Goal: Task Accomplishment & Management: Complete application form

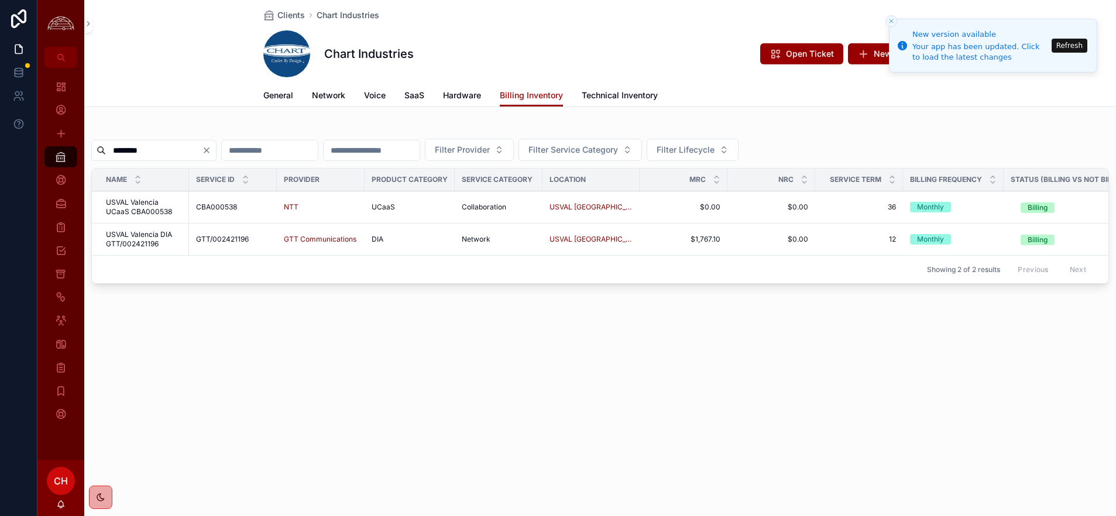
click at [561, 20] on line "Close toast" at bounding box center [891, 21] width 4 height 4
click at [561, 22] on icon "Close toast" at bounding box center [891, 21] width 7 height 7
click at [561, 21] on button "Close toast" at bounding box center [891, 21] width 12 height 12
click at [561, 43] on li "New version available Your app has been updated. Click to load the latest chang…" at bounding box center [993, 46] width 208 height 54
click at [561, 48] on button "Refresh" at bounding box center [1069, 46] width 36 height 14
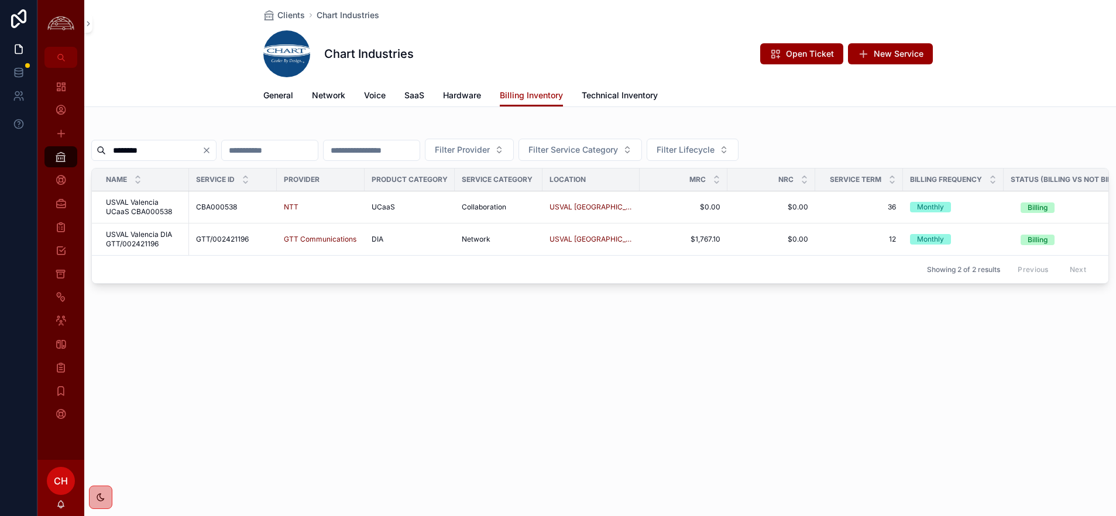
click at [332, 122] on div "******** Filter Provider Filter Service Category Filter Lifecycle Name Service …" at bounding box center [600, 207] width 1032 height 172
click at [286, 102] on link "General" at bounding box center [278, 96] width 30 height 23
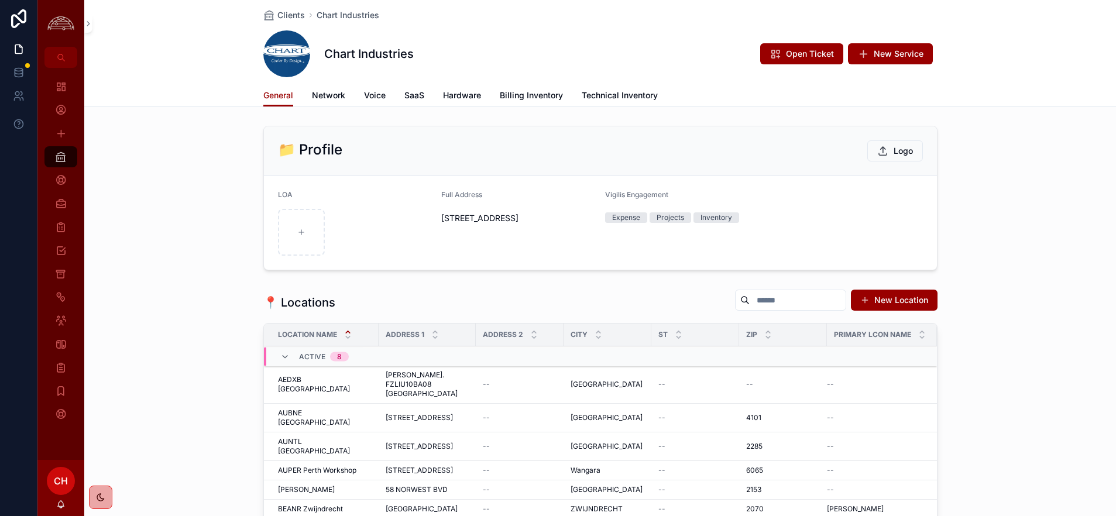
click at [522, 95] on span "Billing Inventory" at bounding box center [531, 96] width 63 height 12
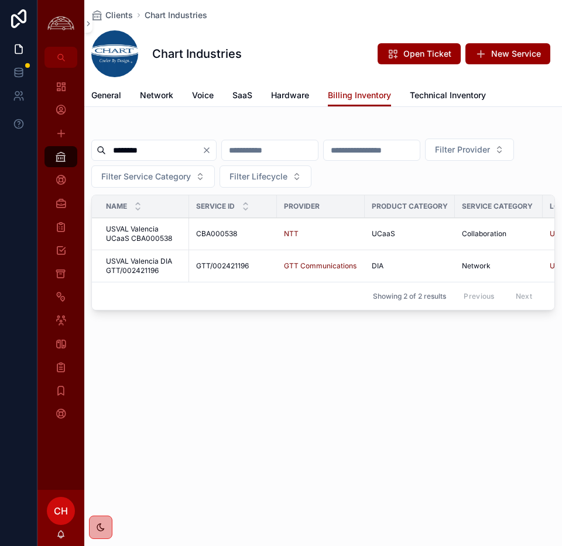
click at [217, 342] on div "Clients Chart Industries Chart Industries Open Ticket New Service Billing Inven…" at bounding box center [322, 197] width 477 height 395
click at [130, 272] on span "USVAL Valencia DIA GTT/002421196" at bounding box center [144, 266] width 76 height 19
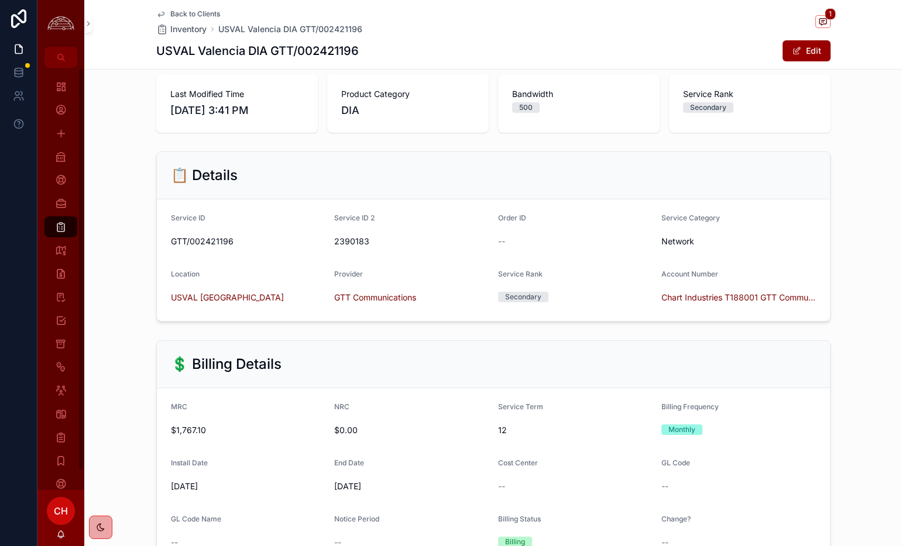
scroll to position [64, 0]
click at [820, 18] on icon "scrollable content" at bounding box center [822, 21] width 7 height 6
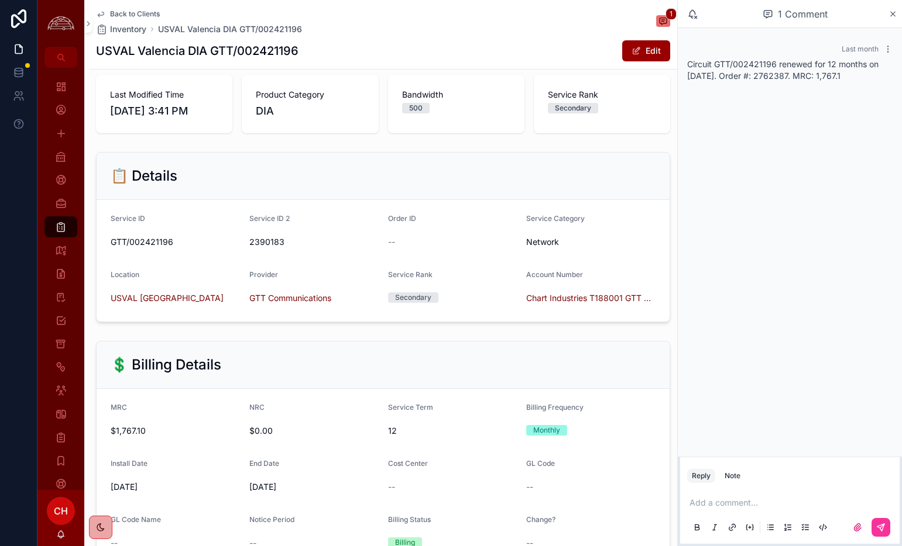
click at [892, 16] on icon "scrollable content" at bounding box center [892, 13] width 9 height 9
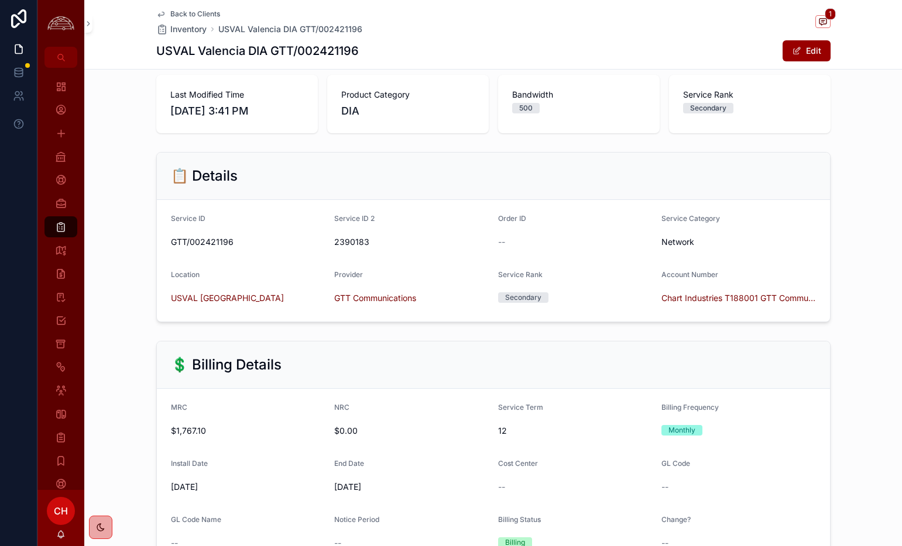
click at [206, 240] on span "GTT/002421196" at bounding box center [248, 242] width 154 height 12
copy span "002421196"
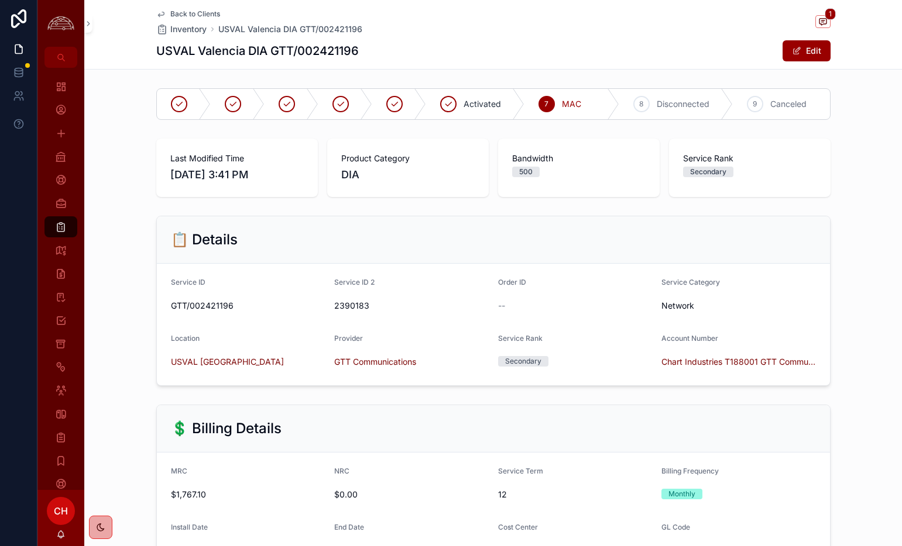
click at [816, 47] on button "Edit" at bounding box center [806, 50] width 48 height 21
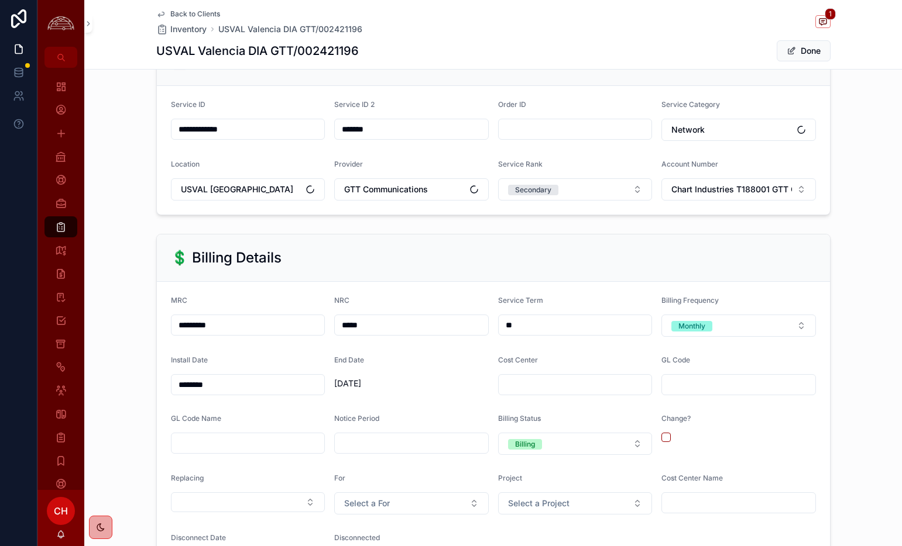
scroll to position [181, 0]
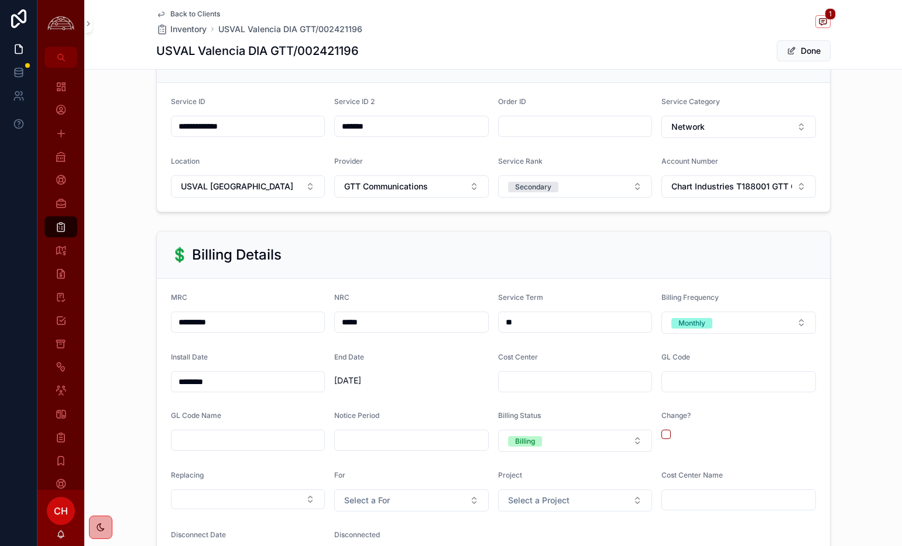
click at [235, 389] on input "********" at bounding box center [247, 382] width 153 height 16
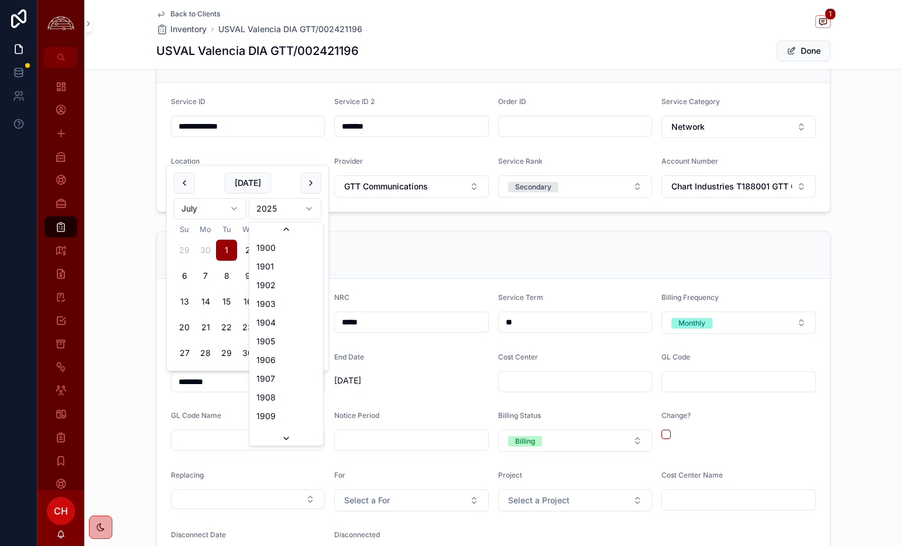
click at [308, 210] on html "**********" at bounding box center [451, 273] width 902 height 546
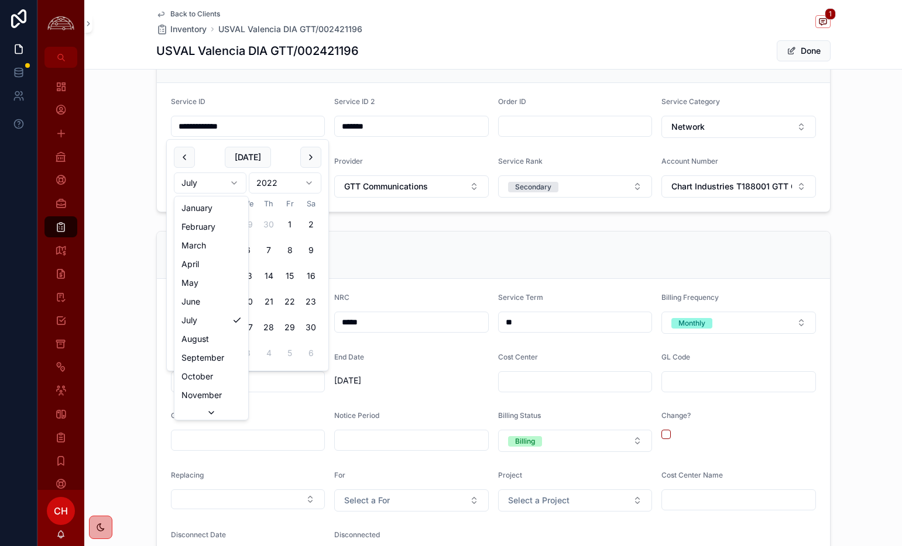
click at [233, 184] on html "**********" at bounding box center [451, 273] width 902 height 546
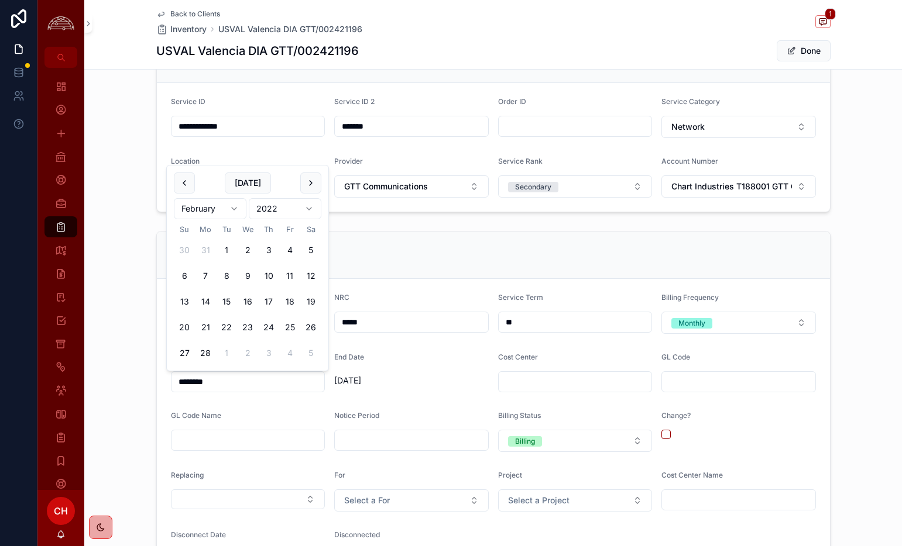
click at [271, 330] on button "24" at bounding box center [268, 327] width 21 height 21
type input "*********"
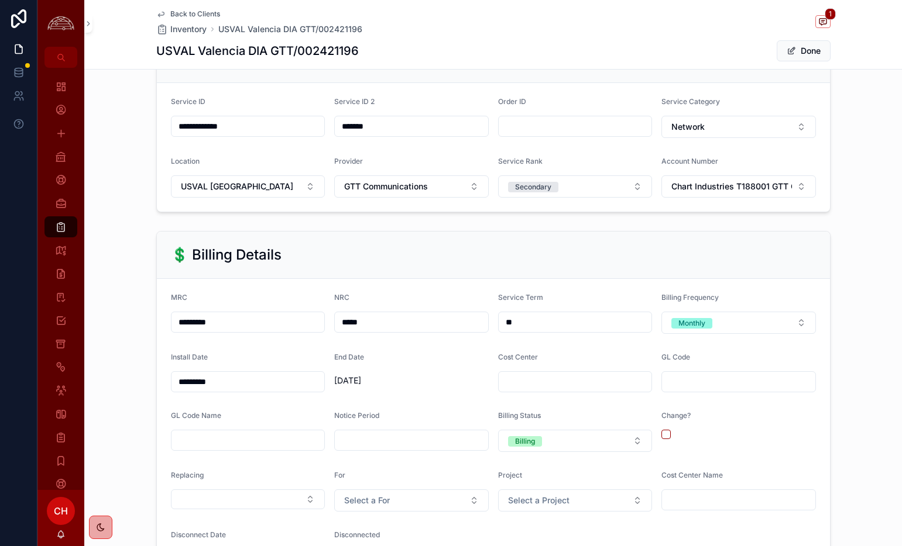
click at [544, 325] on input "**" at bounding box center [575, 322] width 153 height 16
type input "**"
click at [457, 368] on div "End Date 2/24/2023" at bounding box center [411, 373] width 154 height 40
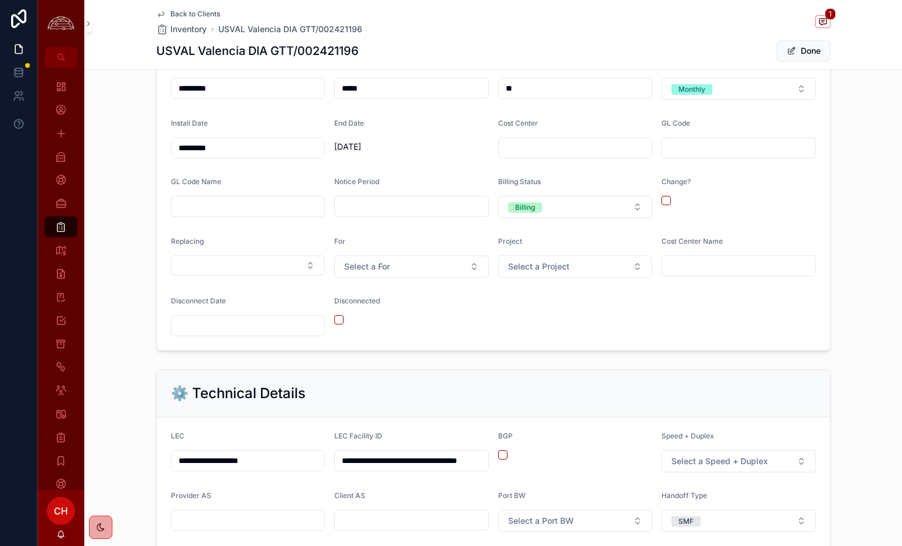
scroll to position [419, 0]
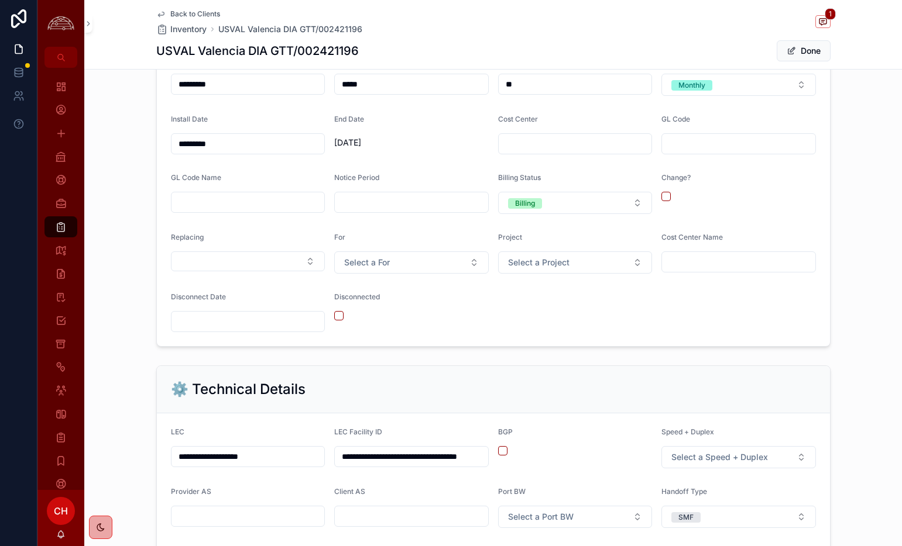
click at [577, 208] on button "Billing" at bounding box center [575, 203] width 154 height 22
click at [539, 286] on span "Not Billing" at bounding box center [521, 285] width 47 height 11
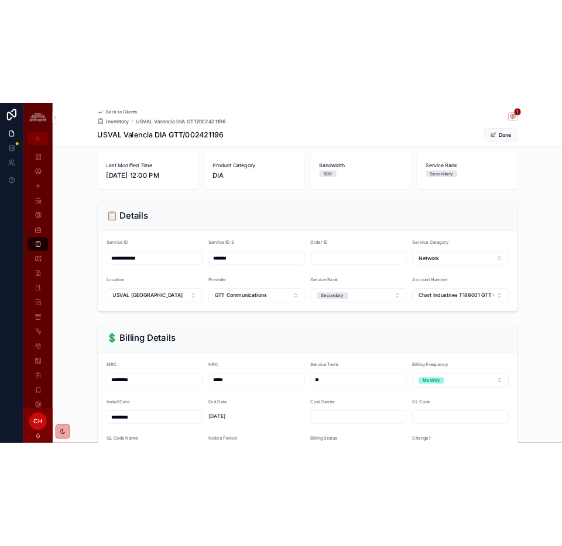
scroll to position [0, 0]
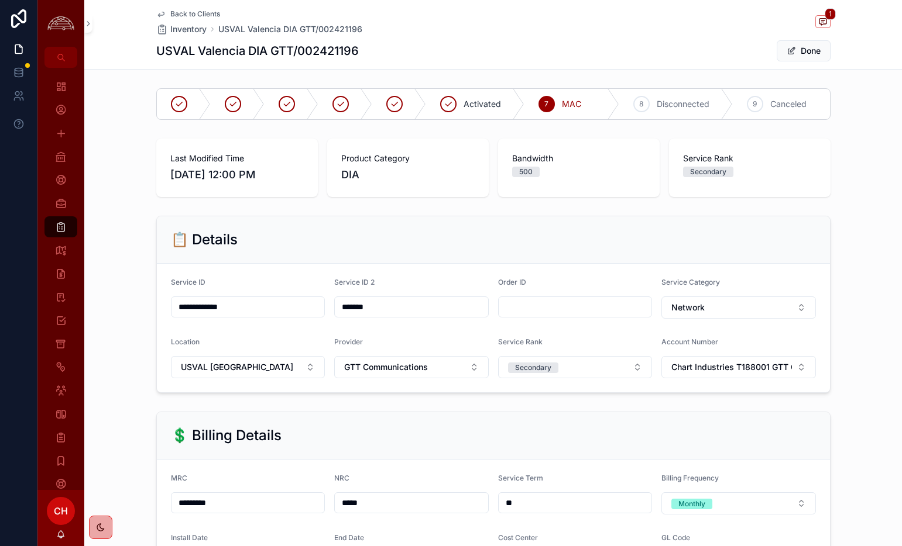
click at [814, 48] on button "Done" at bounding box center [803, 50] width 54 height 21
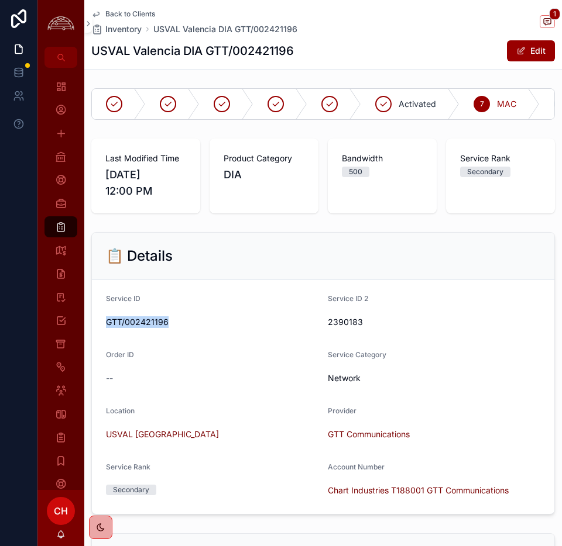
drag, startPoint x: 170, startPoint y: 325, endPoint x: 99, endPoint y: 328, distance: 71.4
click at [99, 328] on form "Service ID GTT/002421196 Service ID 2 2390183 Order ID -- Service Category Netw…" at bounding box center [323, 397] width 462 height 234
copy span "GTT/002421196"
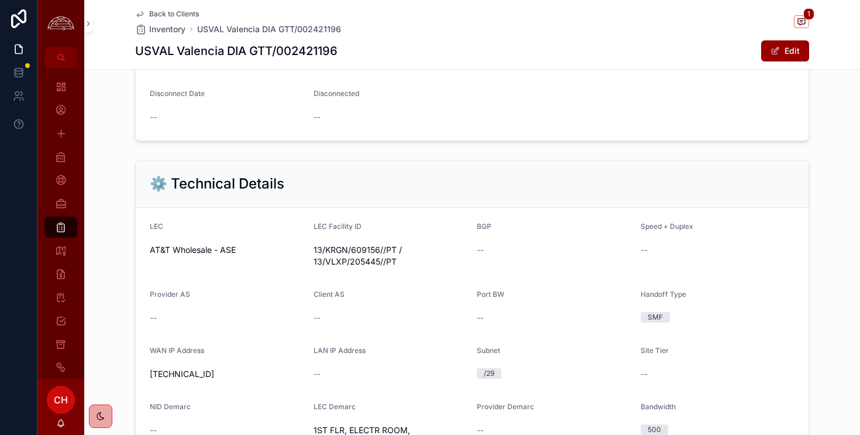
scroll to position [604, 0]
drag, startPoint x: 238, startPoint y: 249, endPoint x: 149, endPoint y: 249, distance: 88.9
click at [149, 249] on form "LEC AT&T Wholesale - ASE LEC Facility ID 13/KRGN/609156//PT / 13/VLXP/205445//P…" at bounding box center [472, 340] width 673 height 269
copy span "AT&T Wholesale - ASE"
drag, startPoint x: 310, startPoint y: 247, endPoint x: 400, endPoint y: 264, distance: 91.8
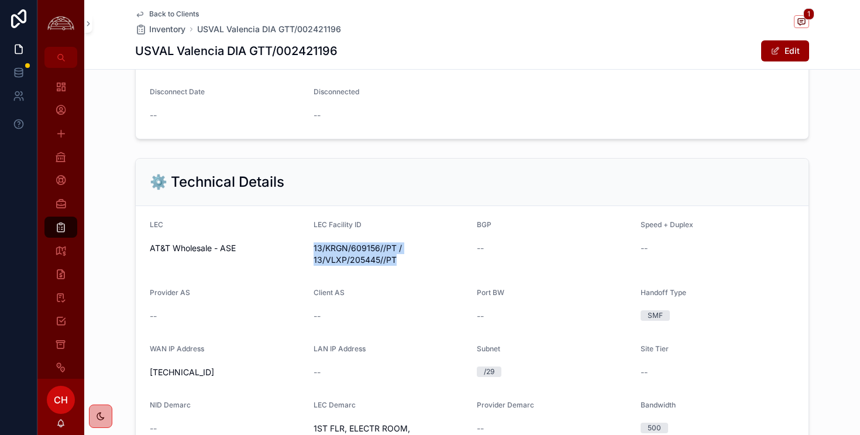
click at [400, 264] on form "LEC AT&T Wholesale - ASE LEC Facility ID 13/KRGN/609156//PT / 13/VLXP/205445//P…" at bounding box center [472, 340] width 673 height 269
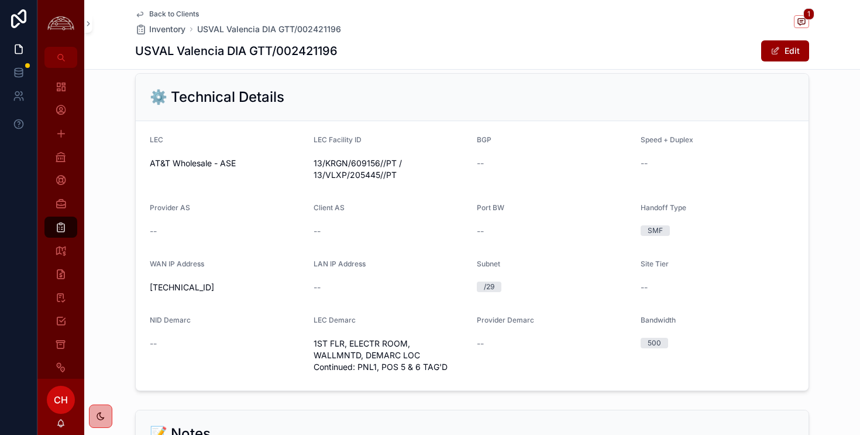
scroll to position [712, 0]
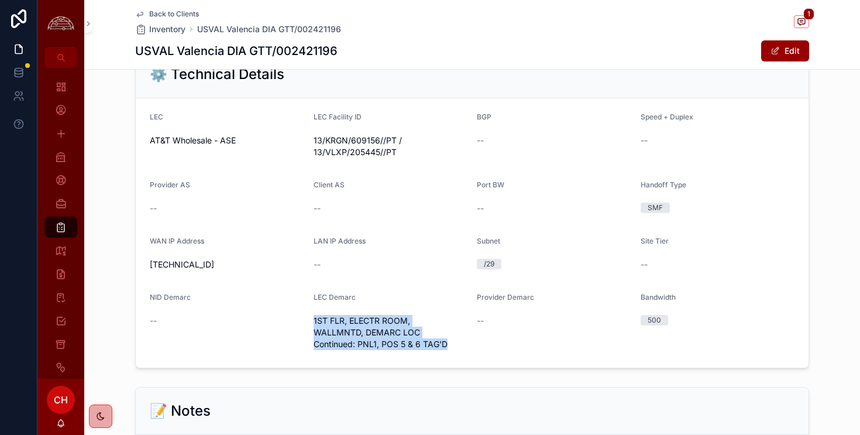
drag, startPoint x: 312, startPoint y: 320, endPoint x: 467, endPoint y: 348, distance: 158.0
click at [467, 348] on form "LEC AT&T Wholesale - ASE LEC Facility ID 13/KRGN/609156//PT / 13/VLXP/205445//P…" at bounding box center [472, 232] width 673 height 269
copy span "1ST FLR, ELECTR ROOM, WALLMNTD, DEMARC LOC Continued: PNL1, POS 5 & 6 TAG'D"
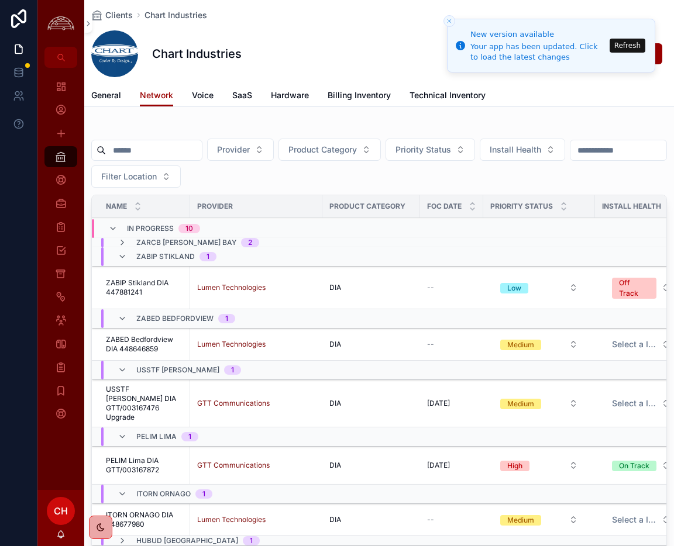
click at [640, 47] on button "Refresh" at bounding box center [628, 46] width 36 height 14
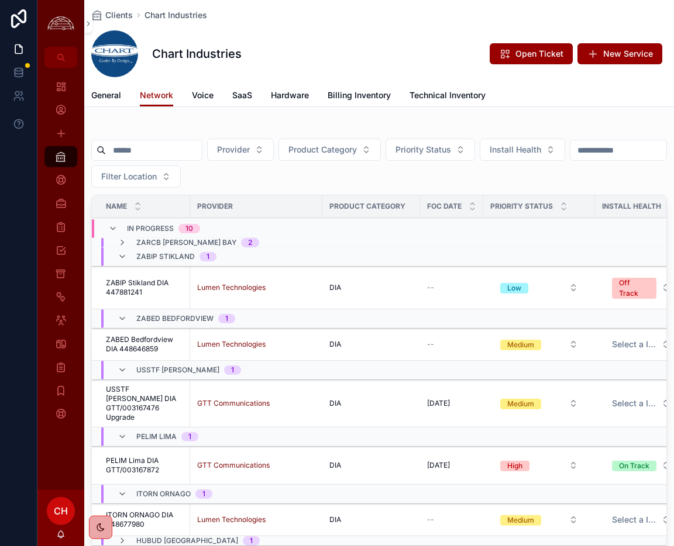
click at [604, 49] on span "New Service" at bounding box center [628, 54] width 50 height 12
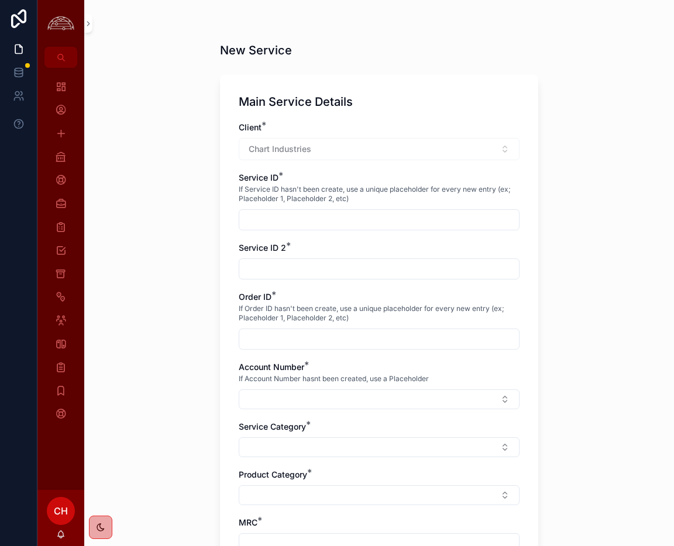
drag, startPoint x: 322, startPoint y: 222, endPoint x: 544, endPoint y: 228, distance: 222.4
click at [338, 222] on input "scrollable content" at bounding box center [379, 220] width 280 height 16
paste input "**********"
type input "**********"
click at [357, 268] on input "scrollable content" at bounding box center [379, 269] width 280 height 16
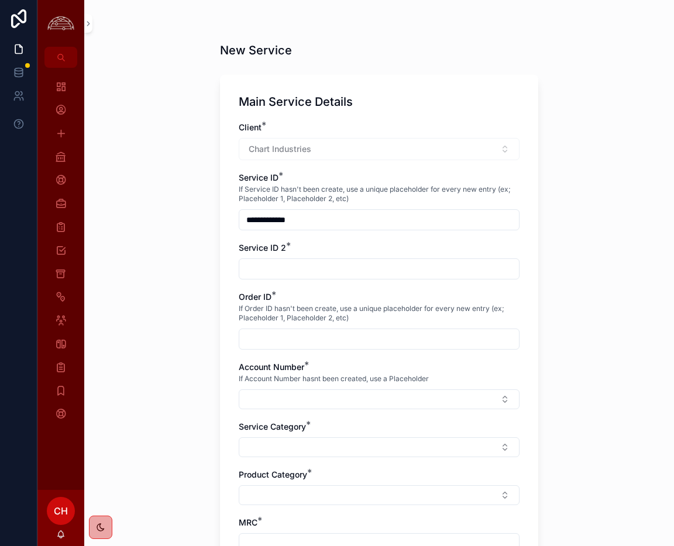
paste input "*******"
type input "*******"
click at [277, 339] on input "scrollable content" at bounding box center [379, 339] width 280 height 16
paste input "**********"
type input "**********"
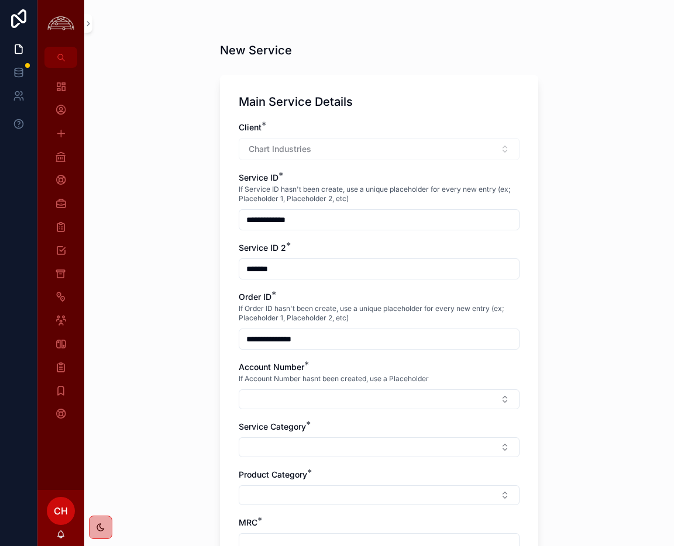
click at [315, 399] on button "Select Button" at bounding box center [379, 400] width 281 height 20
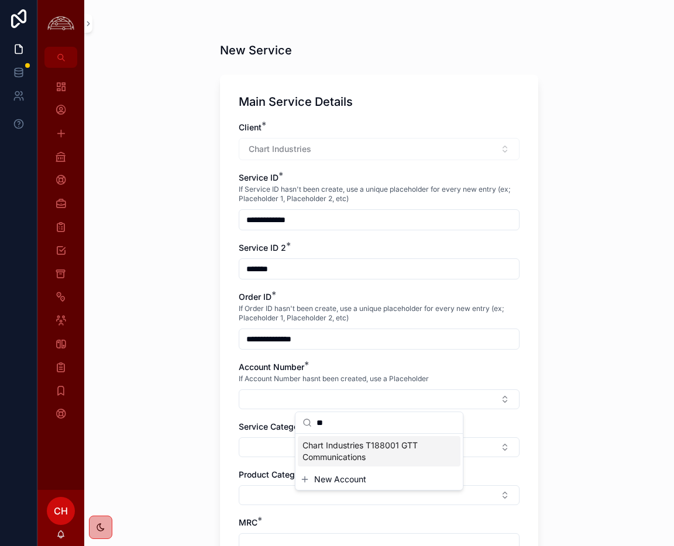
type input "**"
click at [390, 452] on span "Chart Industries T188001 GTT Communications" at bounding box center [371, 451] width 139 height 23
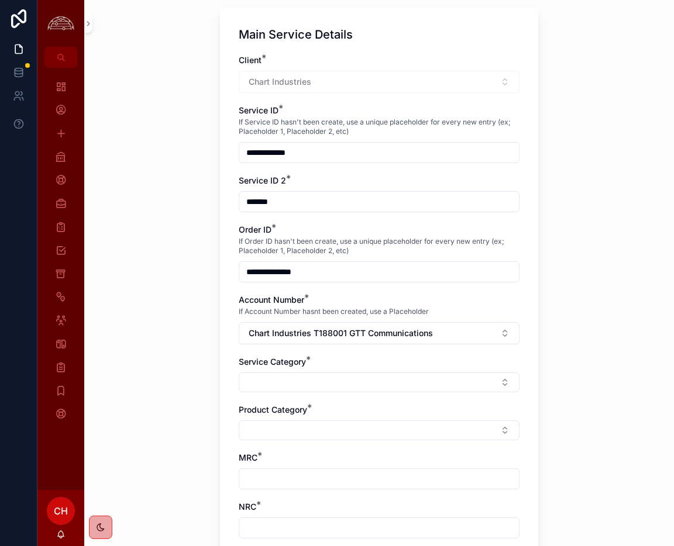
scroll to position [66, 0]
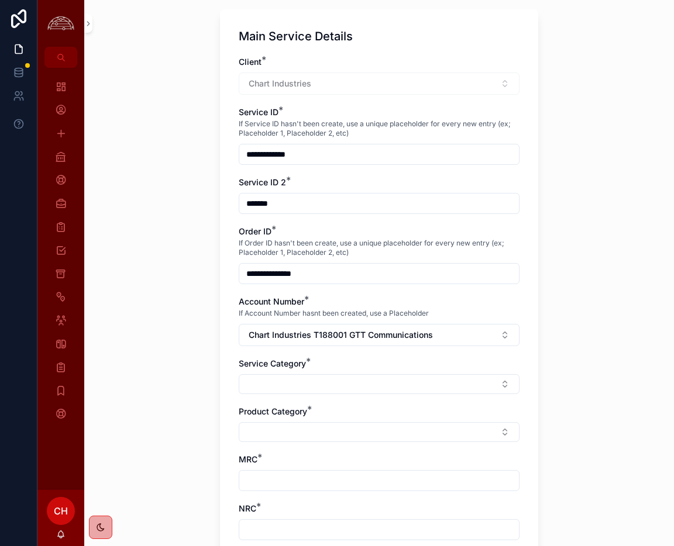
click at [467, 385] on button "Select Button" at bounding box center [379, 384] width 281 height 20
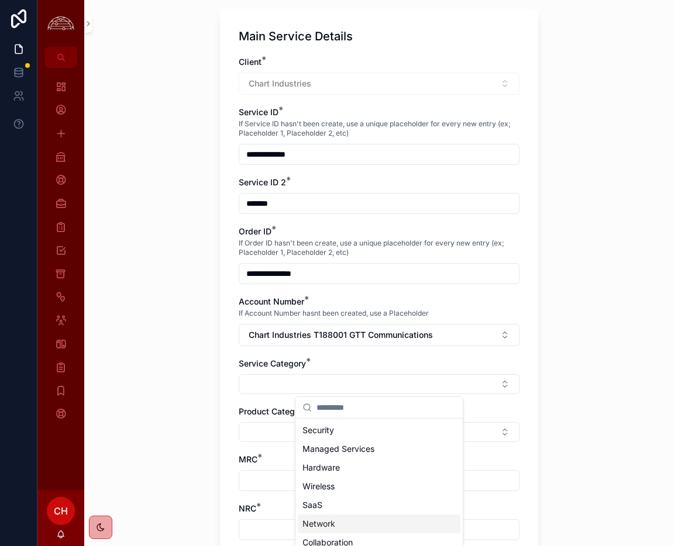
click at [336, 529] on div "Network" at bounding box center [379, 524] width 163 height 19
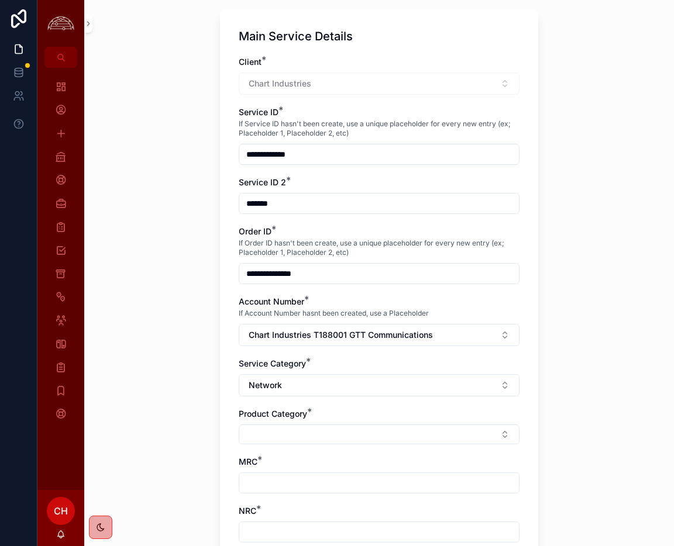
click at [393, 427] on button "Select Button" at bounding box center [379, 435] width 281 height 20
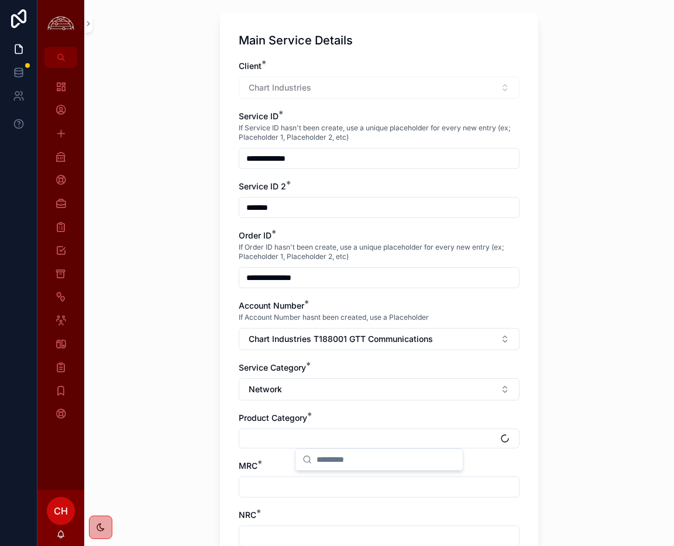
scroll to position [61, 0]
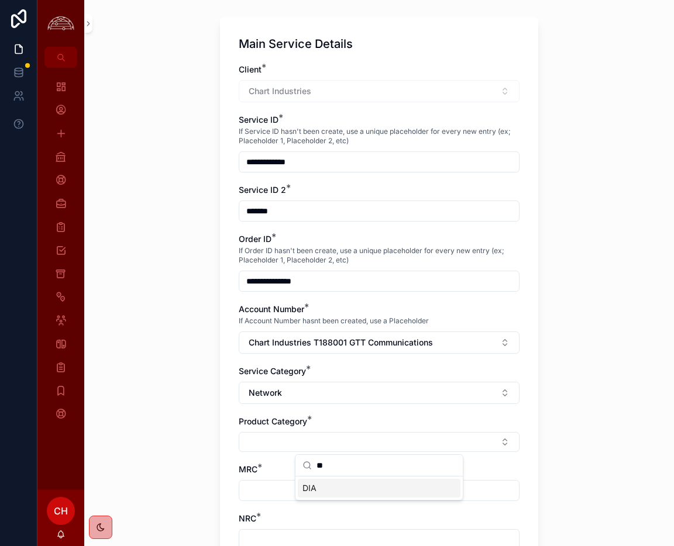
type input "**"
click at [418, 489] on div "DIA" at bounding box center [379, 488] width 163 height 19
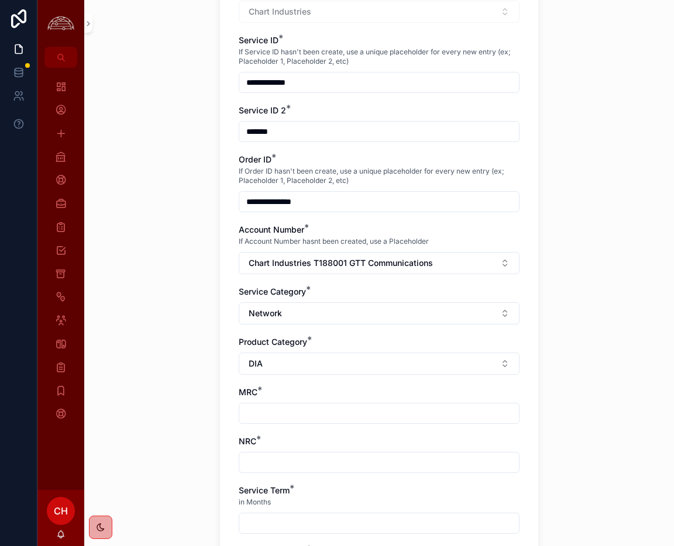
scroll to position [146, 0]
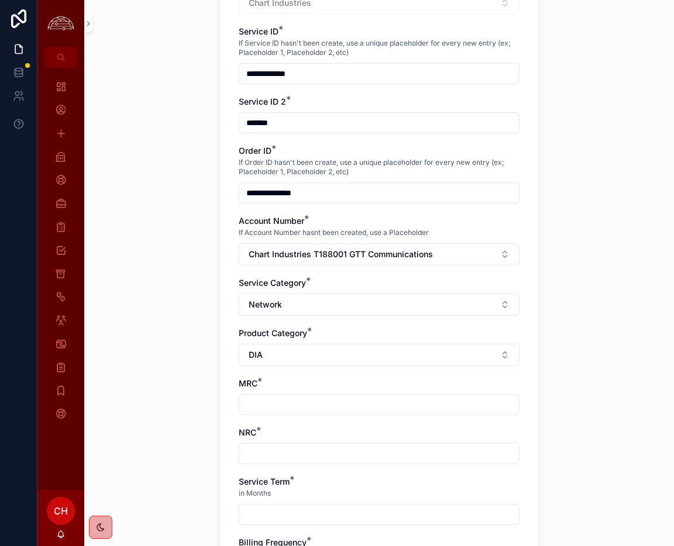
click at [499, 408] on input "scrollable content" at bounding box center [379, 405] width 280 height 16
click at [413, 408] on input "scrollable content" at bounding box center [379, 405] width 280 height 16
click at [288, 401] on input "scrollable content" at bounding box center [379, 405] width 280 height 16
type input "*********"
type input "*****"
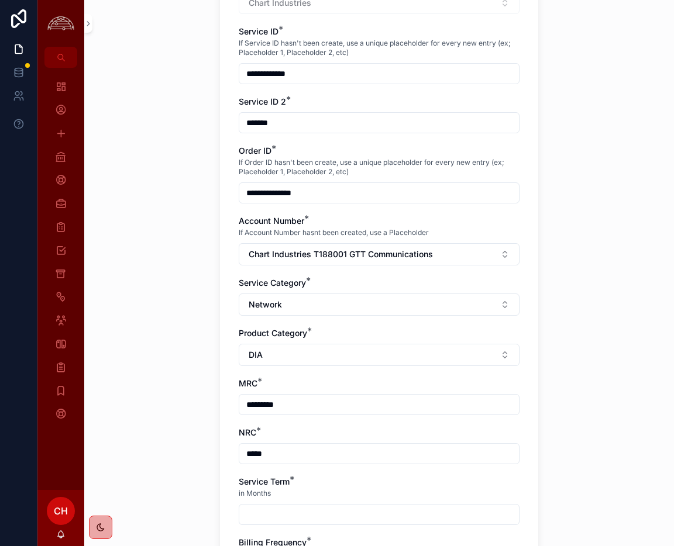
click at [317, 483] on div "Service Term *" at bounding box center [379, 482] width 281 height 12
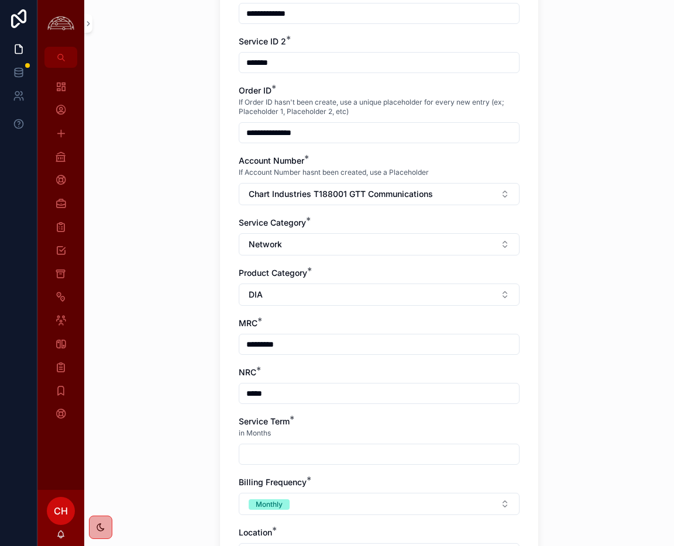
scroll to position [209, 0]
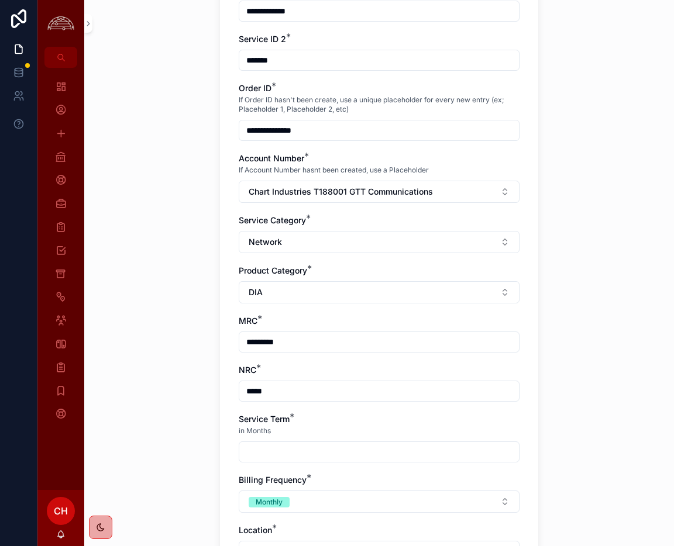
click at [319, 462] on div "scrollable content" at bounding box center [379, 452] width 281 height 21
click at [323, 455] on input "scrollable content" at bounding box center [379, 452] width 280 height 16
type input "**"
click at [172, 396] on div "**********" at bounding box center [379, 273] width 590 height 546
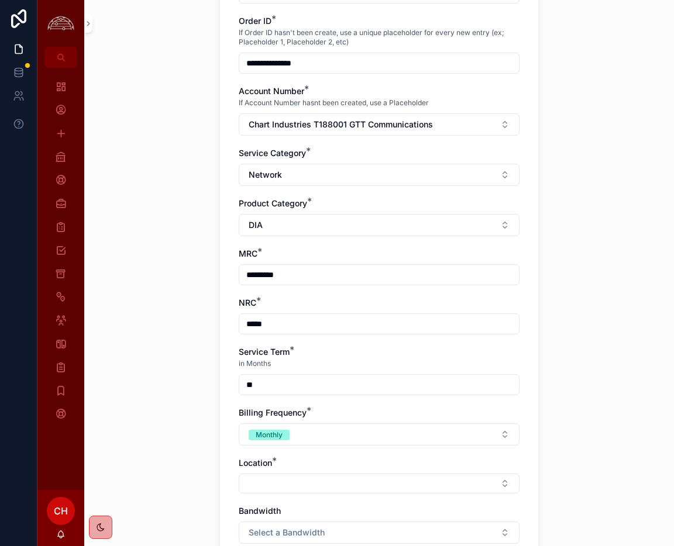
scroll to position [281, 0]
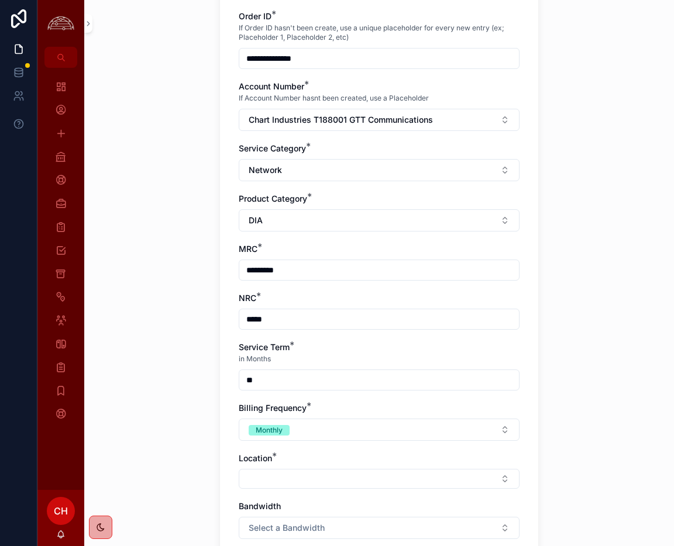
click at [338, 486] on button "Select Button" at bounding box center [379, 479] width 281 height 20
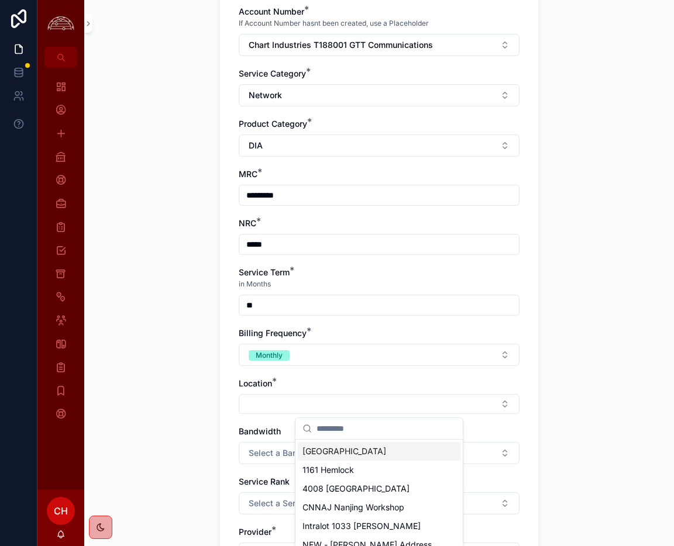
scroll to position [357, 0]
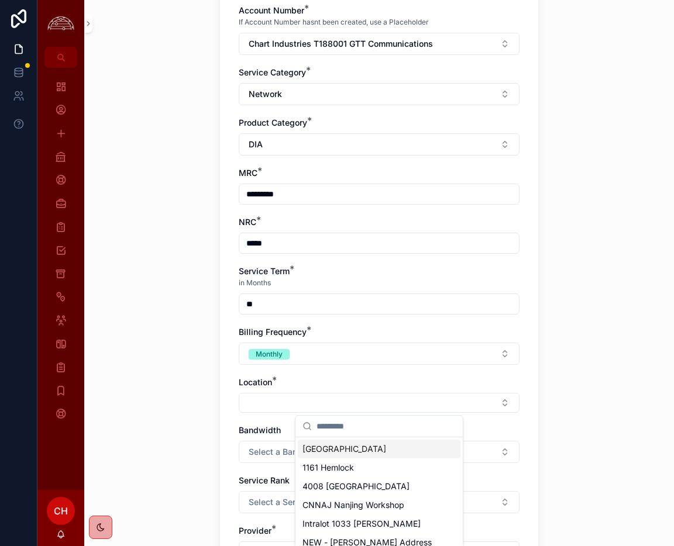
click at [353, 398] on button "Select Button" at bounding box center [379, 403] width 281 height 20
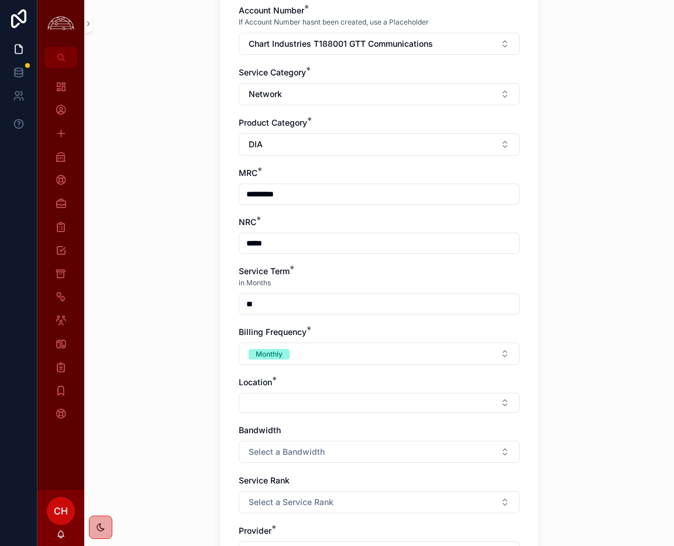
click at [353, 398] on button "Select Button" at bounding box center [379, 403] width 281 height 20
type input "********"
click at [357, 449] on span "USVAL Valencia" at bounding box center [358, 450] width 113 height 12
click at [331, 455] on button "Select a Bandwidth" at bounding box center [379, 455] width 281 height 22
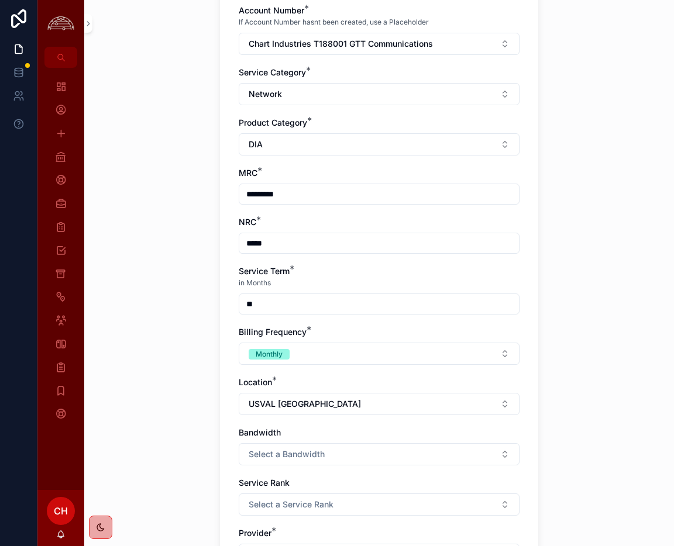
click at [331, 455] on button "Select a Bandwidth" at bounding box center [379, 455] width 281 height 22
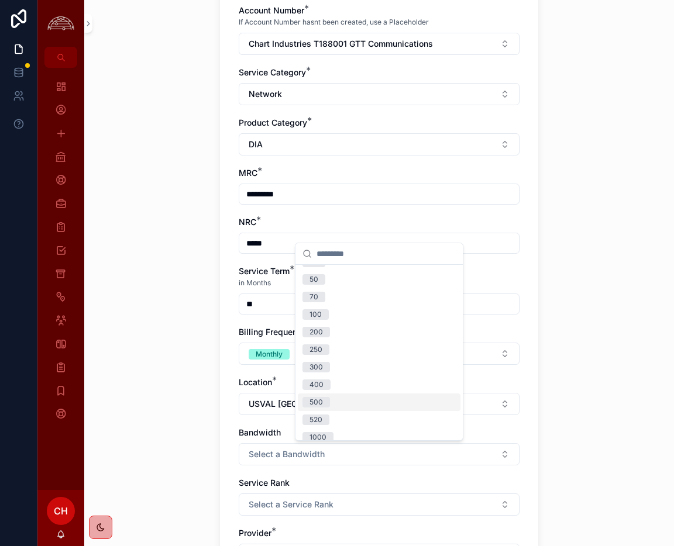
click at [355, 397] on div "500" at bounding box center [379, 403] width 163 height 18
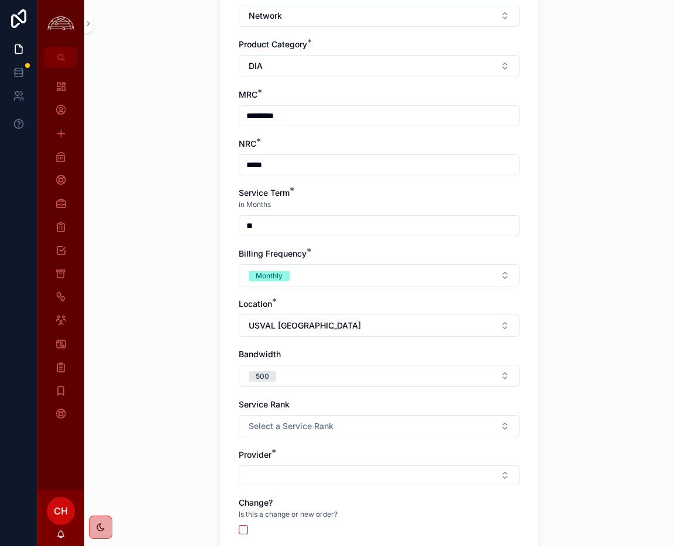
scroll to position [436, 0]
click at [390, 418] on button "Select a Service Rank" at bounding box center [379, 426] width 281 height 22
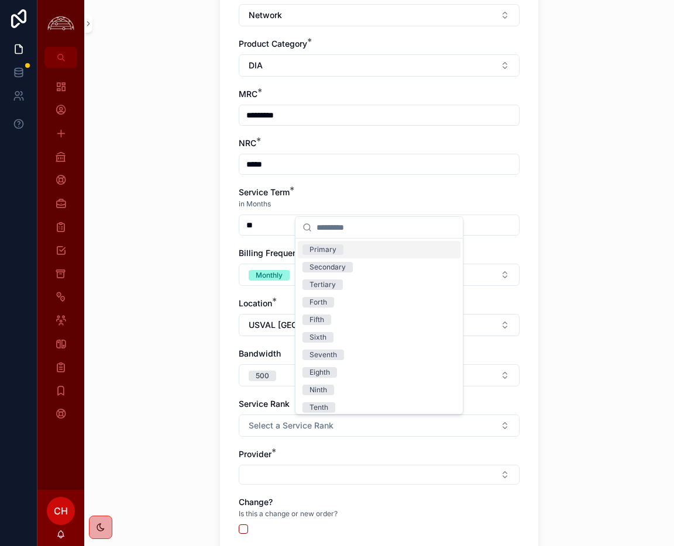
scroll to position [432, 0]
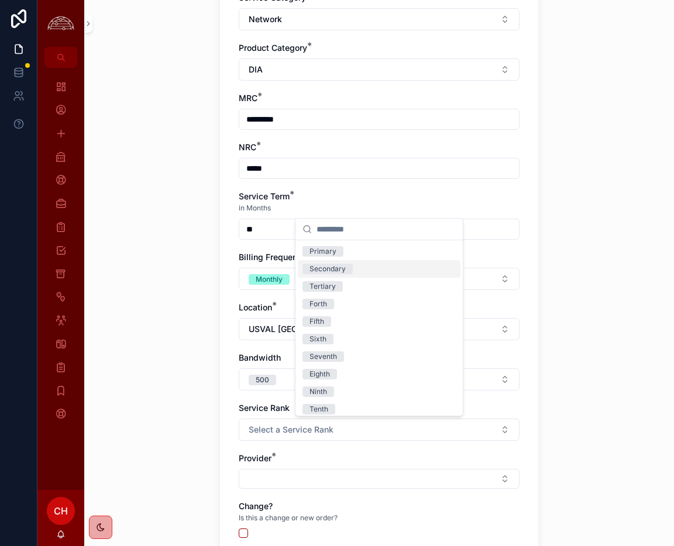
click at [352, 267] on div "Secondary" at bounding box center [379, 269] width 163 height 18
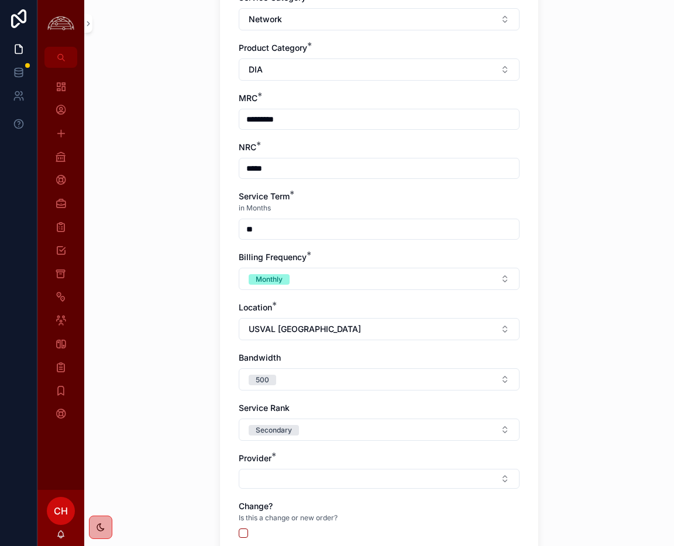
click at [388, 470] on button "Select Button" at bounding box center [379, 479] width 281 height 20
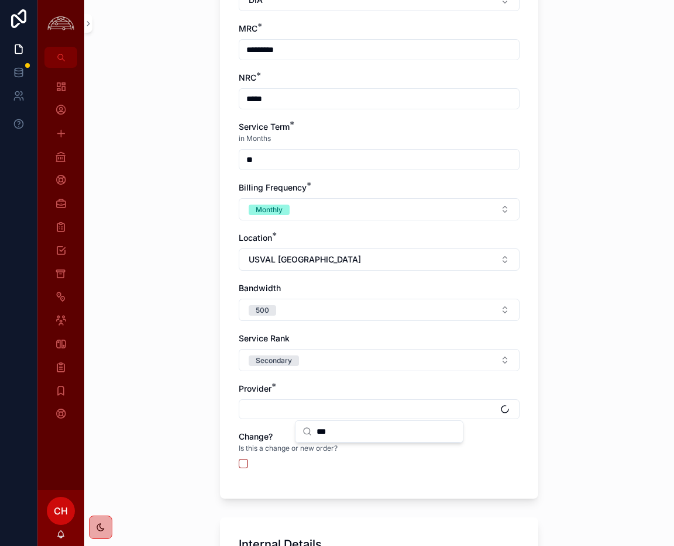
scroll to position [503, 0]
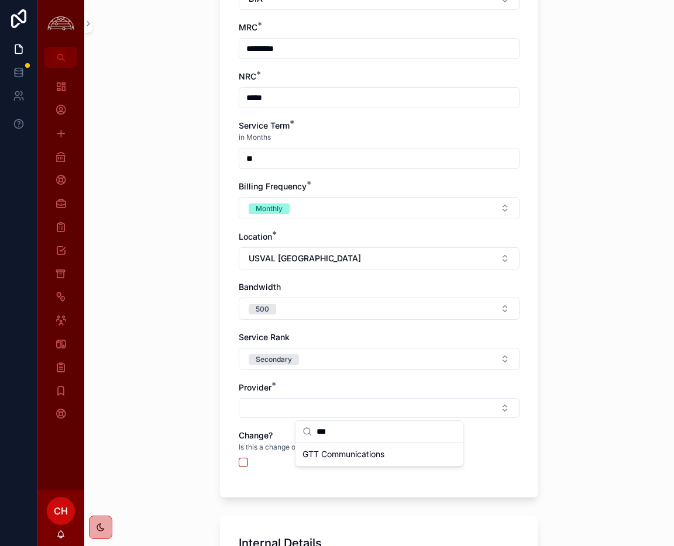
type input "***"
click at [379, 456] on span "GTT Communications" at bounding box center [343, 455] width 82 height 12
click at [243, 462] on button "scrollable content" at bounding box center [243, 464] width 9 height 9
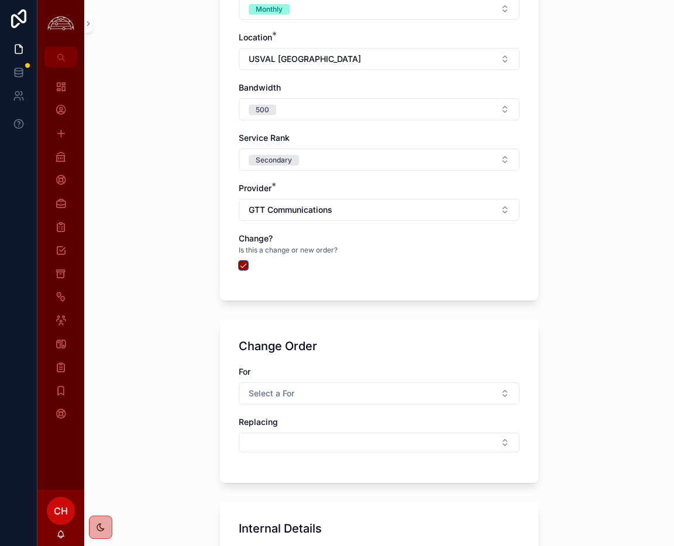
scroll to position [703, 0]
click at [328, 383] on button "Select a For" at bounding box center [379, 393] width 281 height 22
click at [350, 490] on div "Renewal" at bounding box center [379, 493] width 163 height 18
click at [357, 440] on button "Select Button" at bounding box center [379, 442] width 281 height 20
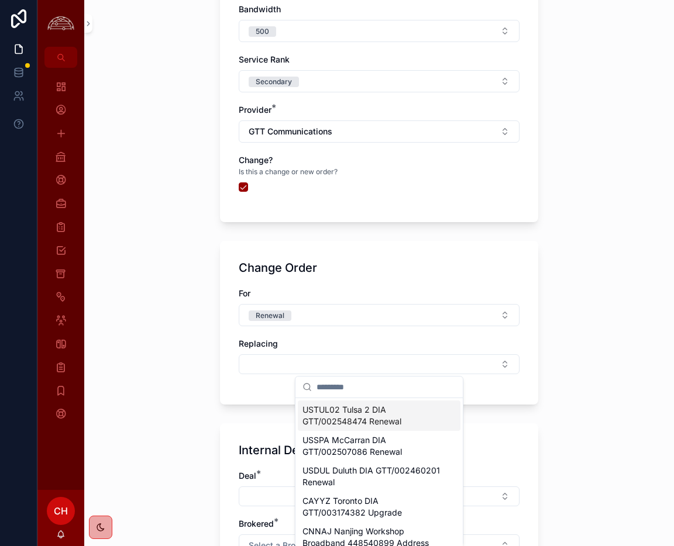
scroll to position [781, 0]
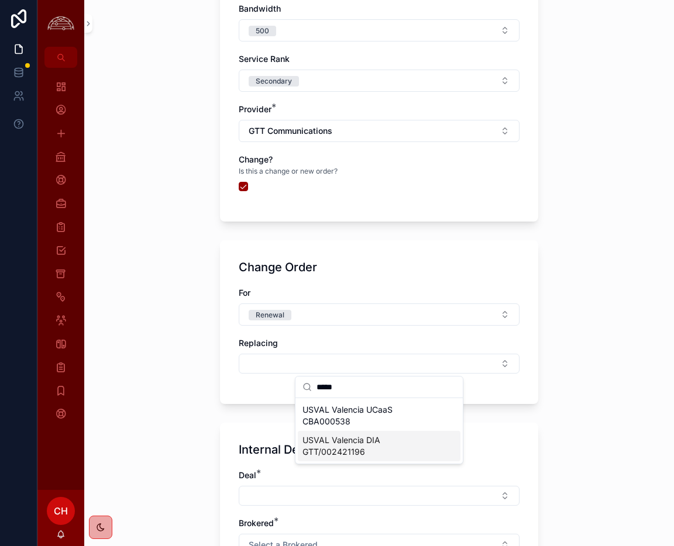
type input "*****"
click at [416, 444] on span "USVAL Valencia DIA GTT/002421196" at bounding box center [371, 446] width 139 height 23
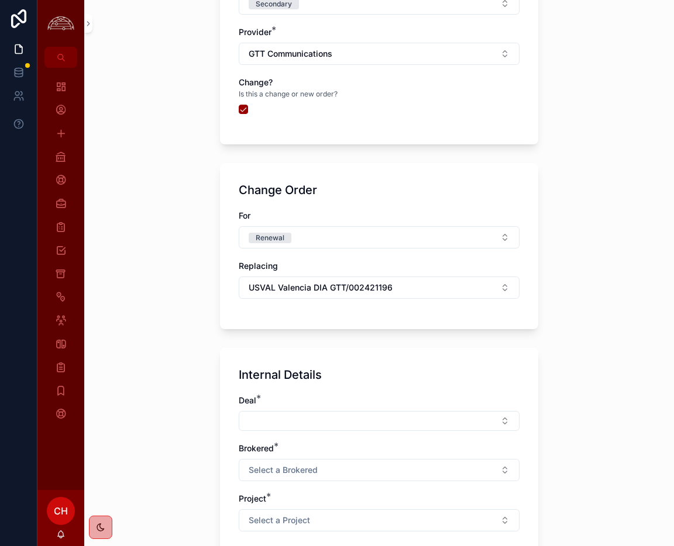
scroll to position [870, 0]
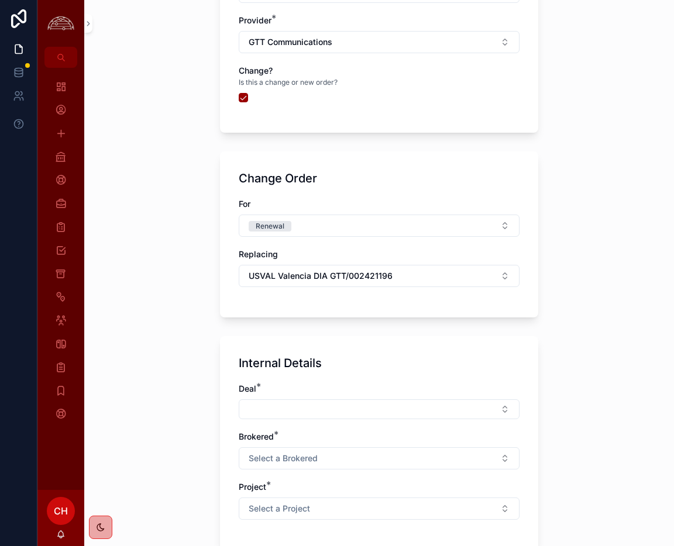
click at [356, 416] on button "Select Button" at bounding box center [379, 410] width 281 height 20
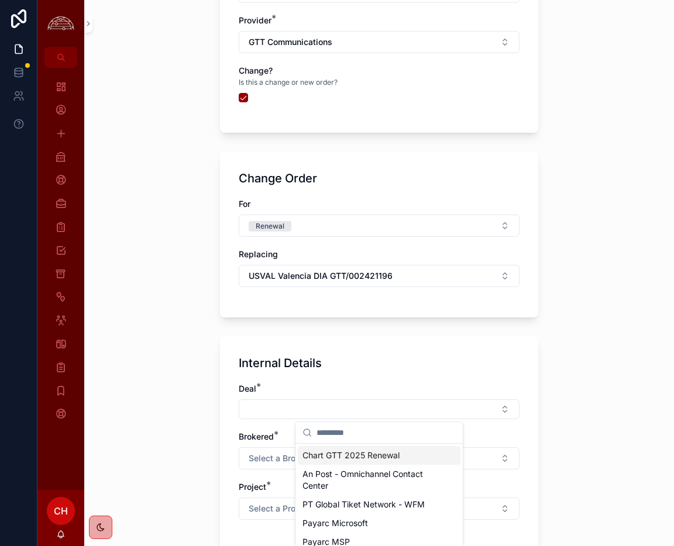
click at [359, 455] on span "Chart GTT 2025 Renewal" at bounding box center [350, 456] width 97 height 12
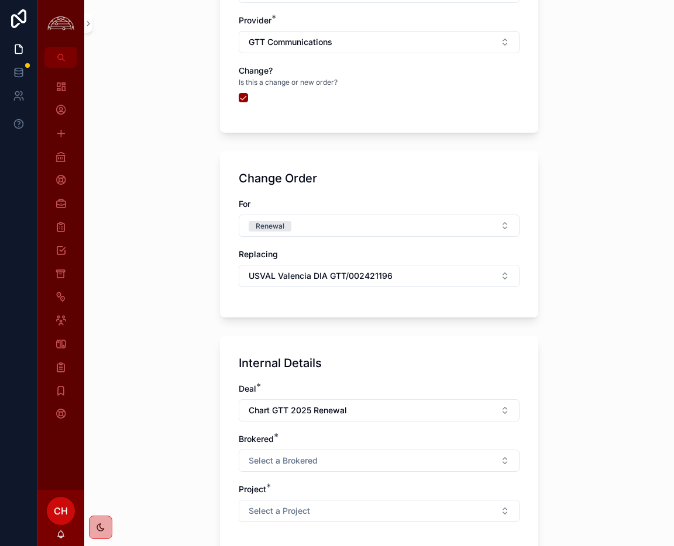
click at [349, 458] on button "Select a Brokered" at bounding box center [379, 461] width 281 height 22
click at [329, 508] on div "Yes" at bounding box center [379, 508] width 163 height 18
click at [313, 515] on button "Select a Project" at bounding box center [379, 511] width 281 height 22
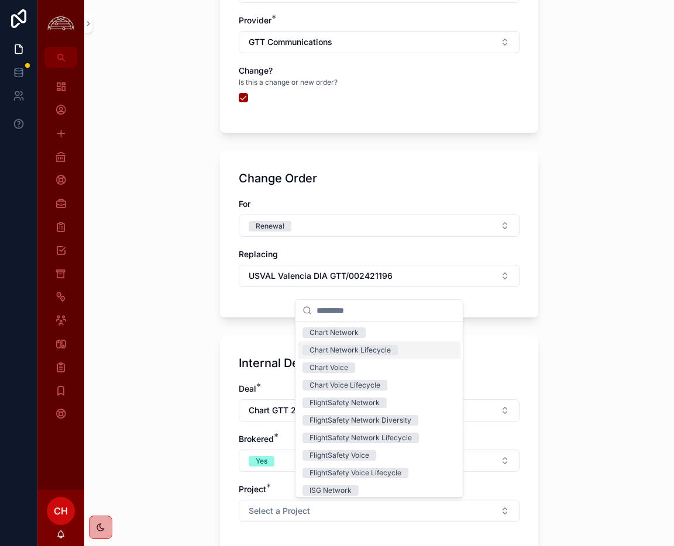
click at [389, 352] on span "Chart Network Lifecycle" at bounding box center [349, 350] width 95 height 11
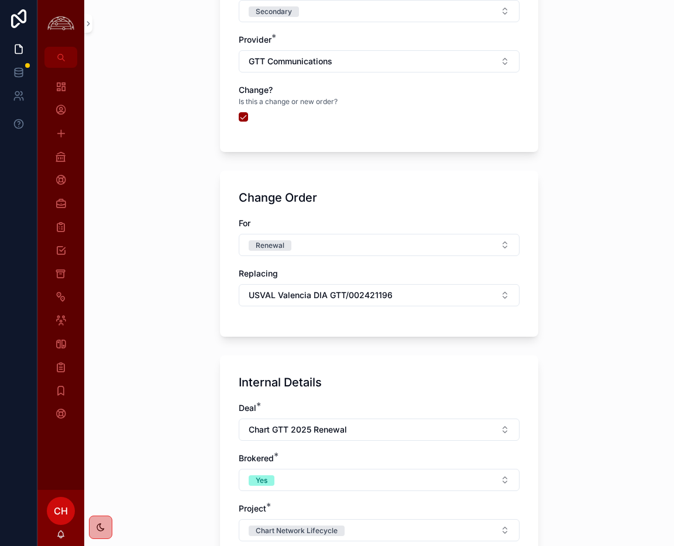
scroll to position [991, 0]
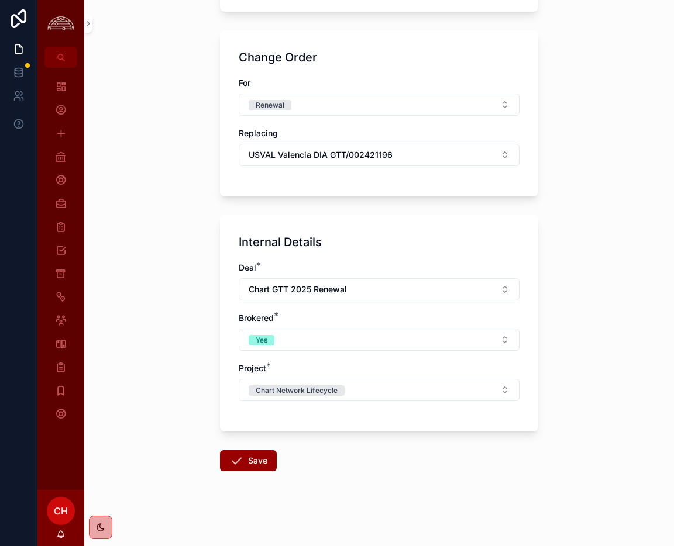
click at [264, 461] on button "Save" at bounding box center [248, 461] width 57 height 21
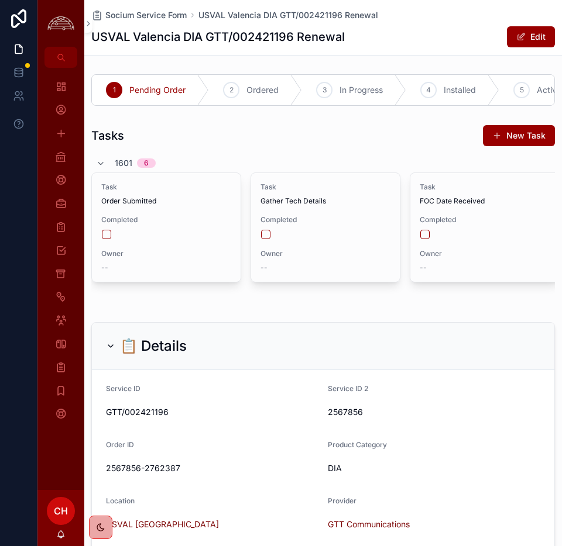
click at [493, 324] on div "📋 Details" at bounding box center [323, 346] width 462 height 47
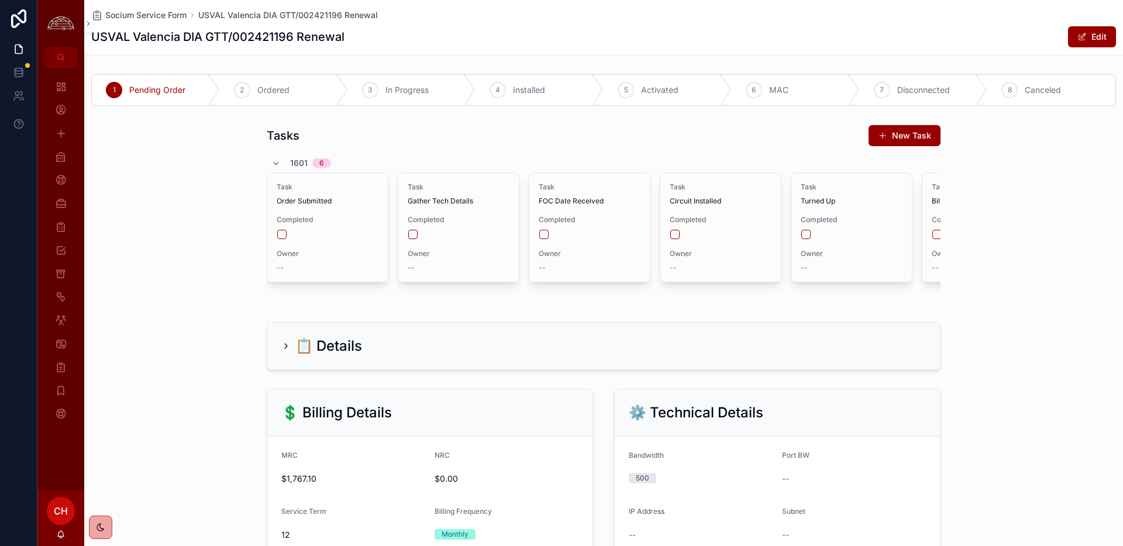
click at [673, 33] on button "Edit" at bounding box center [1092, 36] width 48 height 21
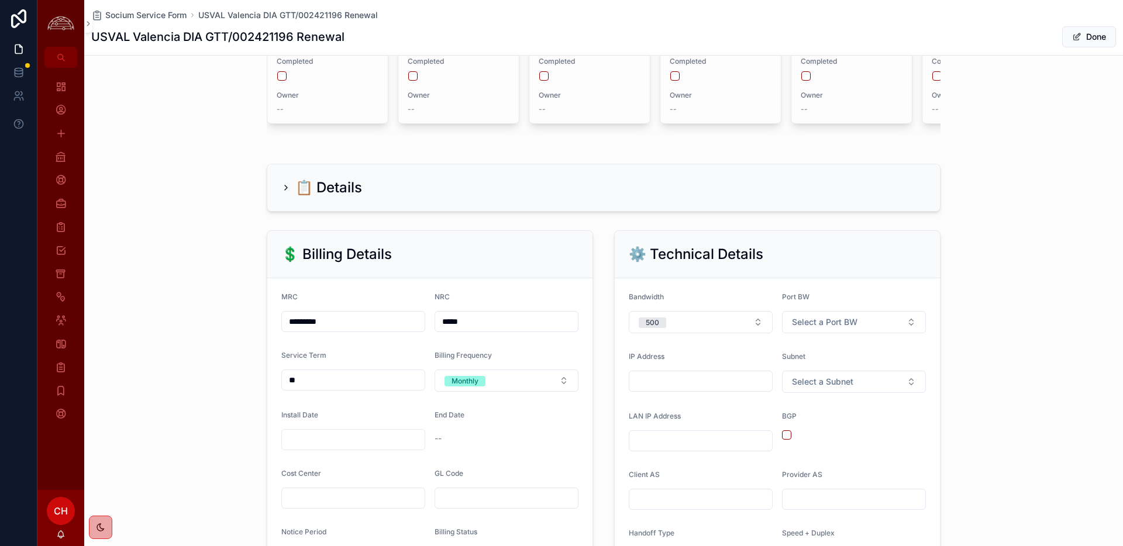
scroll to position [159, 0]
click at [310, 448] on div "scrollable content" at bounding box center [353, 439] width 144 height 21
click at [313, 446] on input "scrollable content" at bounding box center [353, 439] width 143 height 16
click at [294, 245] on button "scrollable content" at bounding box center [290, 240] width 21 height 21
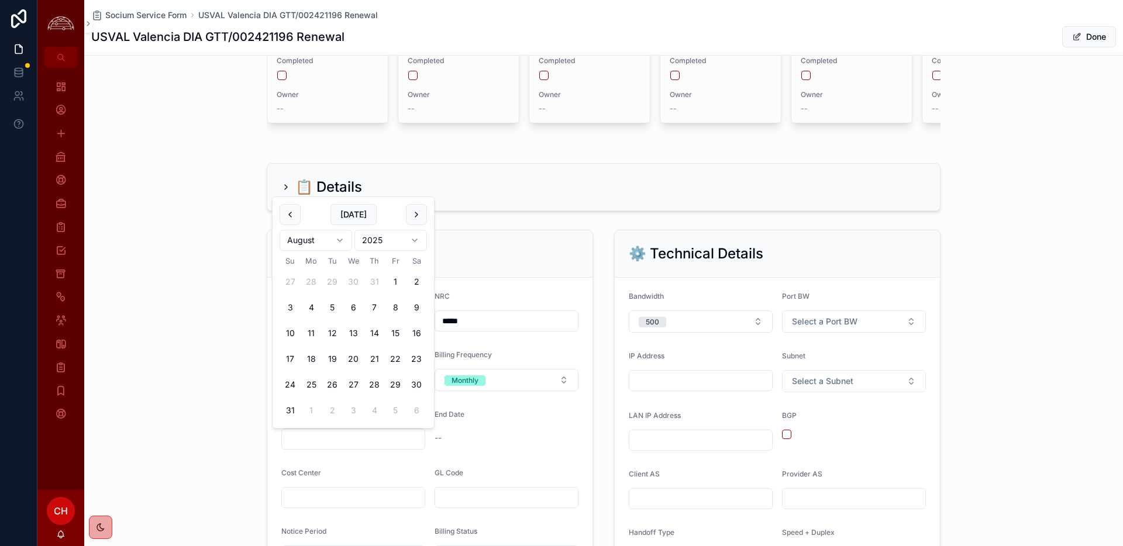
click at [290, 224] on button "scrollable content" at bounding box center [290, 214] width 21 height 21
click at [335, 303] on button "1" at bounding box center [332, 307] width 21 height 21
type input "********"
click at [231, 328] on div "💲 Billing Details MRC ********* NRC ***** Service Term ** Billing Frequency Mon…" at bounding box center [603, 494] width 1039 height 539
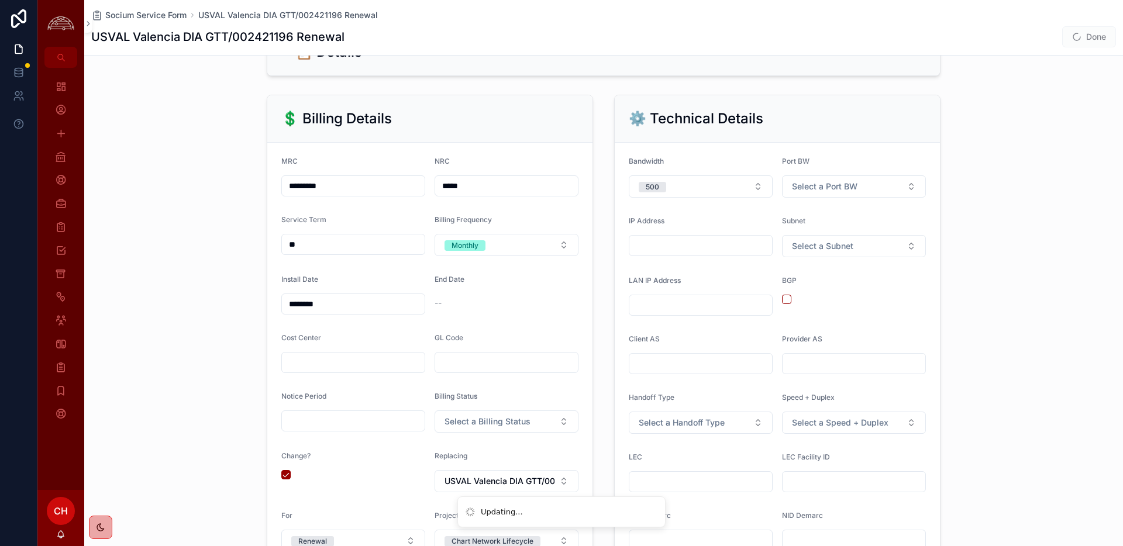
scroll to position [305, 0]
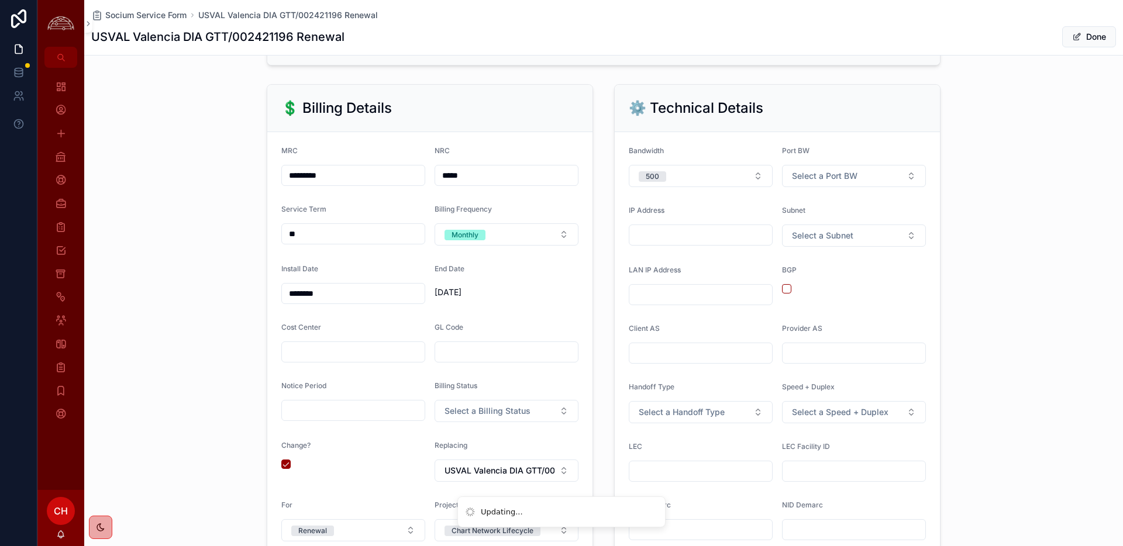
click at [526, 412] on span "Select a Billing Status" at bounding box center [488, 411] width 86 height 12
click at [474, 459] on div "Billing" at bounding box center [506, 458] width 163 height 18
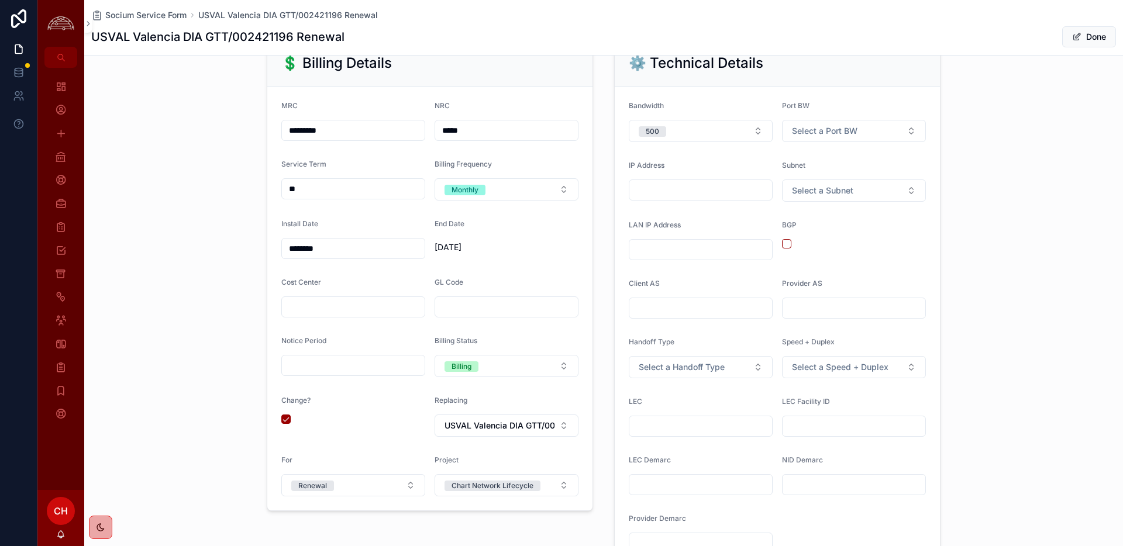
scroll to position [351, 0]
click at [661, 429] on input "scrollable content" at bounding box center [701, 425] width 143 height 16
paste input "**********"
type input "**********"
click at [673, 423] on input "scrollable content" at bounding box center [854, 425] width 143 height 16
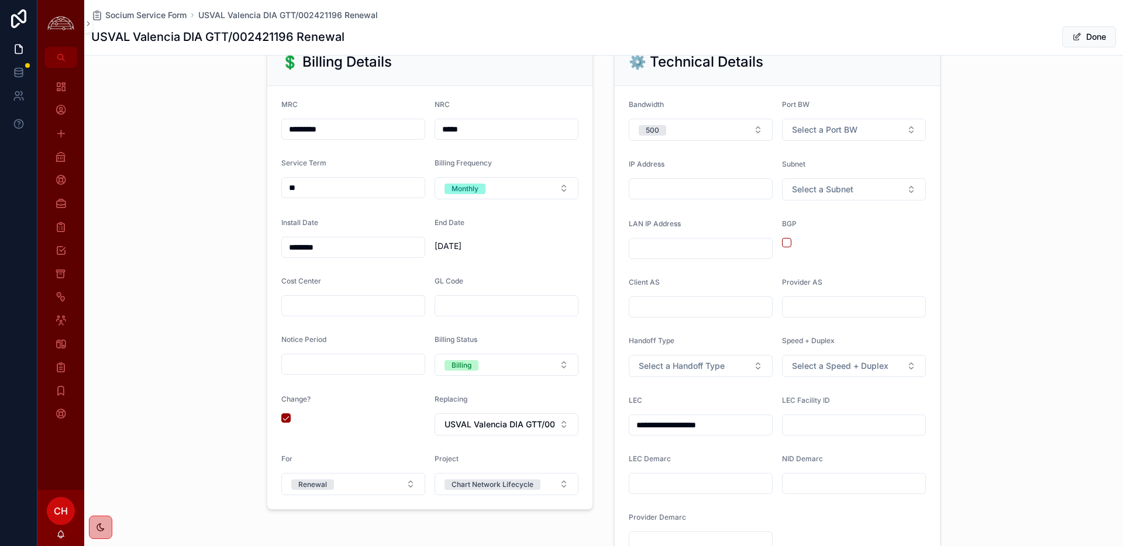
paste input "**********"
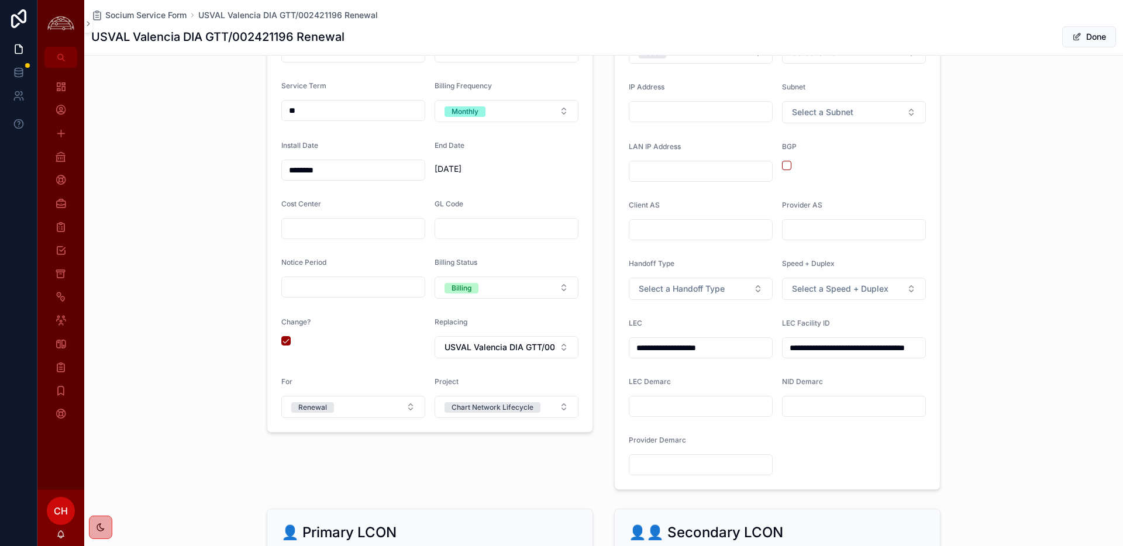
scroll to position [438, 0]
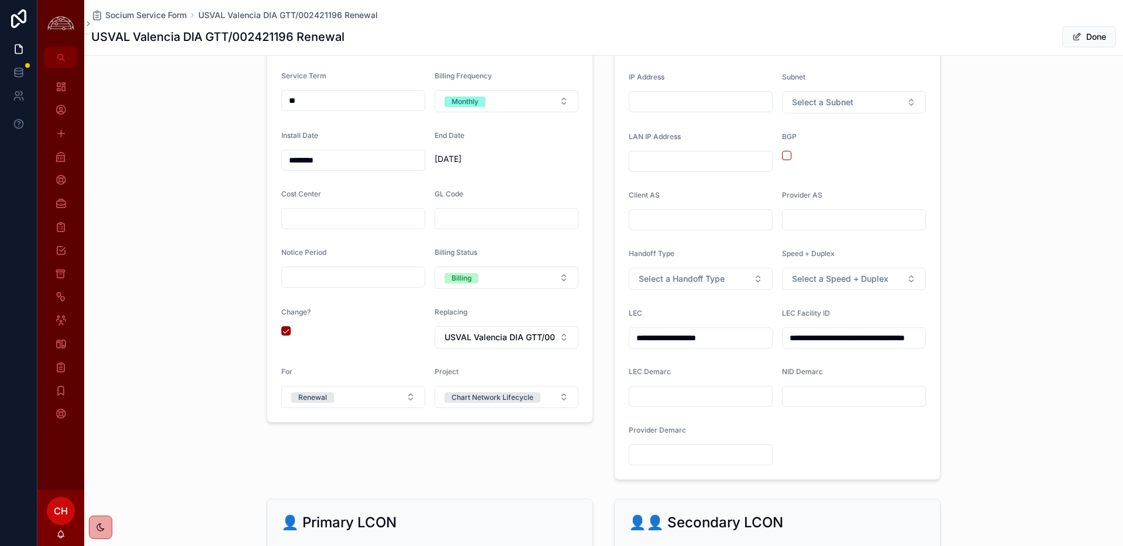
type input "**********"
click at [673, 405] on div "scrollable content" at bounding box center [701, 396] width 144 height 21
click at [673, 400] on input "scrollable content" at bounding box center [701, 397] width 143 height 16
paste input "**********"
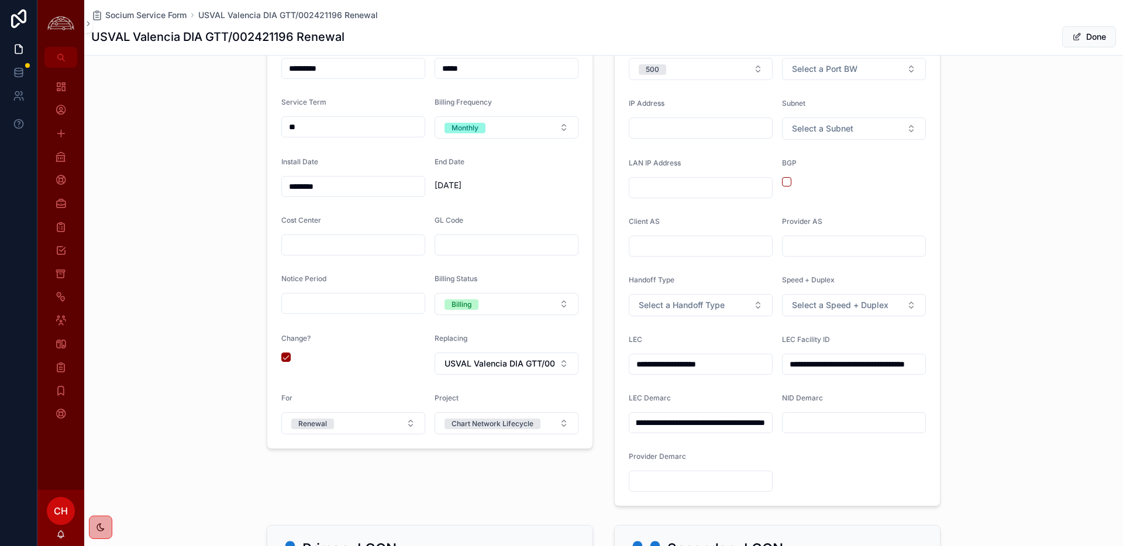
scroll to position [407, 0]
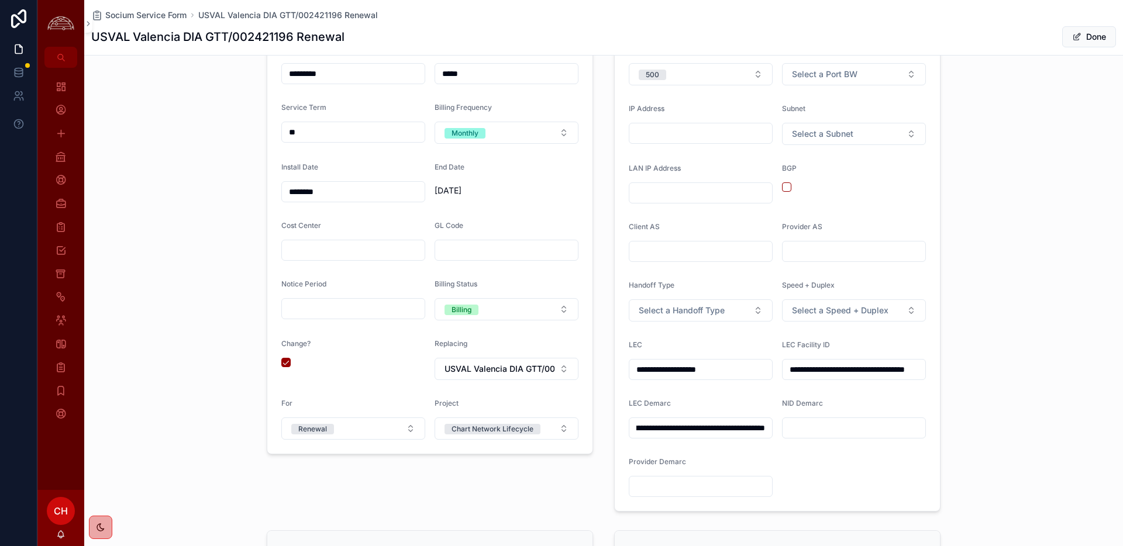
type input "**********"
click at [673, 135] on button "Select a Subnet" at bounding box center [854, 134] width 144 height 22
click at [673, 233] on div "/29" at bounding box center [790, 233] width 11 height 11
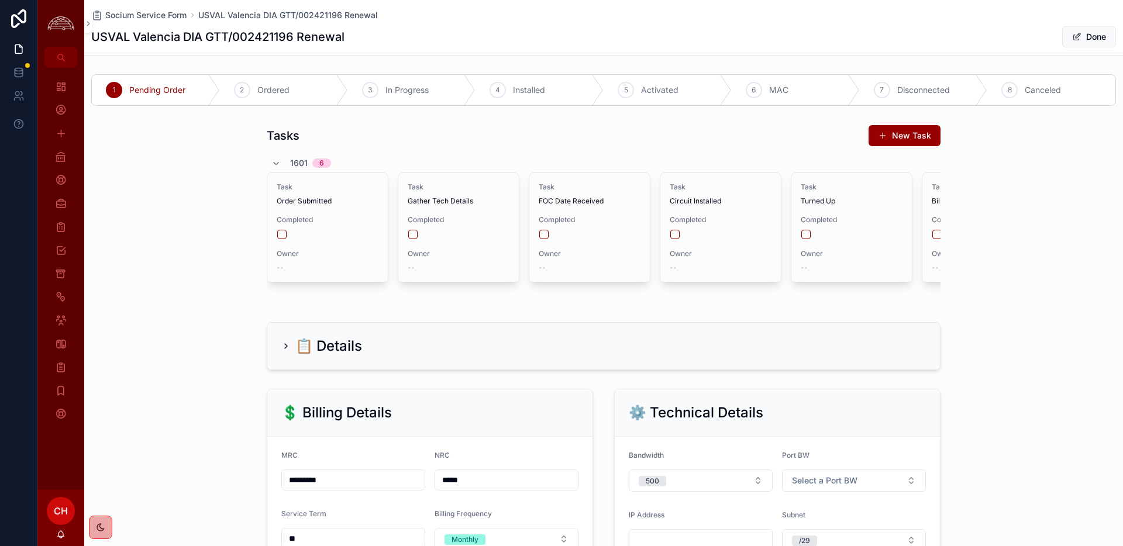
drag, startPoint x: 285, startPoint y: 347, endPoint x: 1082, endPoint y: 37, distance: 855.1
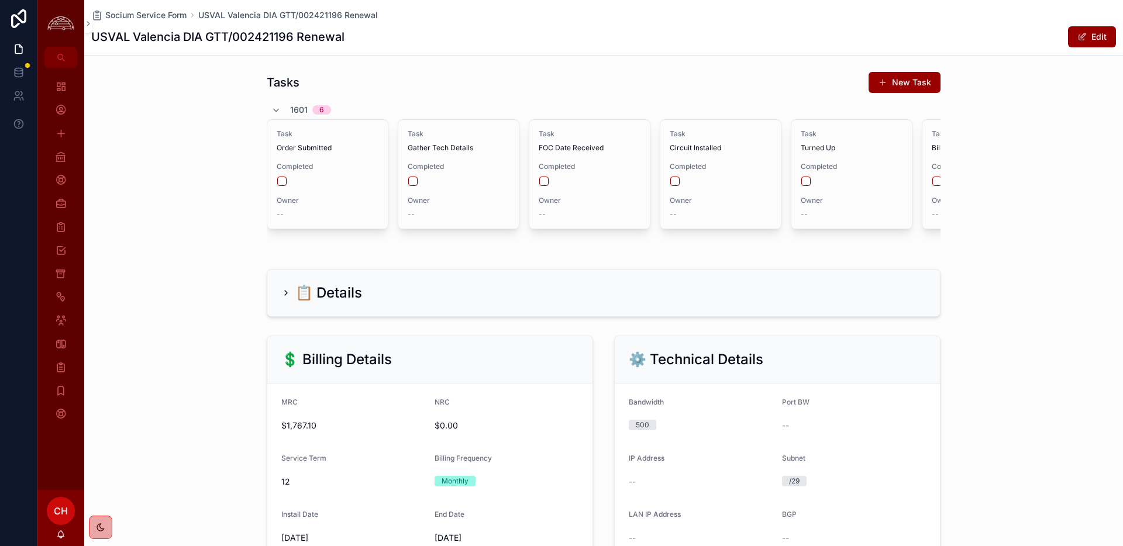
scroll to position [97, 0]
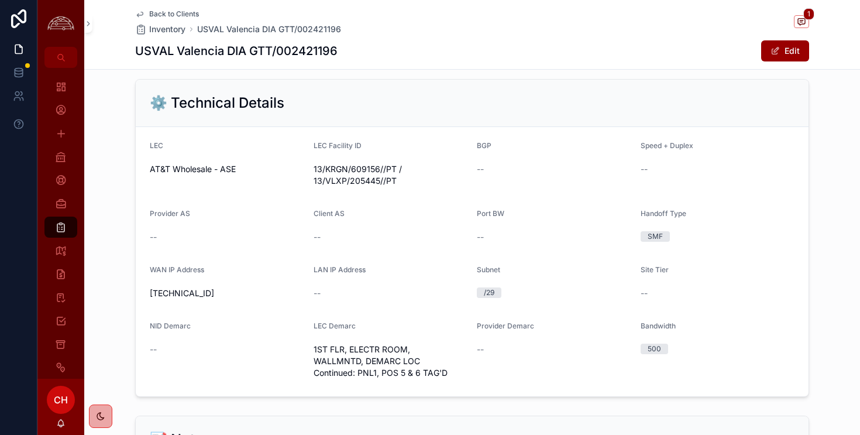
scroll to position [685, 0]
drag, startPoint x: 149, startPoint y: 292, endPoint x: 222, endPoint y: 293, distance: 73.1
click at [222, 293] on form "LEC AT&T Wholesale - ASE LEC Facility ID 13/KRGN/609156//PT / 13/VLXP/205445//P…" at bounding box center [472, 260] width 673 height 269
copy span "74.199.214.128"
click at [209, 295] on span "74.199.214.128" at bounding box center [227, 292] width 154 height 12
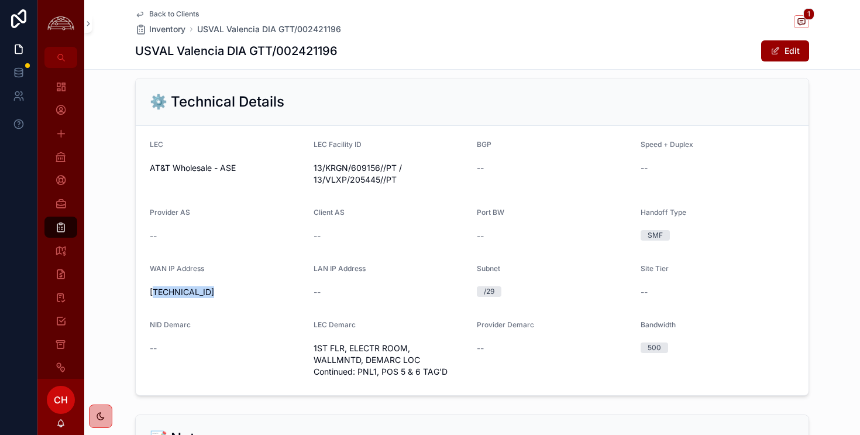
drag, startPoint x: 209, startPoint y: 295, endPoint x: 166, endPoint y: 297, distance: 43.3
click at [166, 297] on span "74.199.214.128" at bounding box center [227, 292] width 154 height 12
copy span "74.199.214.128"
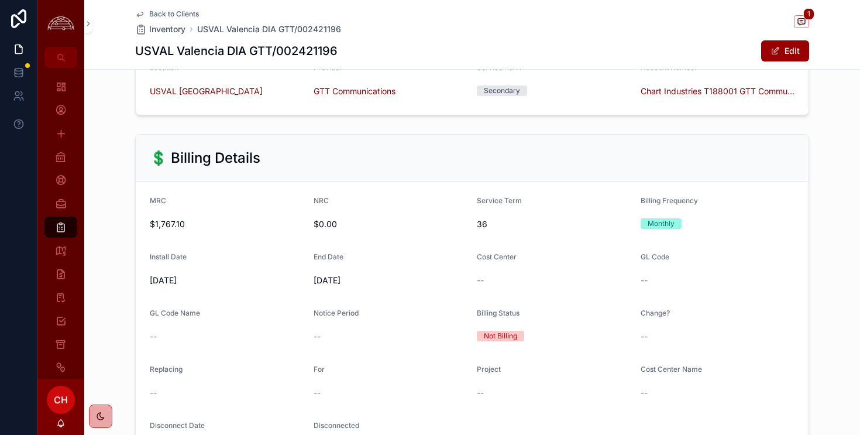
scroll to position [0, 0]
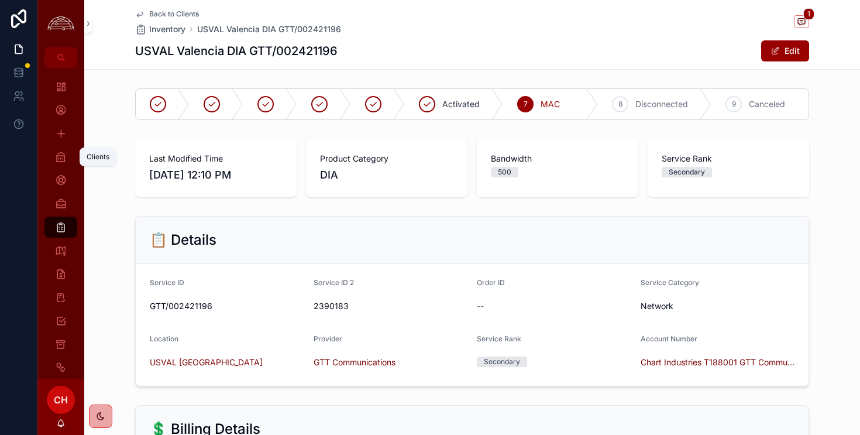
click at [62, 161] on icon "scrollable content" at bounding box center [61, 157] width 12 height 12
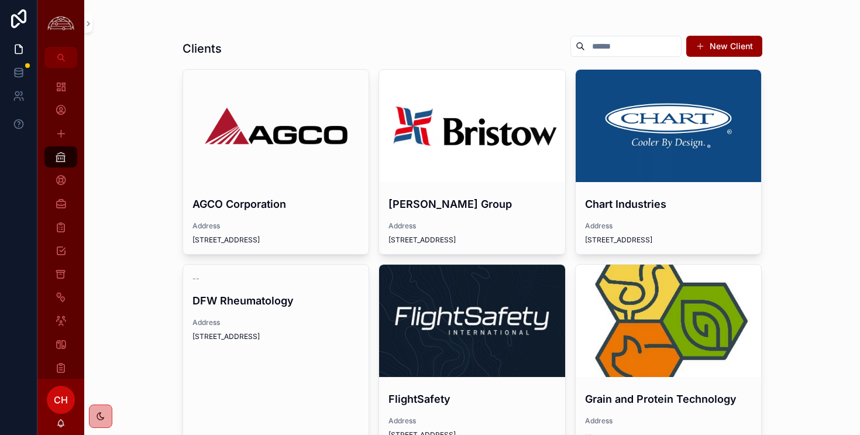
click at [690, 116] on div "scrollable content" at bounding box center [669, 126] width 186 height 112
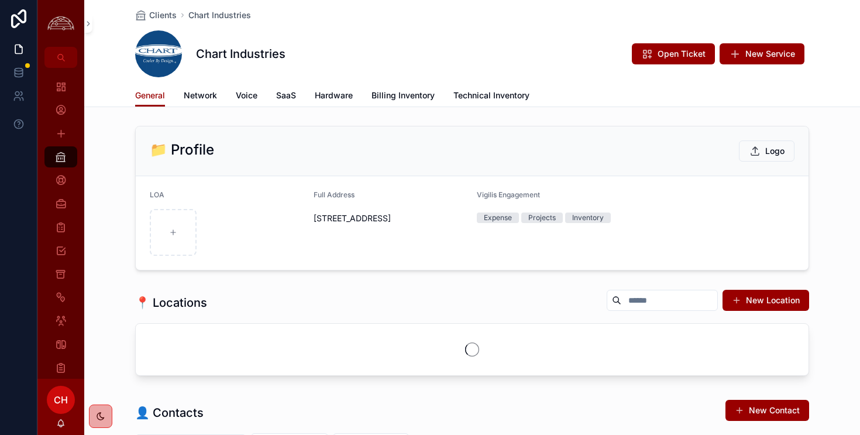
click at [782, 54] on span "New Service" at bounding box center [770, 54] width 50 height 12
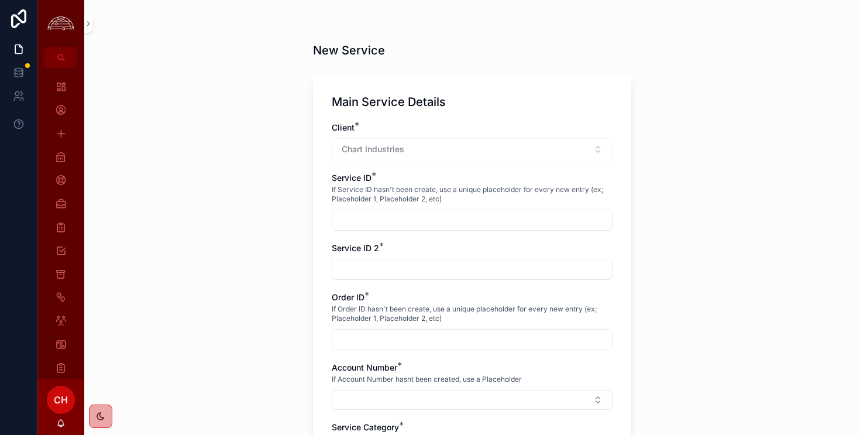
click at [379, 224] on input "scrollable content" at bounding box center [472, 220] width 280 height 16
paste input "**********"
type input "**********"
click at [415, 274] on input "scrollable content" at bounding box center [472, 269] width 280 height 16
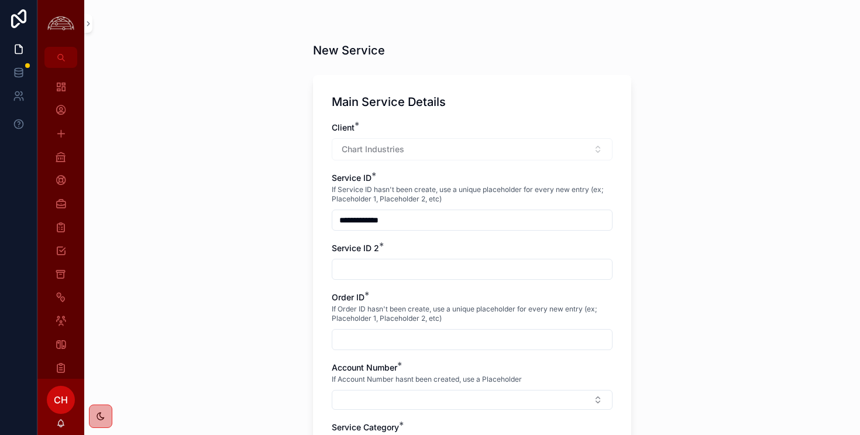
paste input "*******"
type input "*******"
click at [377, 341] on input "scrollable content" at bounding box center [472, 339] width 280 height 16
paste input "**********"
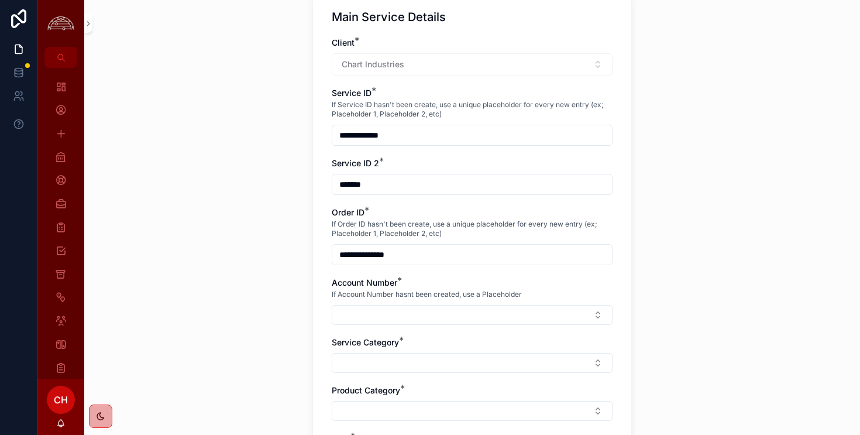
scroll to position [87, 0]
type input "**********"
click at [387, 317] on button "Select Button" at bounding box center [472, 313] width 281 height 20
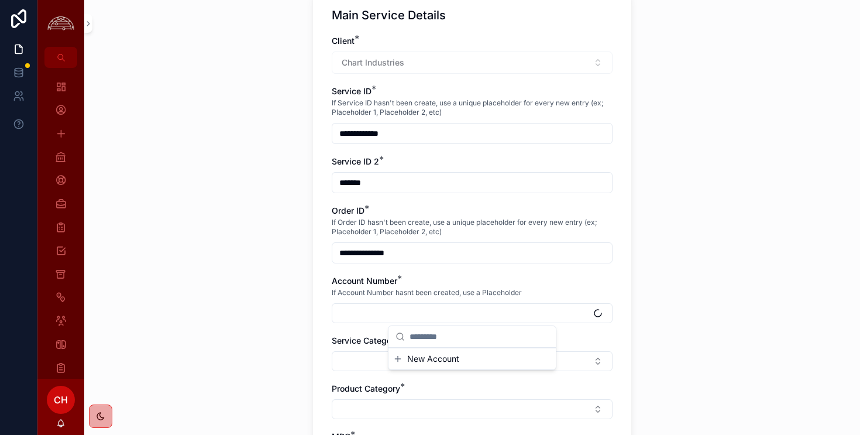
type input "*"
type input "***"
click at [448, 363] on span "Chart Industries T188001 GTT Communications" at bounding box center [465, 364] width 139 height 23
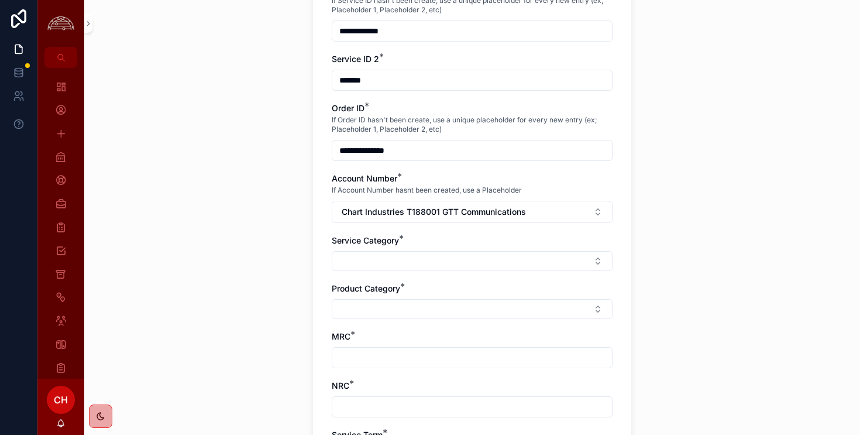
scroll to position [191, 0]
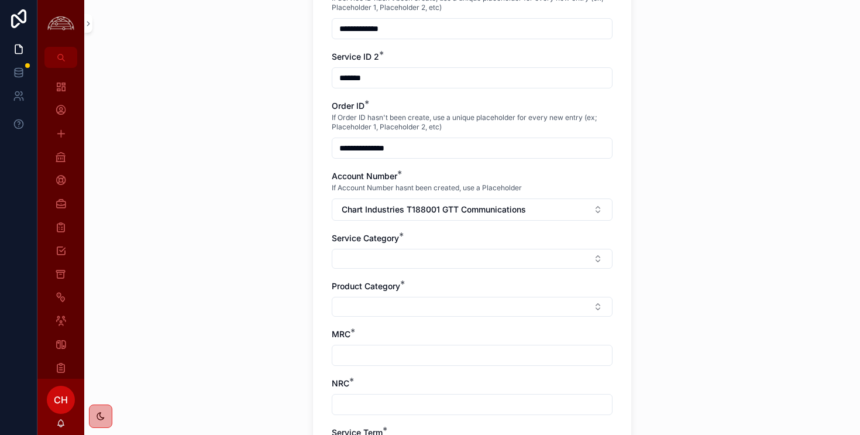
click at [430, 259] on button "Select Button" at bounding box center [472, 259] width 281 height 20
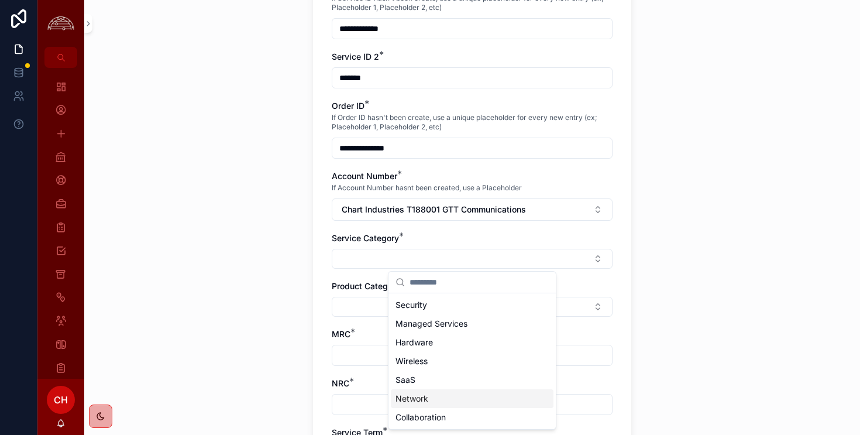
click at [429, 404] on div "Network" at bounding box center [472, 398] width 163 height 19
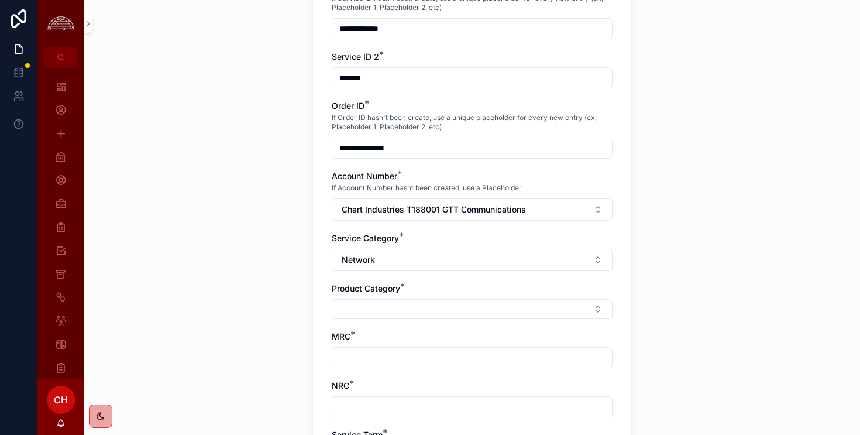
click at [380, 314] on button "Select Button" at bounding box center [472, 309] width 281 height 20
type input "*"
click at [415, 391] on div "DIA" at bounding box center [472, 392] width 163 height 19
click at [365, 363] on input "scrollable content" at bounding box center [472, 360] width 280 height 16
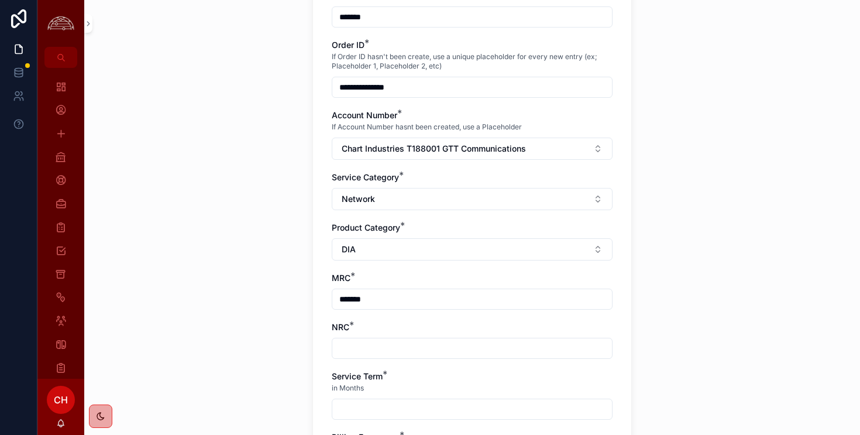
scroll to position [255, 0]
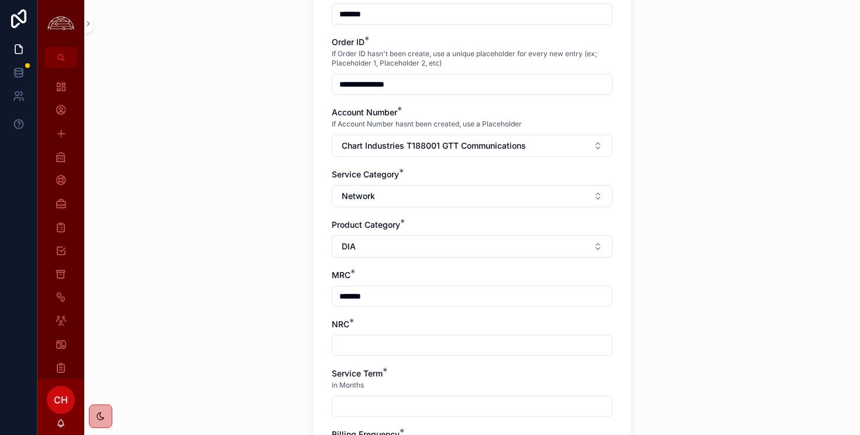
type input "*******"
click at [384, 343] on input "scrollable content" at bounding box center [472, 345] width 280 height 16
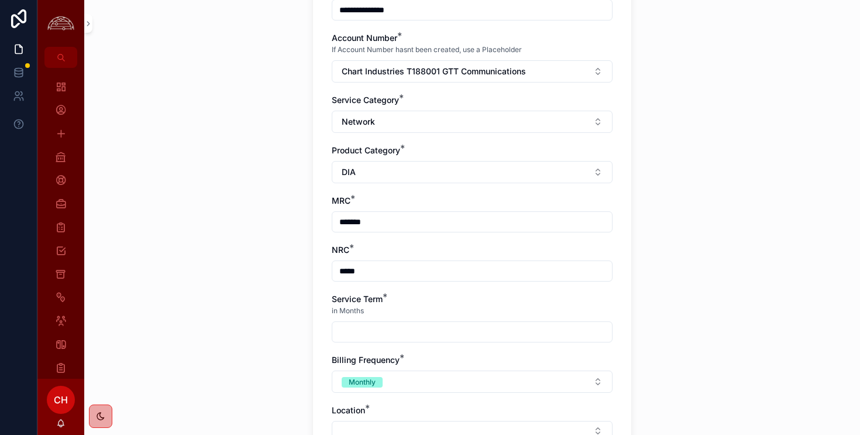
scroll to position [330, 0]
type input "*****"
click at [386, 329] on input "scrollable content" at bounding box center [472, 331] width 280 height 16
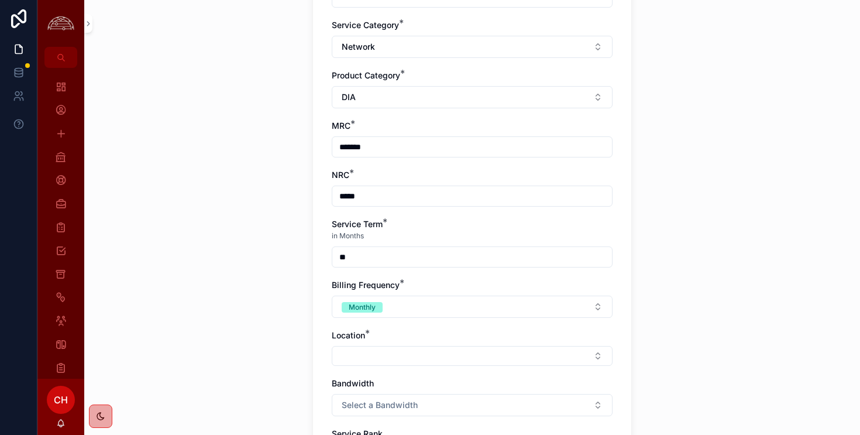
scroll to position [406, 0]
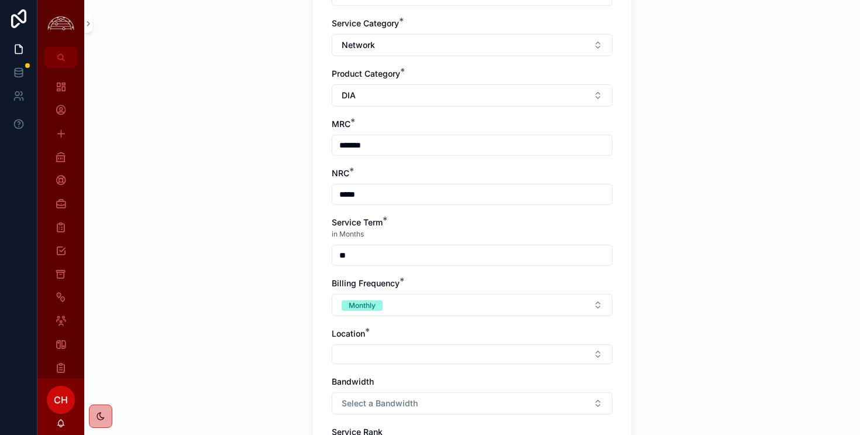
type input "**"
click at [379, 357] on button "Select Button" at bounding box center [472, 354] width 281 height 20
type input "****"
click at [406, 398] on span "USORM Orem" at bounding box center [423, 400] width 54 height 12
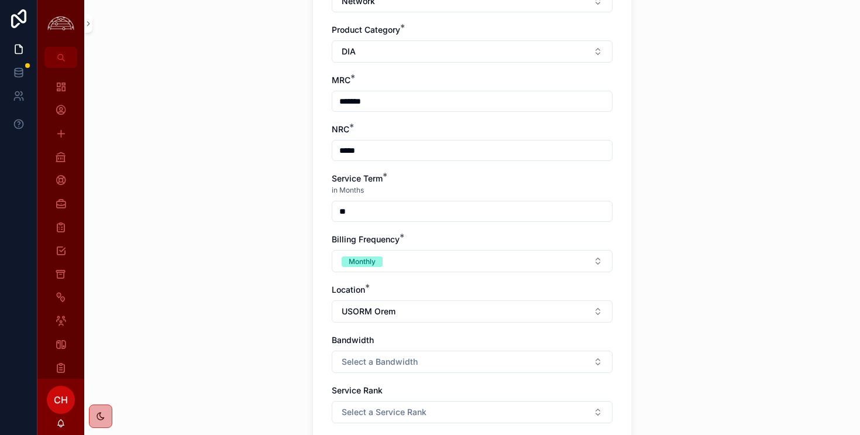
scroll to position [495, 0]
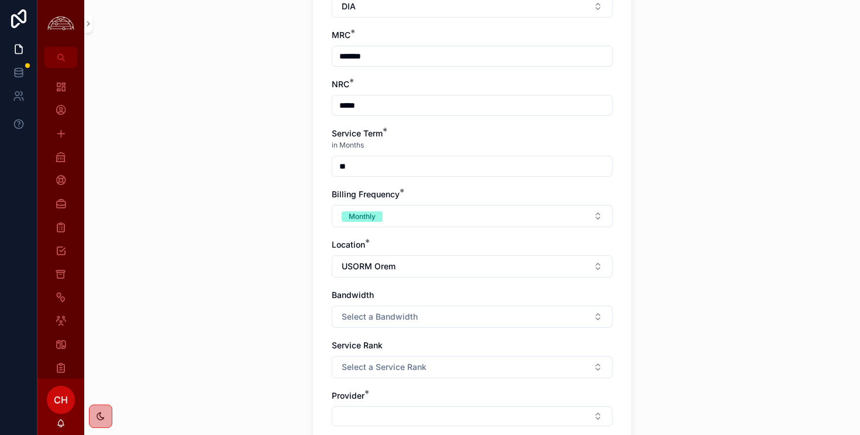
click at [403, 306] on button "Select a Bandwidth" at bounding box center [472, 316] width 281 height 22
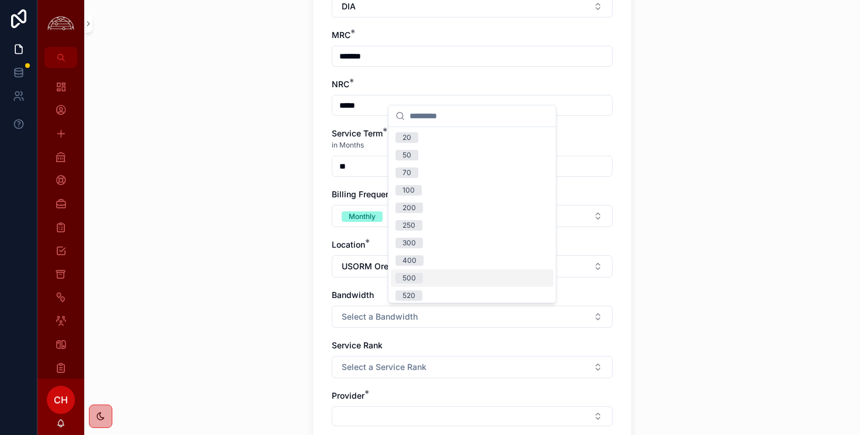
click at [410, 275] on div "500" at bounding box center [409, 278] width 13 height 11
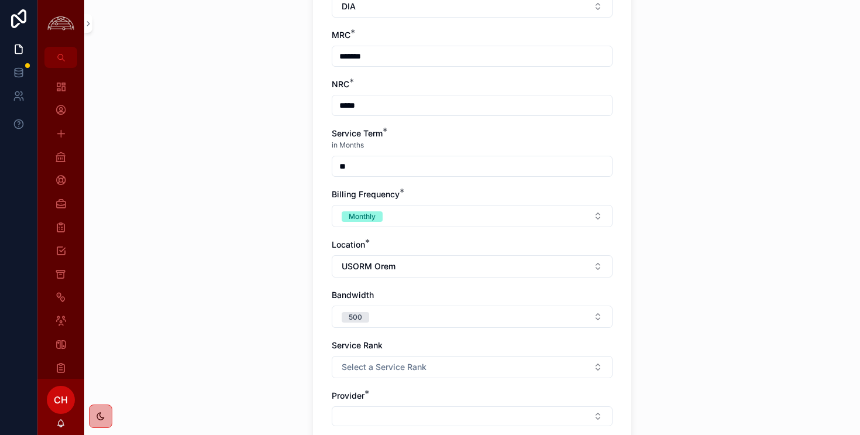
click at [417, 369] on span "Select a Service Rank" at bounding box center [384, 367] width 85 height 12
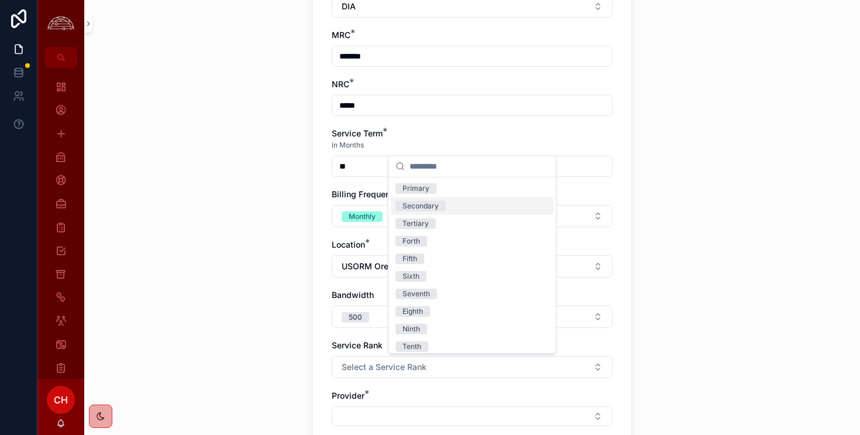
click at [436, 205] on div "Secondary" at bounding box center [421, 206] width 36 height 11
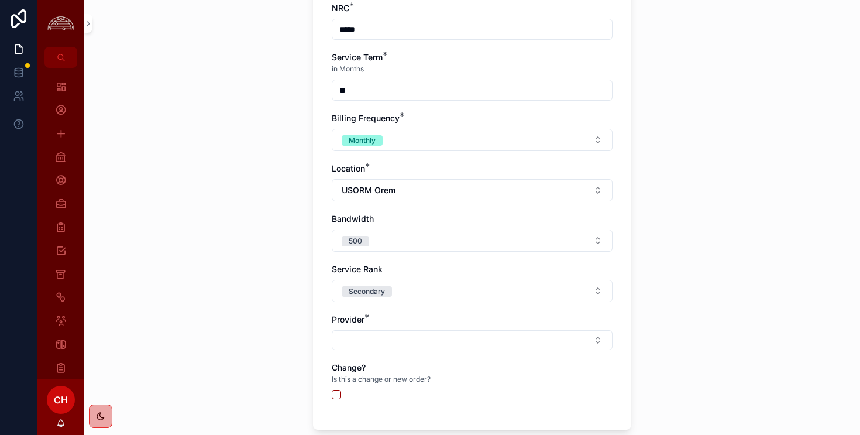
scroll to position [594, 0]
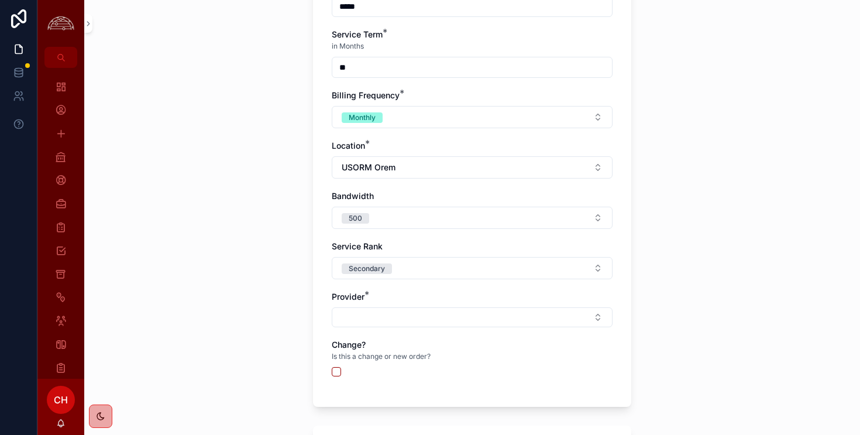
click at [380, 318] on button "Select Button" at bounding box center [472, 317] width 281 height 20
type input "***"
drag, startPoint x: 494, startPoint y: 360, endPoint x: 341, endPoint y: 380, distance: 154.7
click at [489, 360] on div "GTT Communications" at bounding box center [472, 363] width 163 height 19
click at [339, 377] on button "scrollable content" at bounding box center [336, 373] width 9 height 9
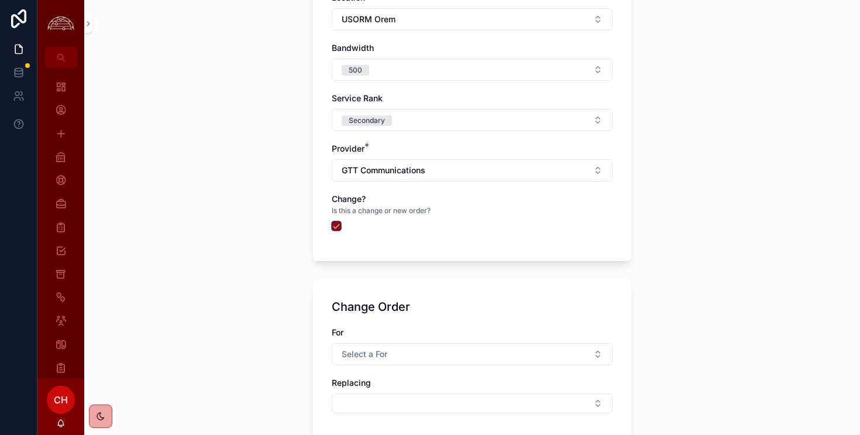
scroll to position [750, 0]
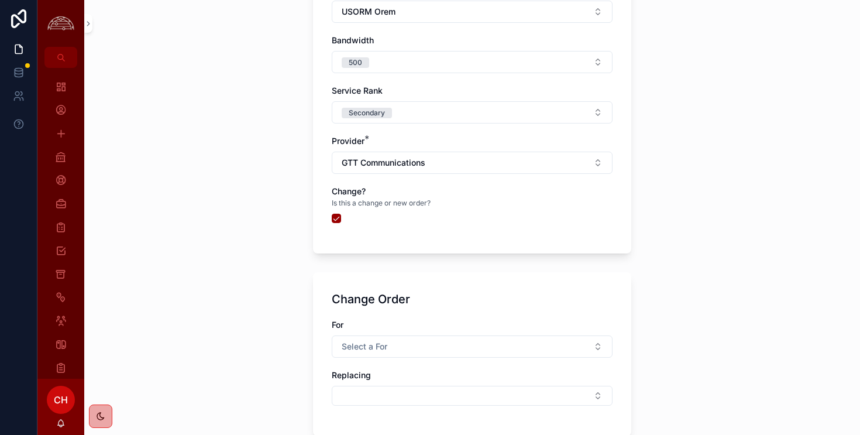
click at [400, 348] on button "Select a For" at bounding box center [472, 346] width 281 height 22
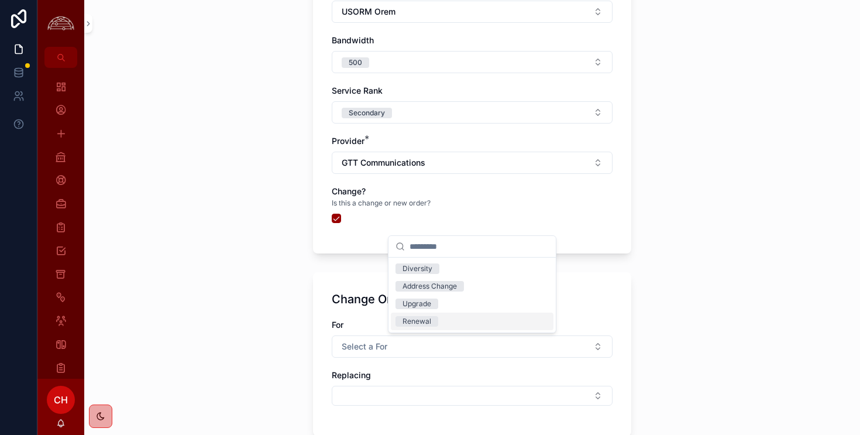
click at [428, 323] on div "Renewal" at bounding box center [417, 321] width 29 height 11
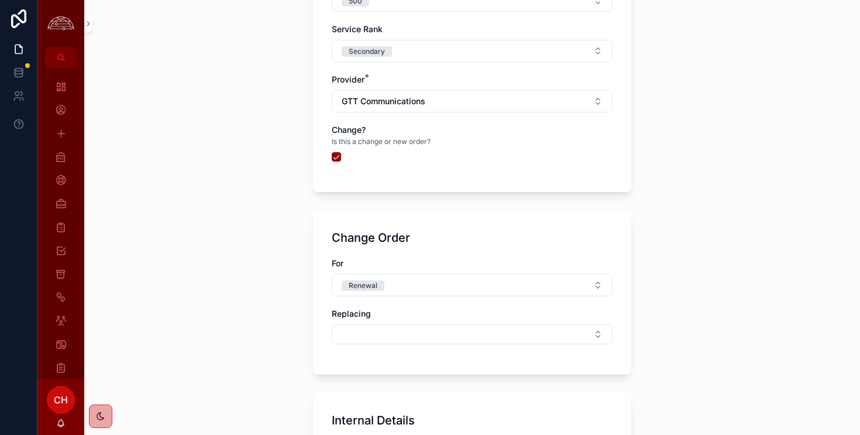
scroll to position [872, 0]
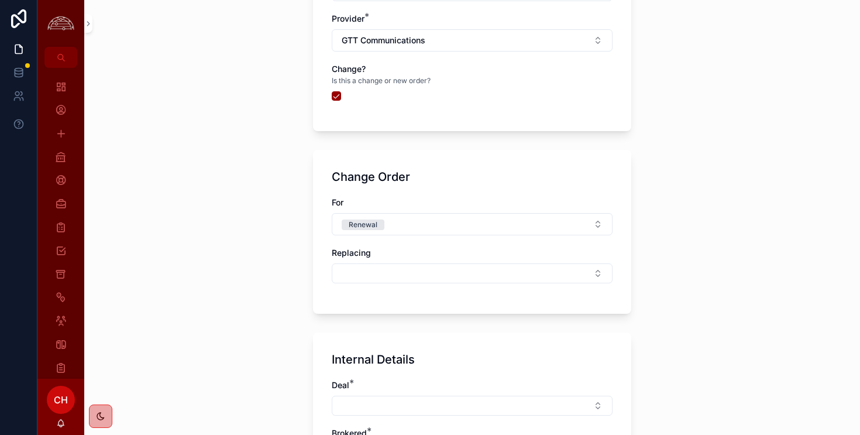
click at [401, 278] on button "Select Button" at bounding box center [472, 273] width 281 height 20
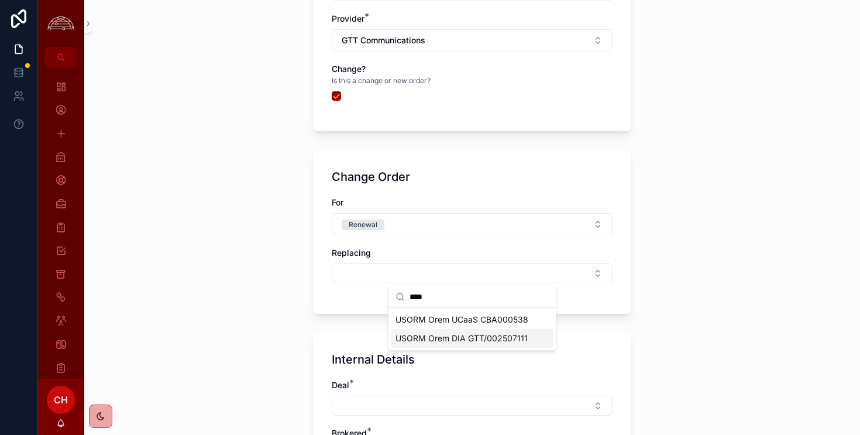
type input "****"
click at [470, 341] on span "USORM Orem DIA GTT/002507111" at bounding box center [462, 338] width 132 height 12
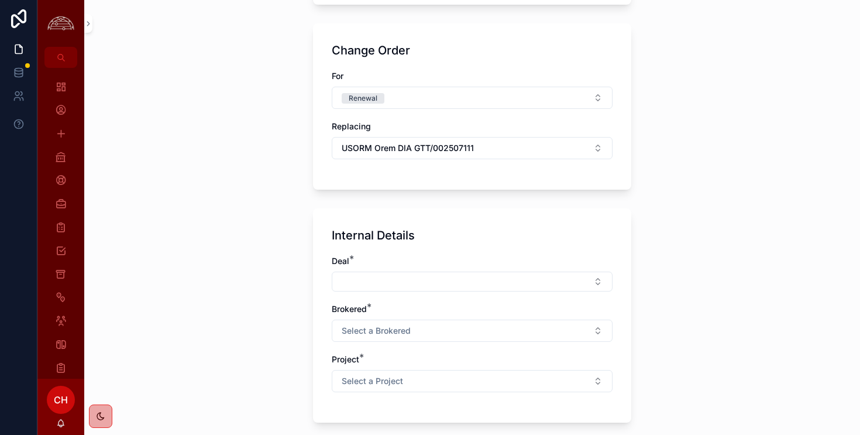
scroll to position [1001, 0]
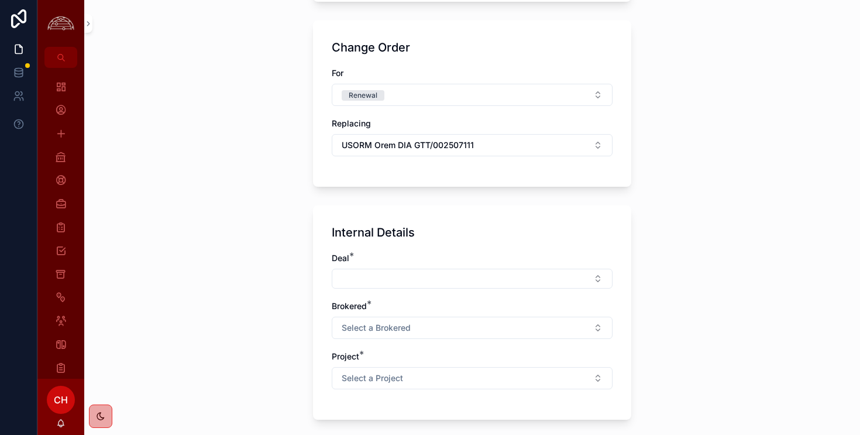
click at [425, 280] on button "Select Button" at bounding box center [472, 279] width 281 height 20
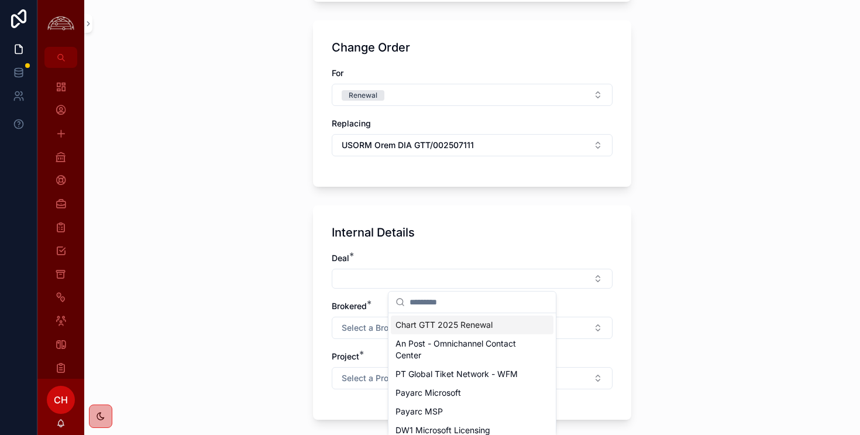
click at [427, 328] on span "Chart GTT 2025 Renewal" at bounding box center [444, 325] width 97 height 12
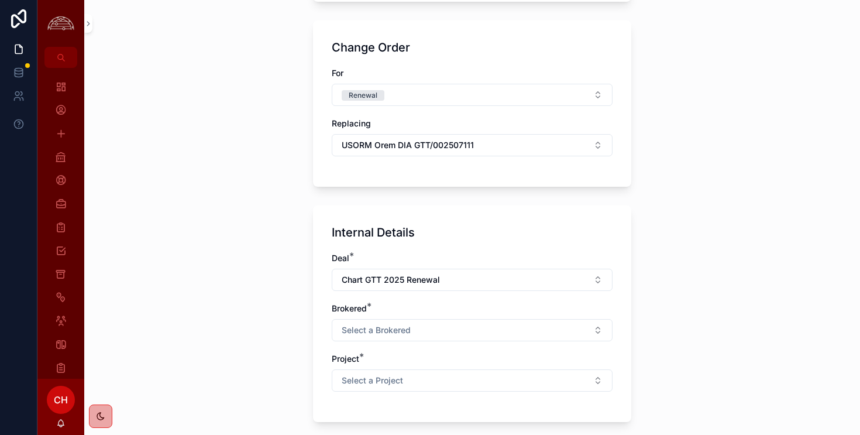
click at [390, 329] on span "Select a Brokered" at bounding box center [376, 330] width 69 height 12
click at [419, 382] on div "Yes" at bounding box center [472, 377] width 163 height 18
click at [409, 383] on button "Select a Project" at bounding box center [472, 380] width 281 height 22
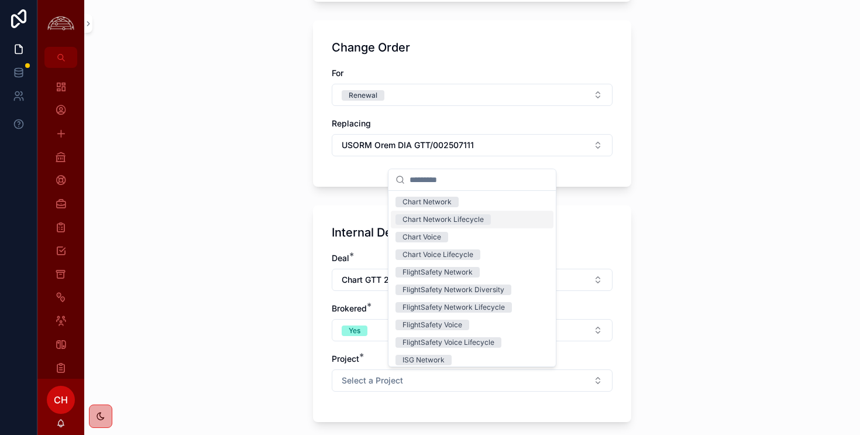
click at [462, 225] on div "Chart Network Lifecycle" at bounding box center [472, 220] width 163 height 18
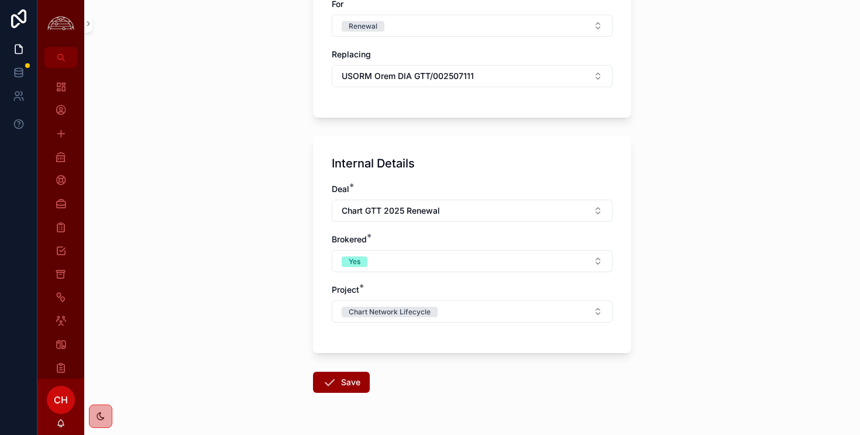
scroll to position [1103, 0]
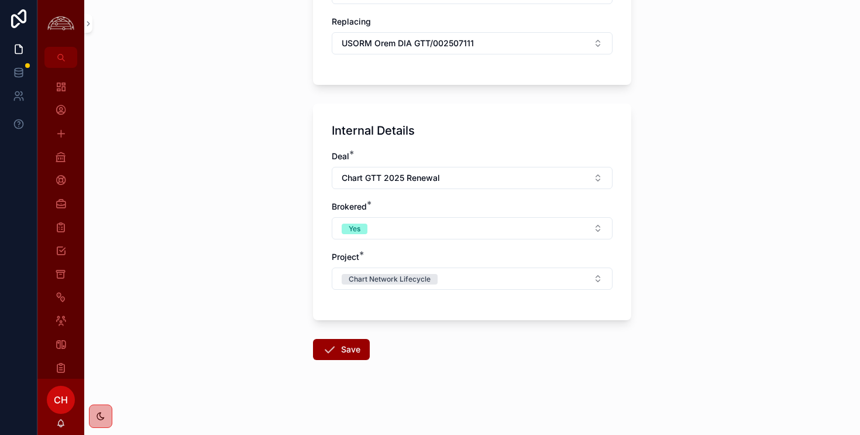
click at [348, 355] on button "Save" at bounding box center [341, 349] width 57 height 21
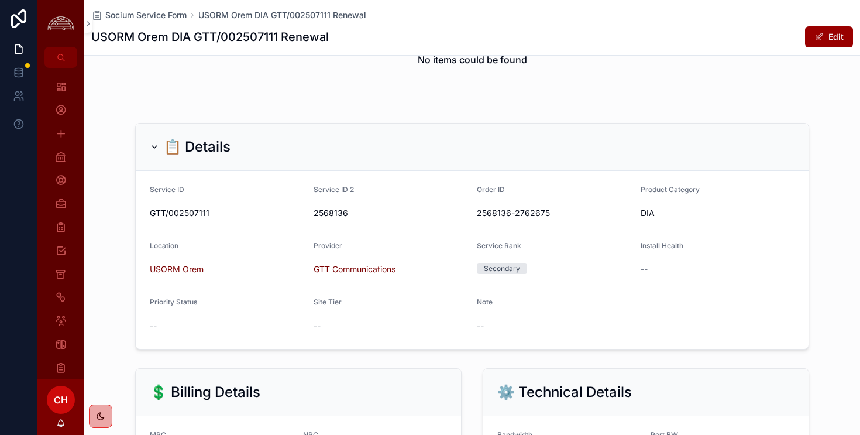
scroll to position [142, 0]
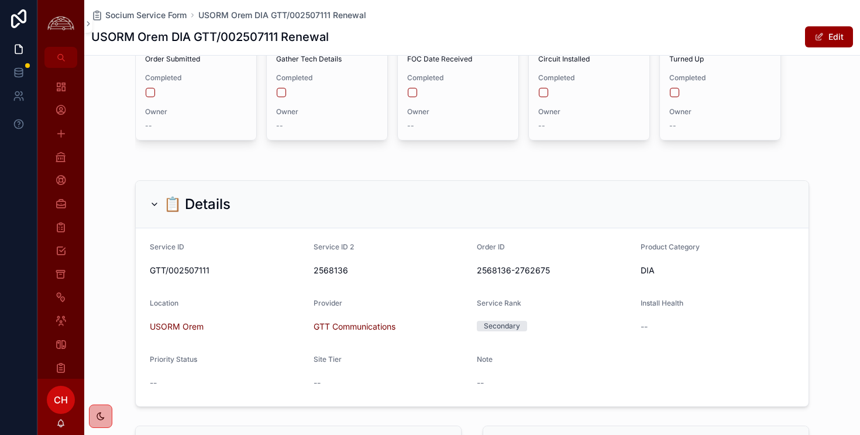
click at [830, 37] on button "Edit" at bounding box center [829, 36] width 48 height 21
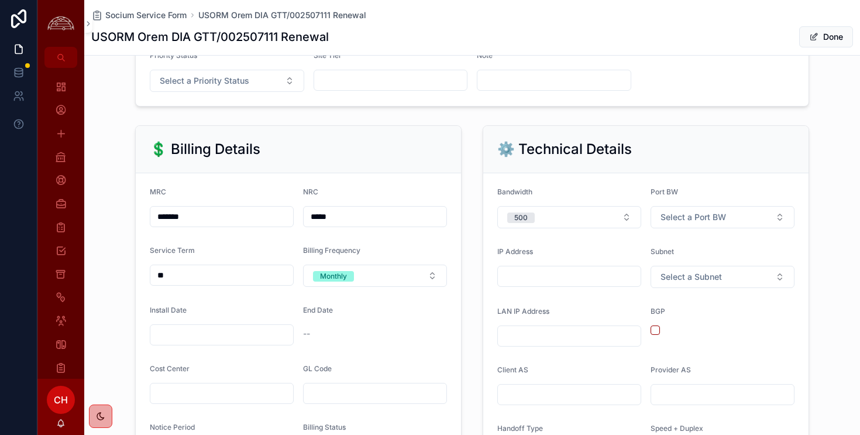
scroll to position [503, 0]
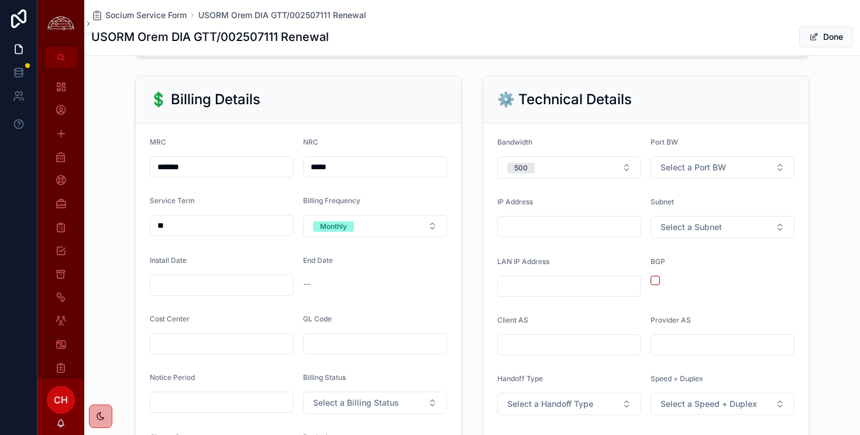
click at [246, 288] on input "scrollable content" at bounding box center [221, 285] width 143 height 16
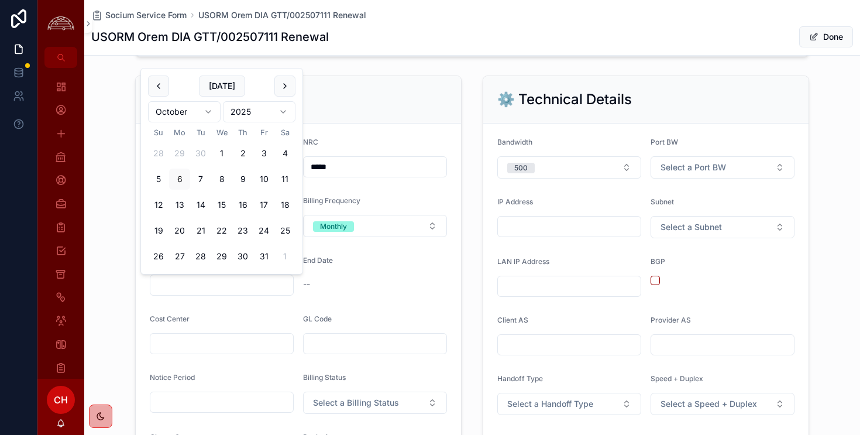
click at [153, 85] on button "scrollable content" at bounding box center [158, 85] width 21 height 21
click at [157, 64] on button "scrollable content" at bounding box center [158, 60] width 21 height 21
click at [204, 149] on button "1" at bounding box center [200, 153] width 21 height 21
type input "********"
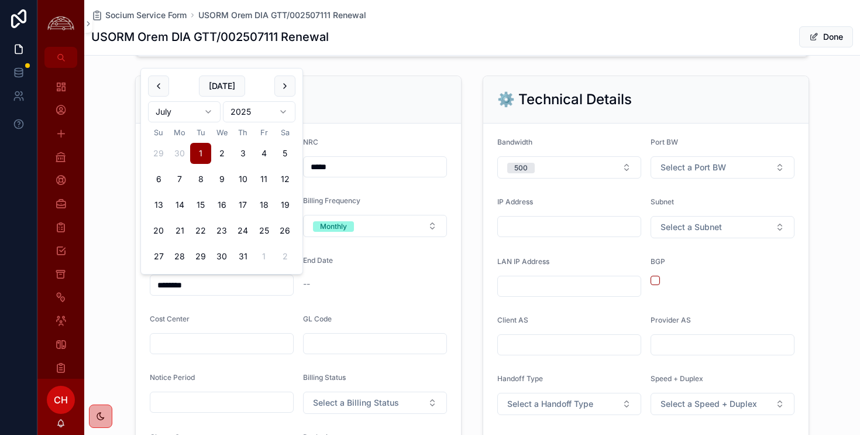
click at [248, 322] on div "Cost Center" at bounding box center [222, 321] width 144 height 14
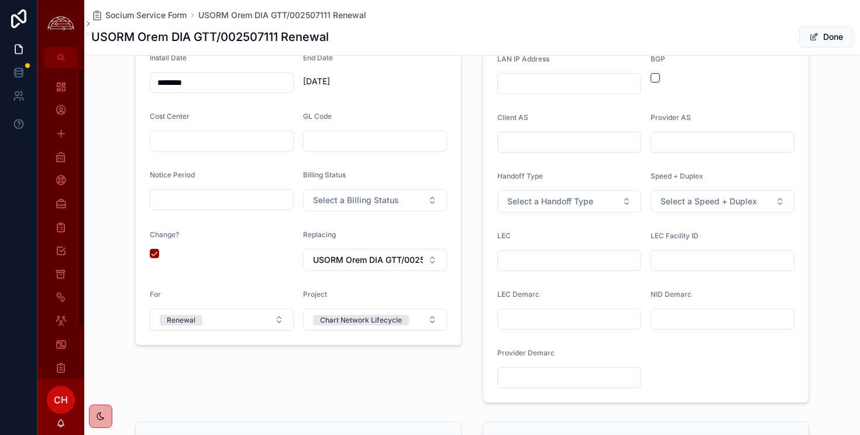
scroll to position [706, 0]
click at [401, 203] on button "Select a Billing Status" at bounding box center [375, 199] width 144 height 22
click at [357, 251] on div "Billing" at bounding box center [375, 246] width 163 height 18
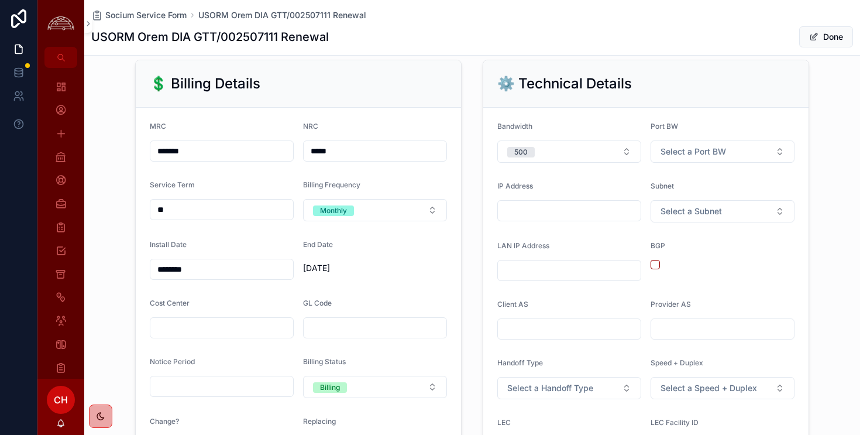
scroll to position [520, 0]
click at [701, 149] on span "Select a Port BW" at bounding box center [694, 151] width 66 height 12
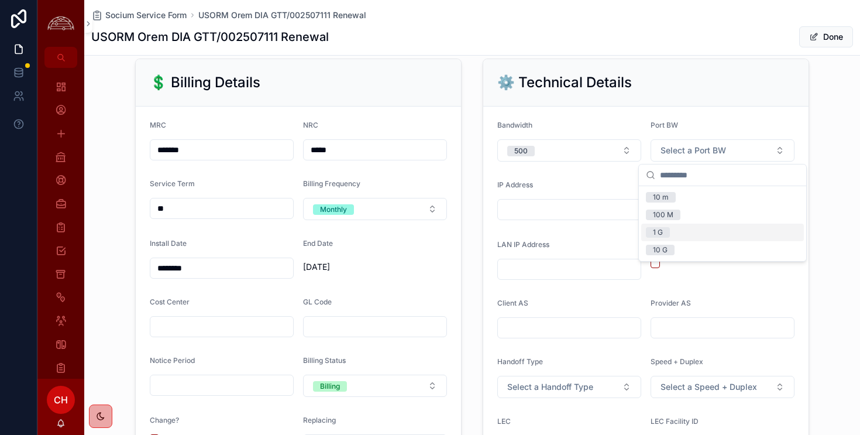
click at [673, 231] on div "1 G" at bounding box center [722, 233] width 163 height 18
click at [737, 207] on button "Select a Subnet" at bounding box center [723, 210] width 144 height 22
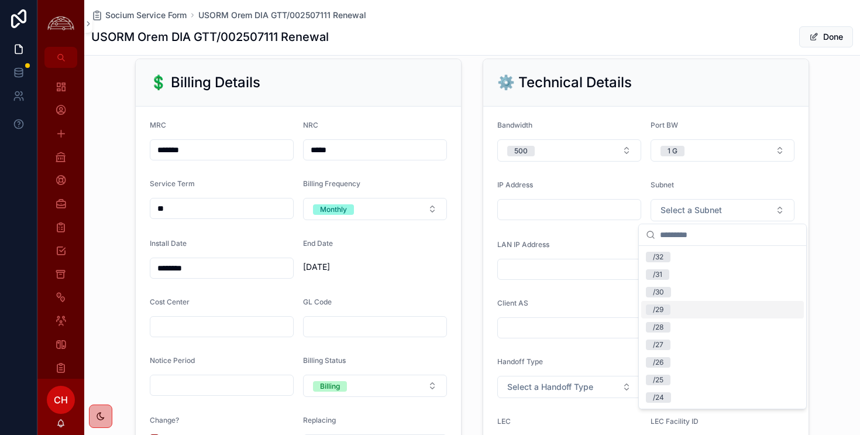
click at [672, 311] on div "/29" at bounding box center [722, 310] width 163 height 18
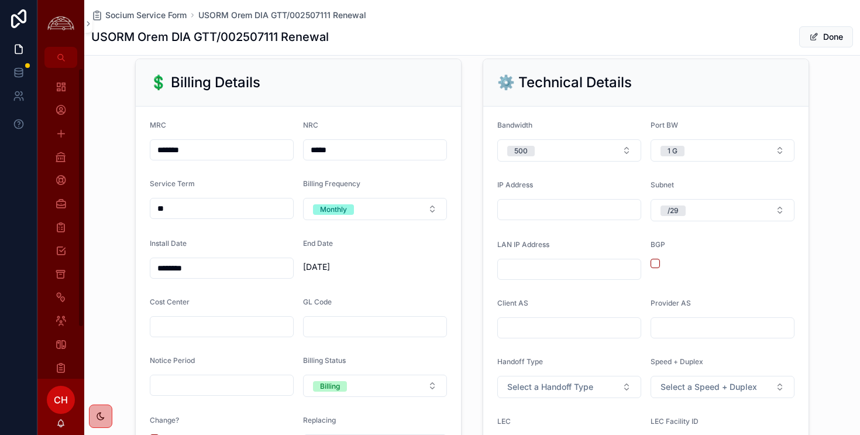
click at [565, 204] on input "scrollable content" at bounding box center [569, 209] width 143 height 16
paste input "**********"
type input "**********"
click at [534, 265] on input "scrollable content" at bounding box center [569, 269] width 143 height 16
paste input "**********"
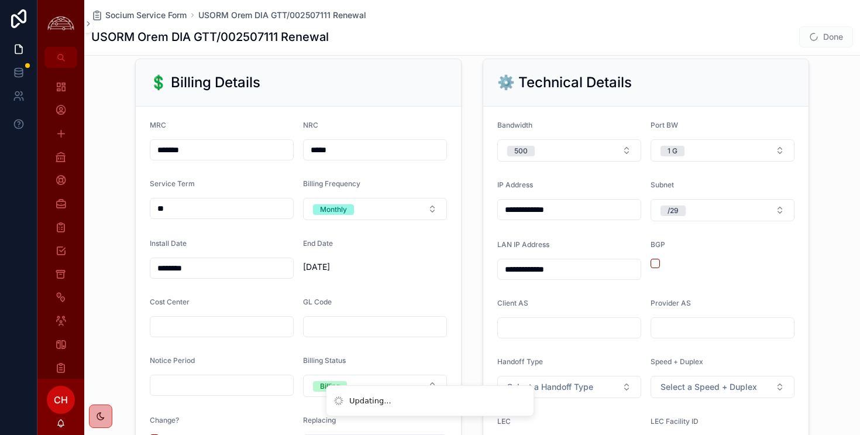
scroll to position [582, 0]
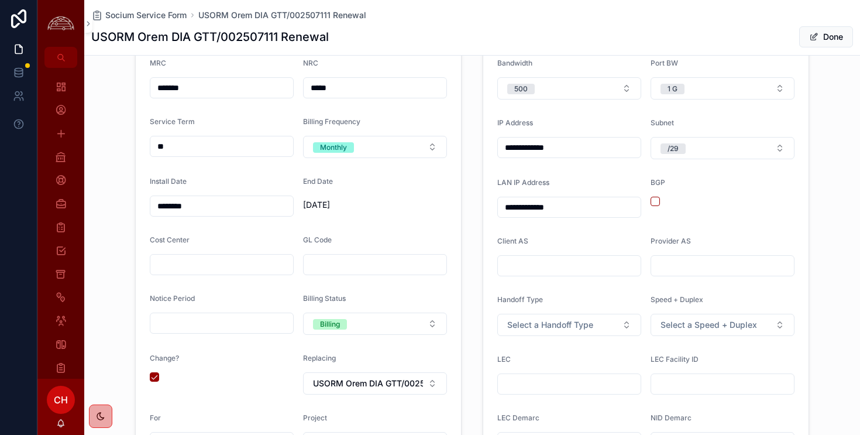
type input "**********"
click at [585, 319] on span "Select a Handoff Type" at bounding box center [550, 325] width 86 height 12
click at [513, 410] on div "Ethernet" at bounding box center [514, 406] width 28 height 11
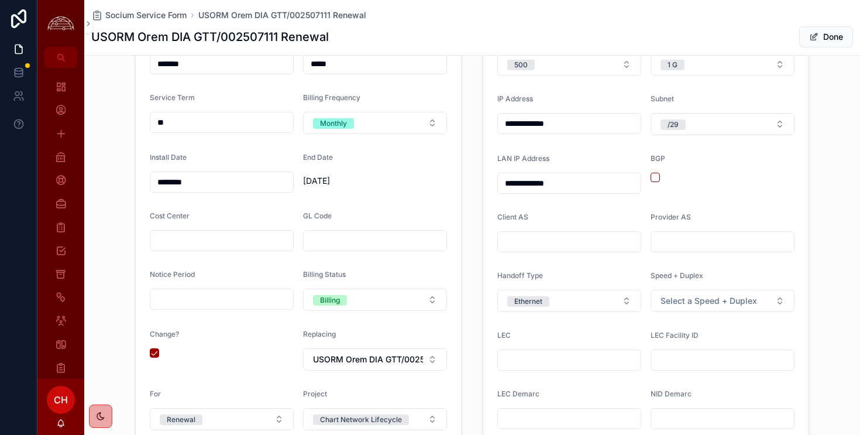
scroll to position [619, 0]
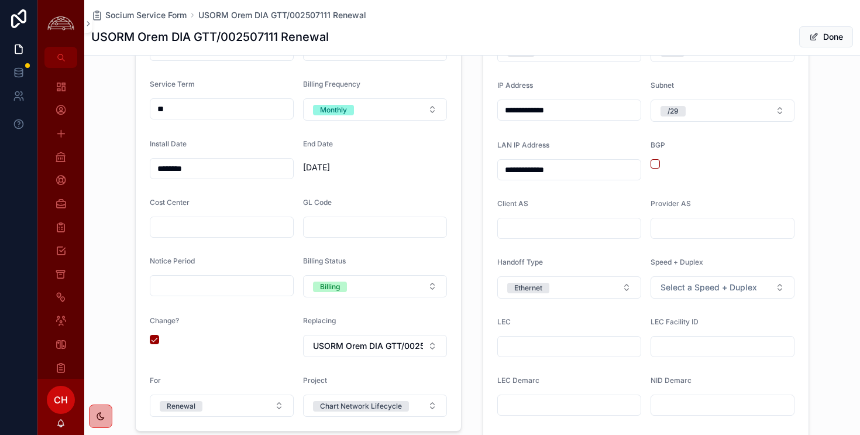
click at [566, 349] on input "scrollable content" at bounding box center [569, 346] width 143 height 16
paste input "**********"
type input "**********"
click at [539, 348] on input "**********" at bounding box center [569, 346] width 143 height 16
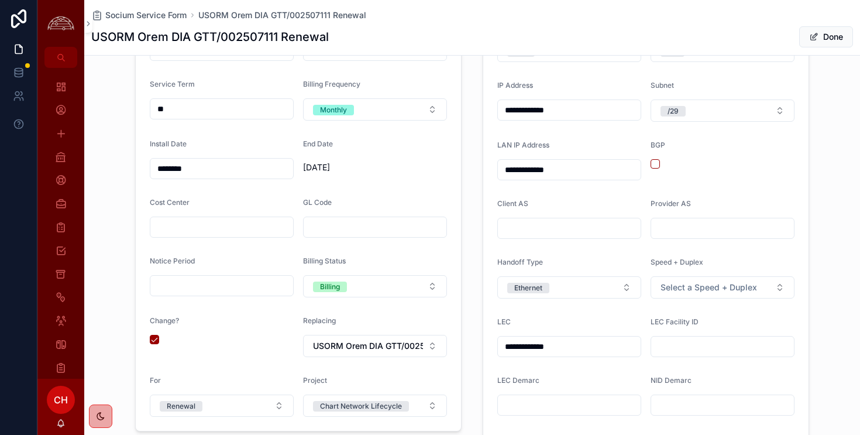
click at [539, 348] on input "**********" at bounding box center [569, 346] width 143 height 16
paste input "scrollable content"
click at [560, 352] on input "**********" at bounding box center [569, 346] width 143 height 16
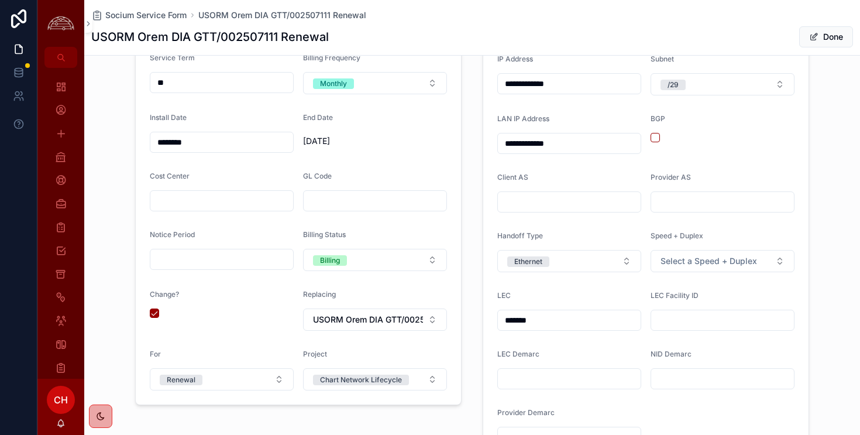
scroll to position [658, 0]
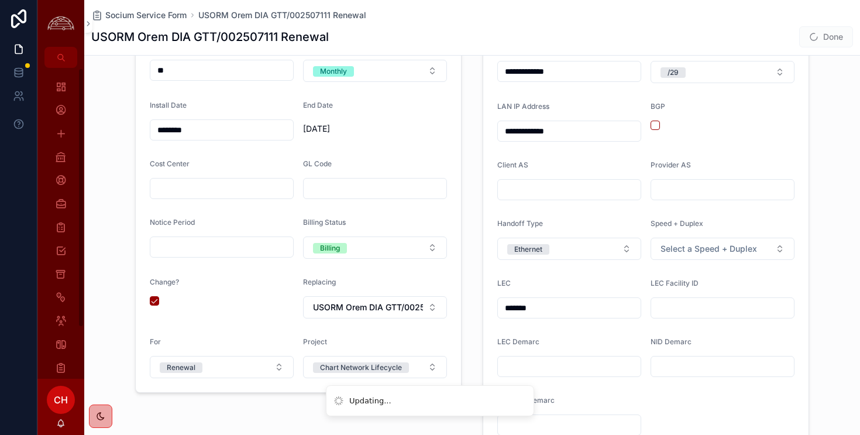
type input "*******"
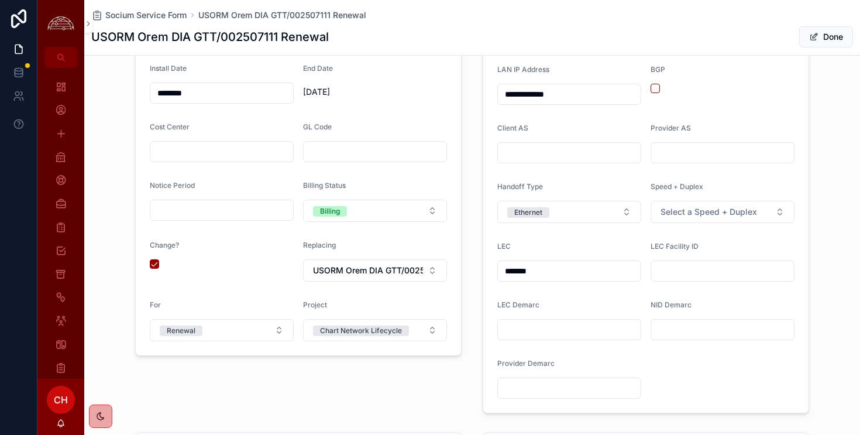
scroll to position [696, 0]
click at [695, 274] on input "scrollable content" at bounding box center [722, 269] width 143 height 16
paste input "**********"
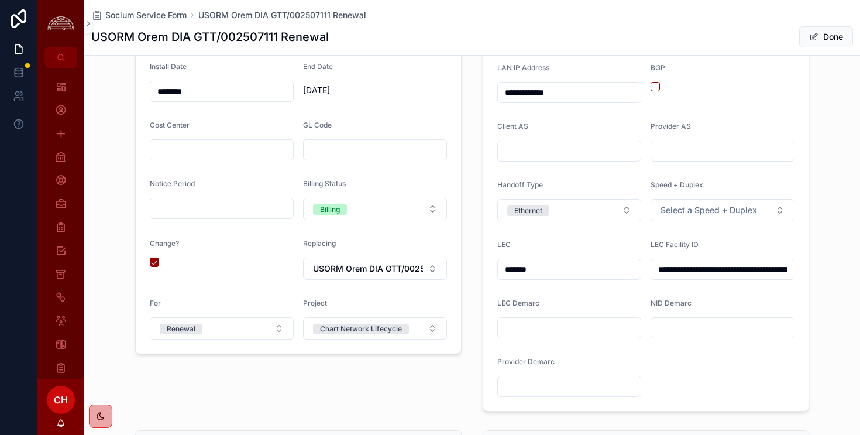
scroll to position [0, 74]
type input "**********"
click at [565, 332] on input "scrollable content" at bounding box center [569, 327] width 143 height 16
paste input "**********"
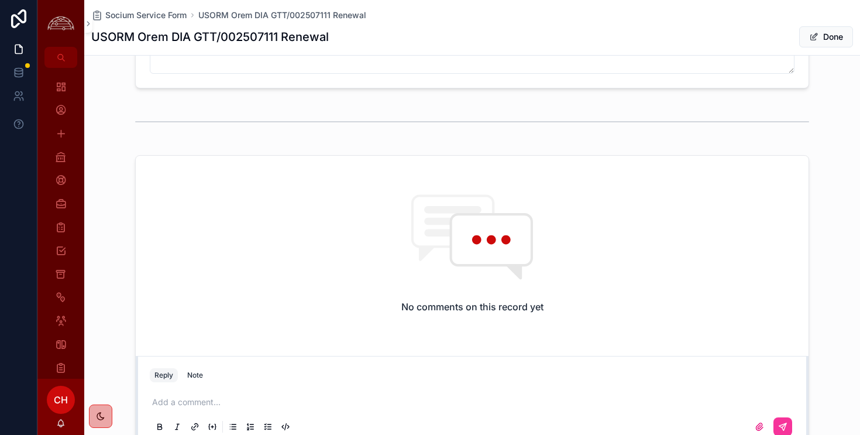
scroll to position [1364, 0]
type input "**********"
click at [844, 42] on button "Done" at bounding box center [826, 36] width 54 height 21
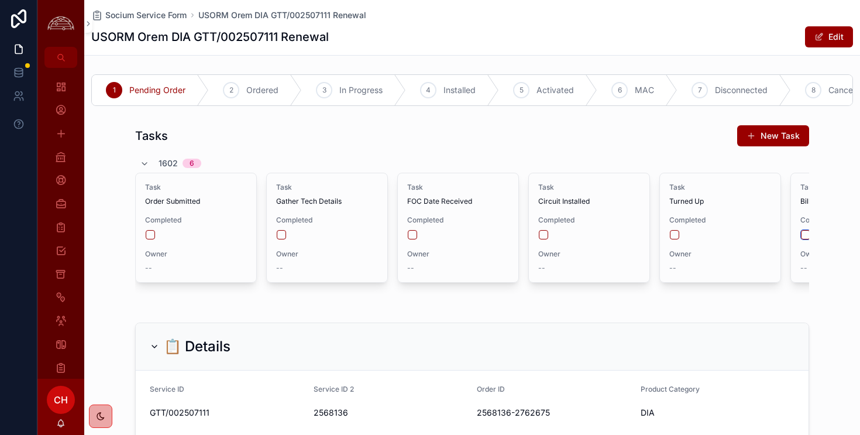
click at [806, 234] on button "scrollable content" at bounding box center [805, 234] width 9 height 9
click at [0, 0] on icon "scrollable content" at bounding box center [0, 0] width 0 height 0
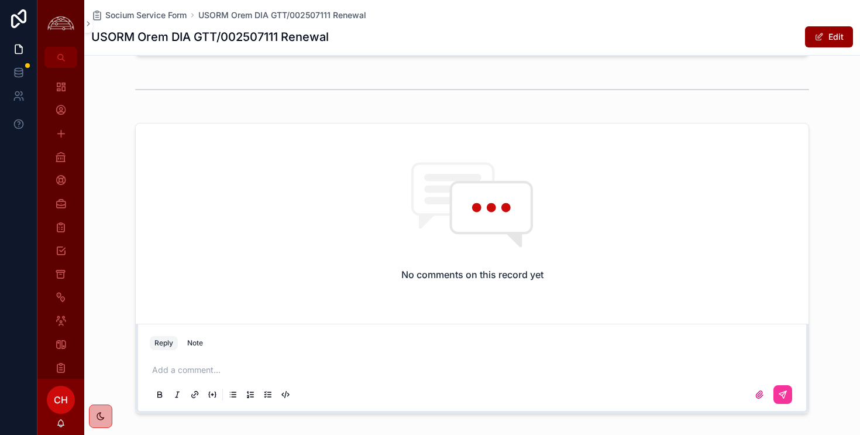
scroll to position [1473, 0]
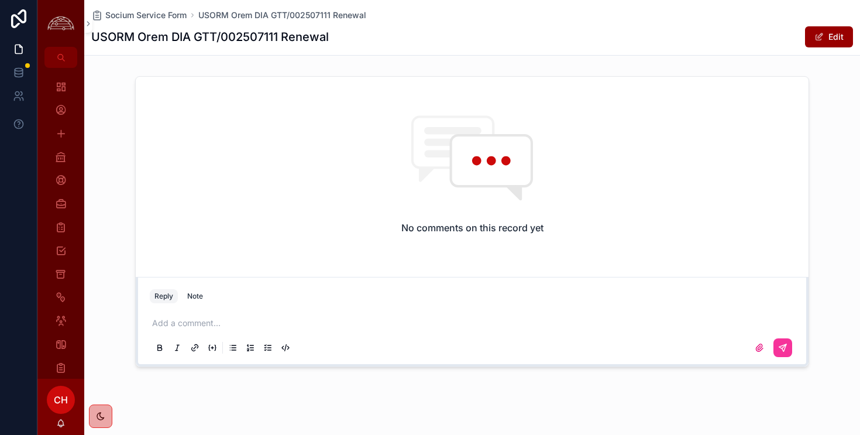
click at [221, 317] on p "scrollable content" at bounding box center [474, 323] width 645 height 12
click at [790, 338] on button "scrollable content" at bounding box center [782, 347] width 19 height 19
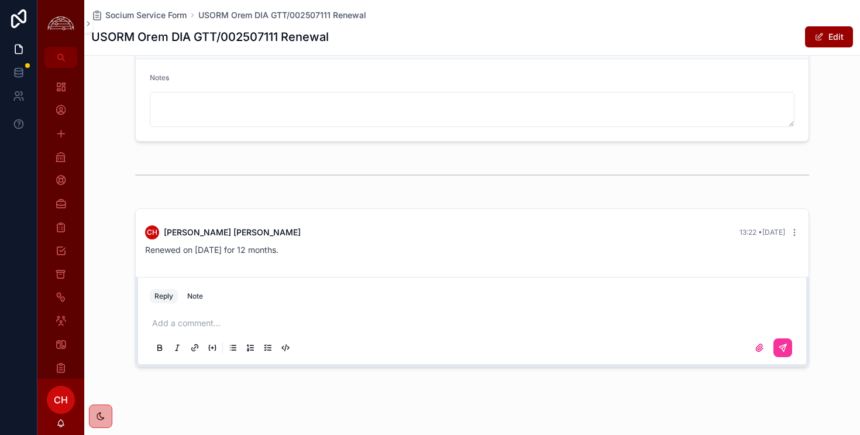
click at [190, 291] on div "Note" at bounding box center [195, 295] width 16 height 9
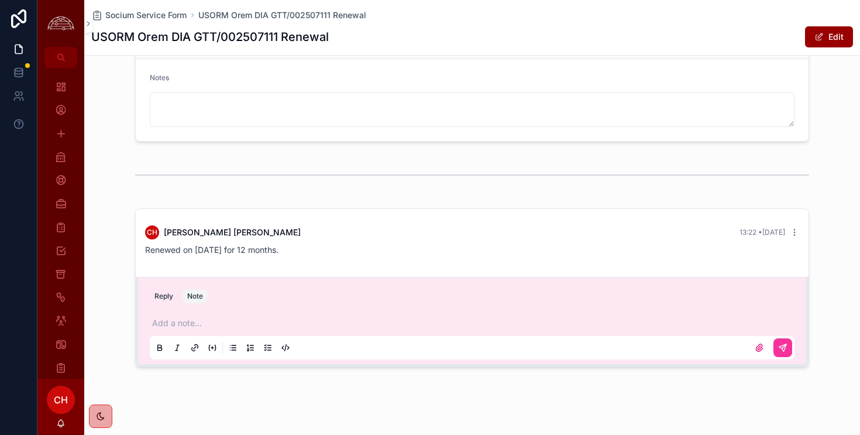
click at [192, 317] on p "scrollable content" at bounding box center [474, 323] width 645 height 12
click at [779, 344] on icon "scrollable content" at bounding box center [782, 347] width 7 height 7
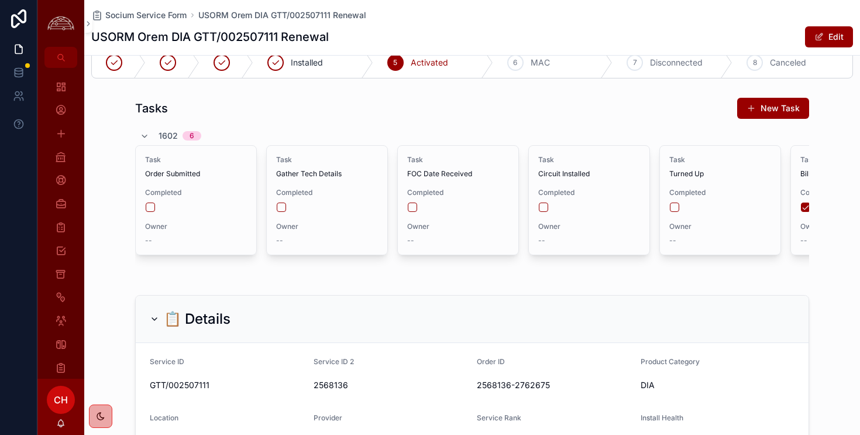
scroll to position [0, 0]
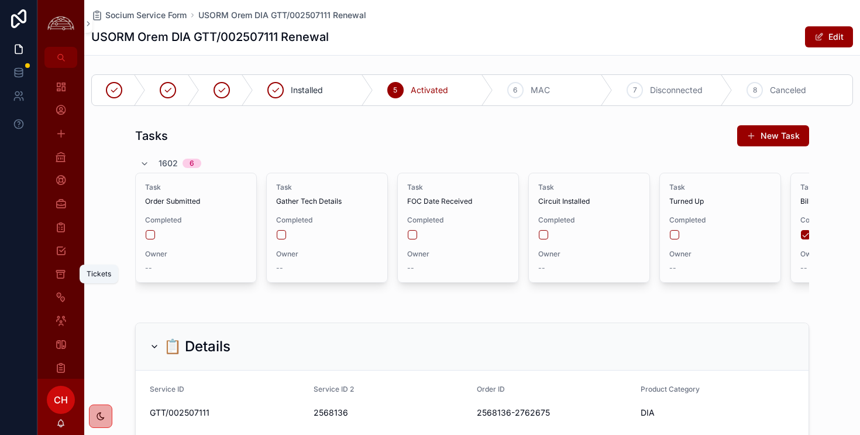
click at [60, 274] on icon "scrollable content" at bounding box center [60, 274] width 11 height 12
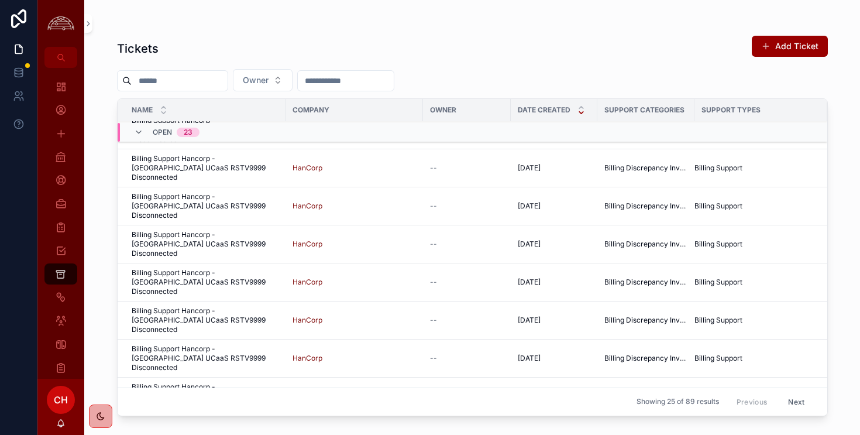
scroll to position [421, 0]
click at [792, 403] on button "Next" at bounding box center [796, 402] width 33 height 18
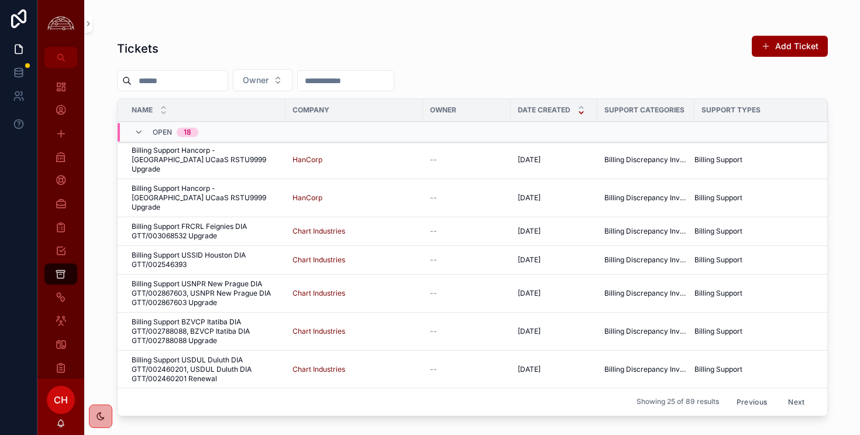
click at [245, 222] on span "Billing Support FRCRL Feignies DIA GTT/003068532 Upgrade" at bounding box center [205, 231] width 147 height 19
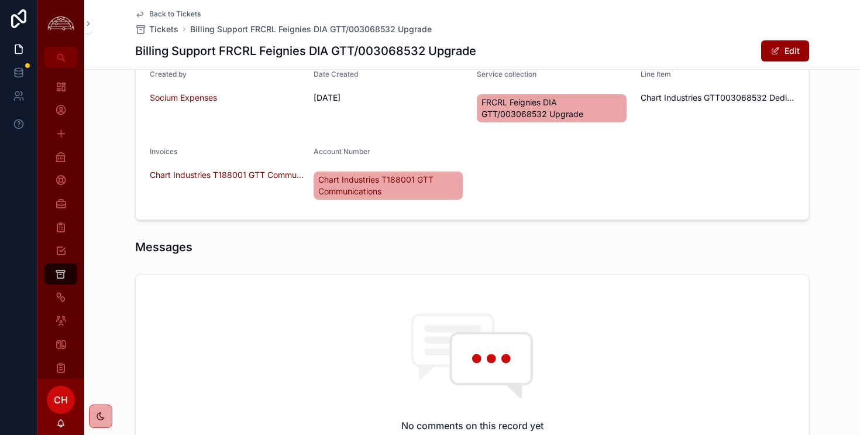
scroll to position [349, 0]
click at [63, 368] on icon "scrollable content" at bounding box center [61, 368] width 12 height 12
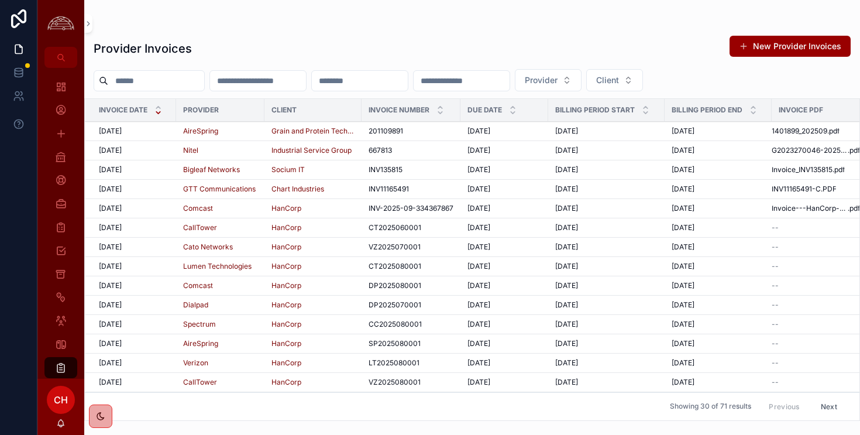
click at [158, 190] on div "10/1/2025 10/1/2025" at bounding box center [134, 188] width 70 height 9
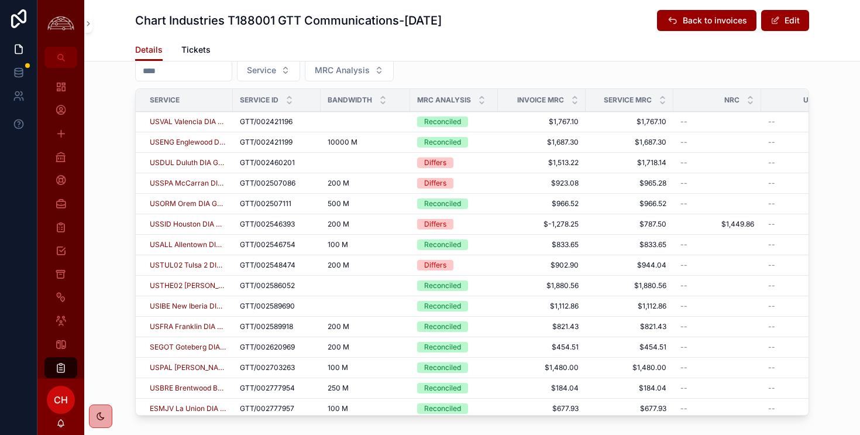
click at [348, 170] on td "scrollable content" at bounding box center [366, 163] width 90 height 20
click at [204, 63] on input "scrollable content" at bounding box center [184, 71] width 96 height 16
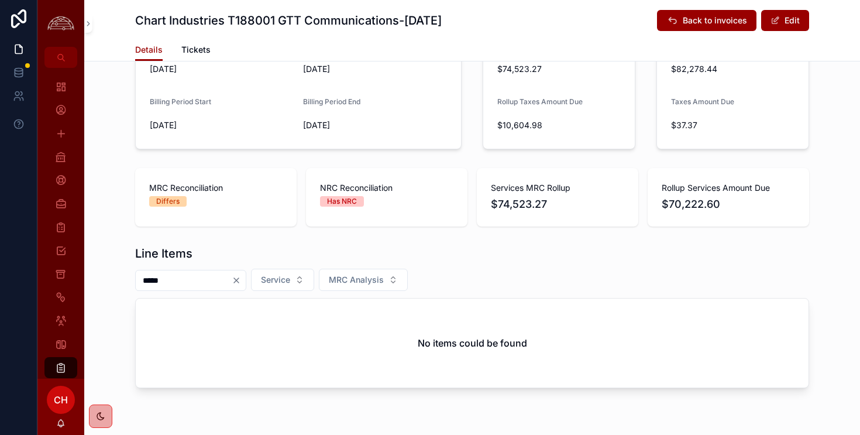
scroll to position [302, 0]
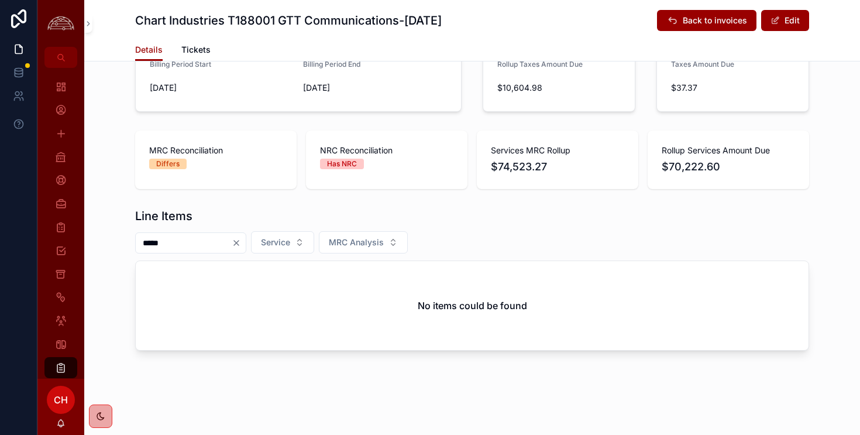
type input "*****"
click at [244, 249] on div "*****" at bounding box center [190, 242] width 111 height 21
click at [241, 246] on icon "Clear" at bounding box center [236, 242] width 9 height 9
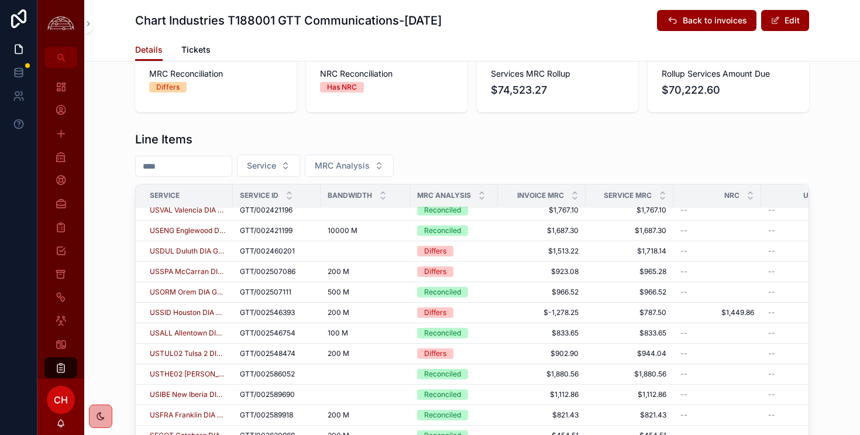
scroll to position [11, 0]
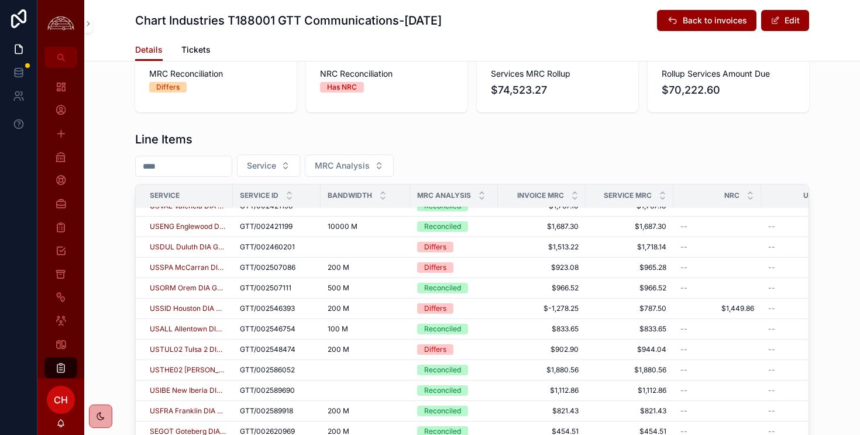
click at [790, 26] on button "Edit" at bounding box center [785, 20] width 48 height 21
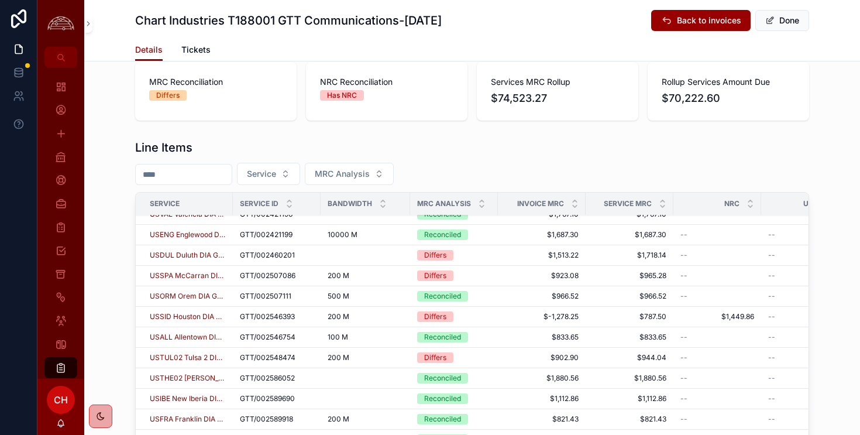
scroll to position [385, 0]
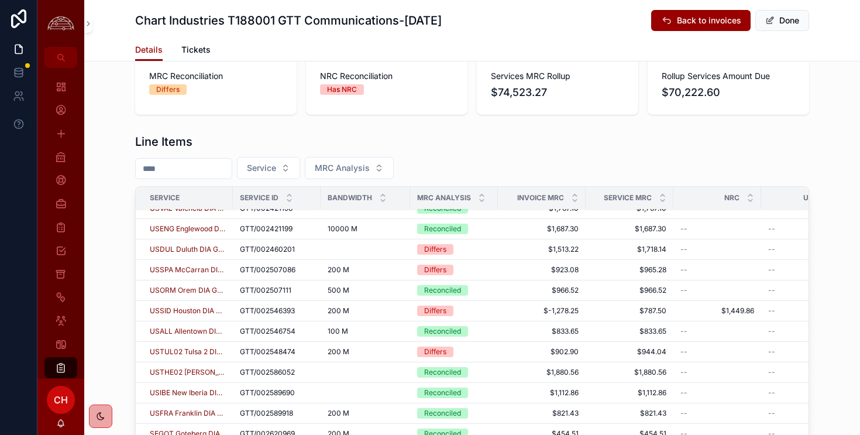
click at [386, 250] on div "scrollable content" at bounding box center [365, 249] width 75 height 9
click at [792, 18] on button "Done" at bounding box center [782, 20] width 54 height 21
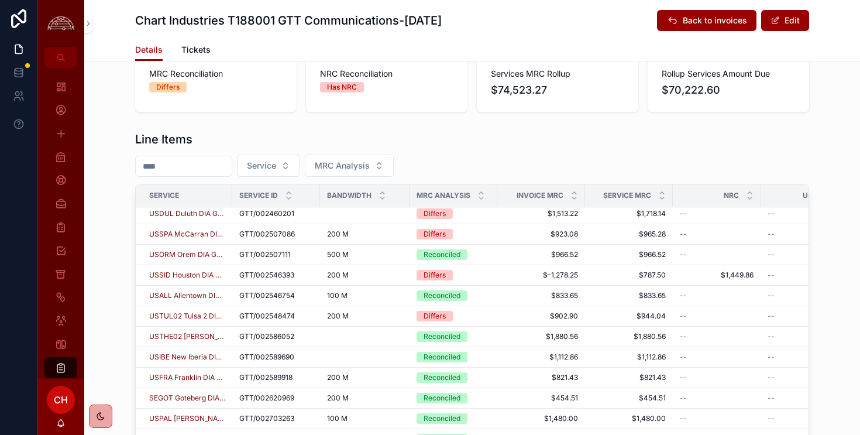
scroll to position [0, 1]
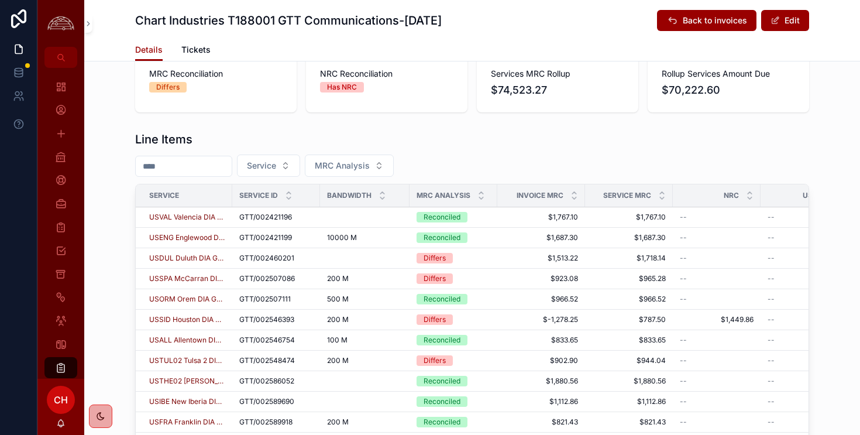
click at [482, 200] on icon "scrollable content" at bounding box center [481, 198] width 8 height 8
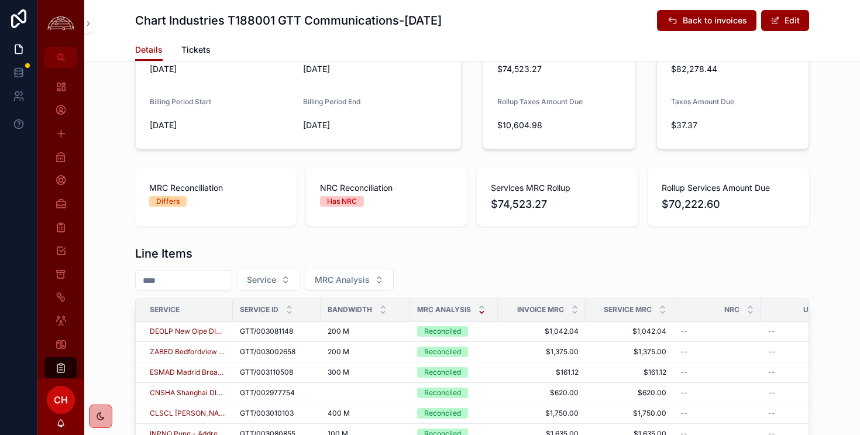
scroll to position [379, 0]
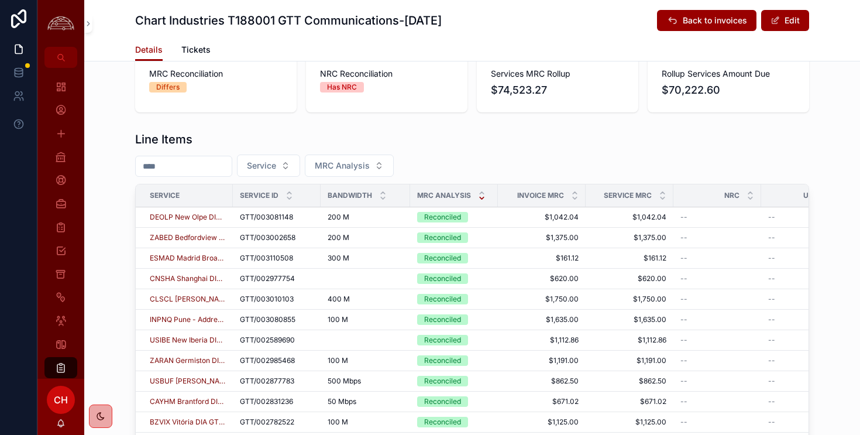
click at [484, 194] on div "scrollable content" at bounding box center [482, 195] width 8 height 13
click at [484, 191] on icon "scrollable content" at bounding box center [482, 193] width 8 height 8
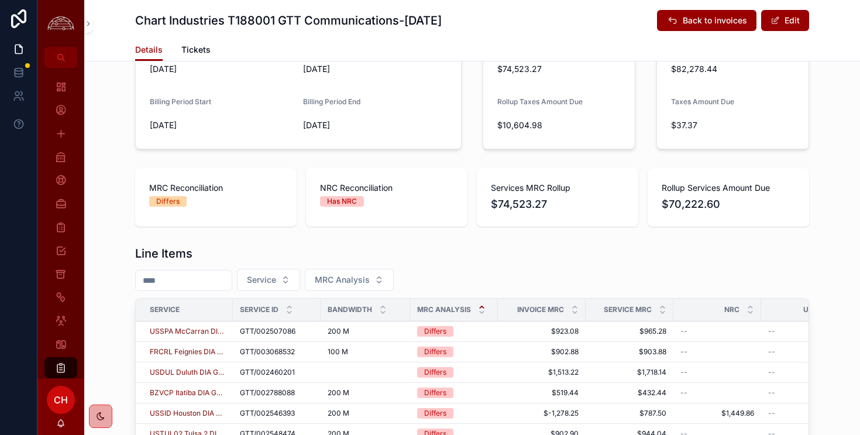
scroll to position [379, 0]
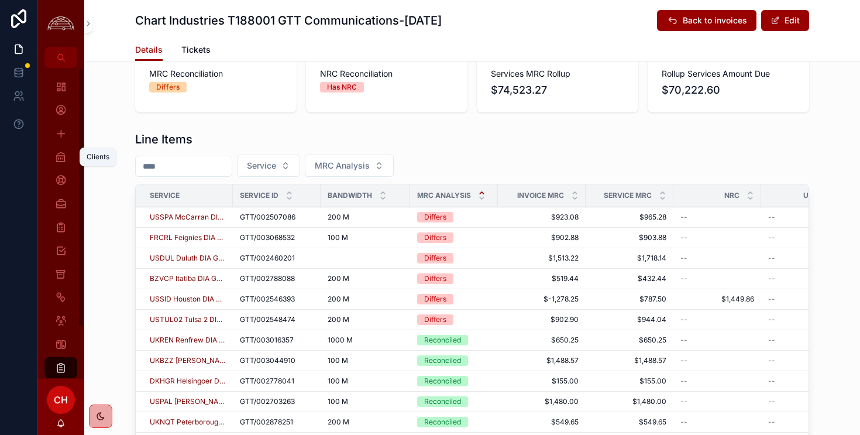
click at [67, 164] on div "Clients" at bounding box center [60, 156] width 19 height 19
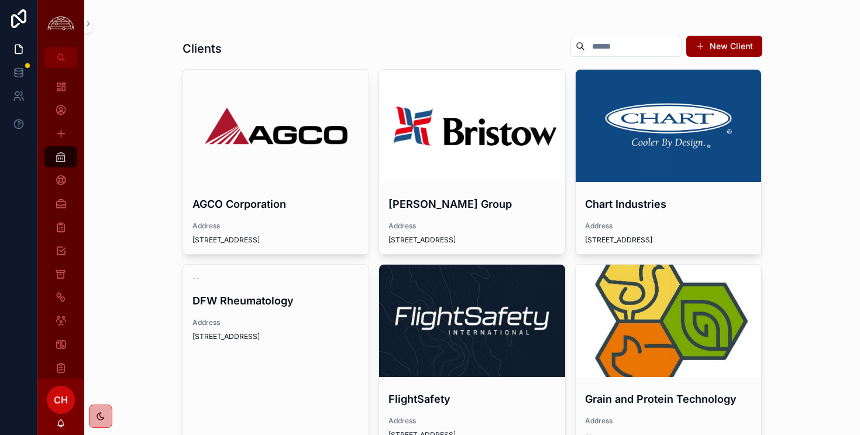
click at [669, 115] on div "scrollable content" at bounding box center [669, 126] width 186 height 112
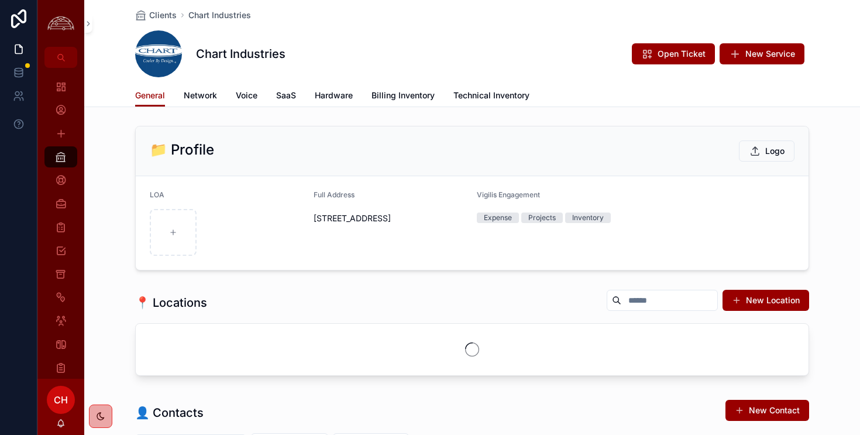
click at [428, 92] on span "Billing Inventory" at bounding box center [403, 96] width 63 height 12
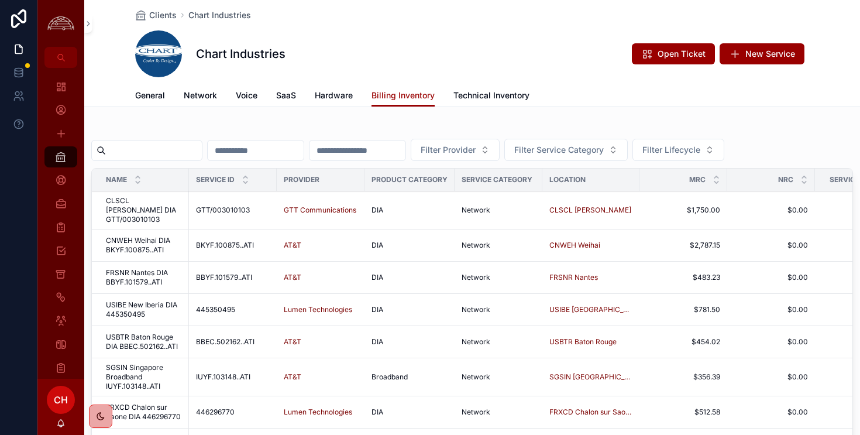
click at [143, 155] on input "scrollable content" at bounding box center [154, 150] width 96 height 16
type input "********"
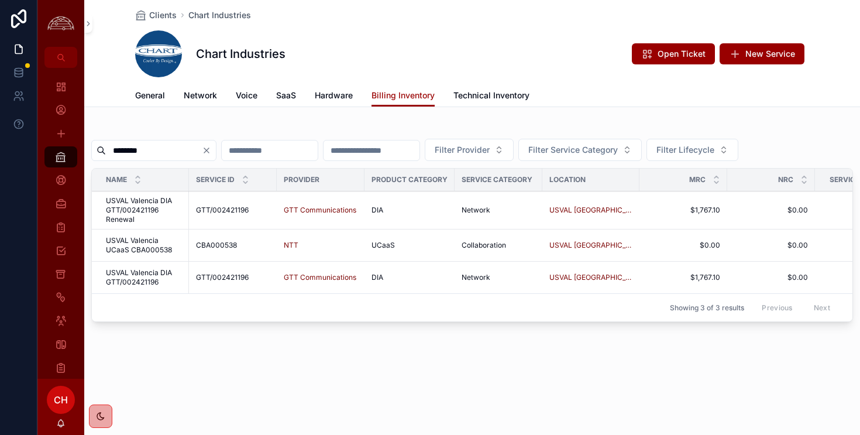
click at [211, 153] on icon "Clear" at bounding box center [206, 150] width 9 height 9
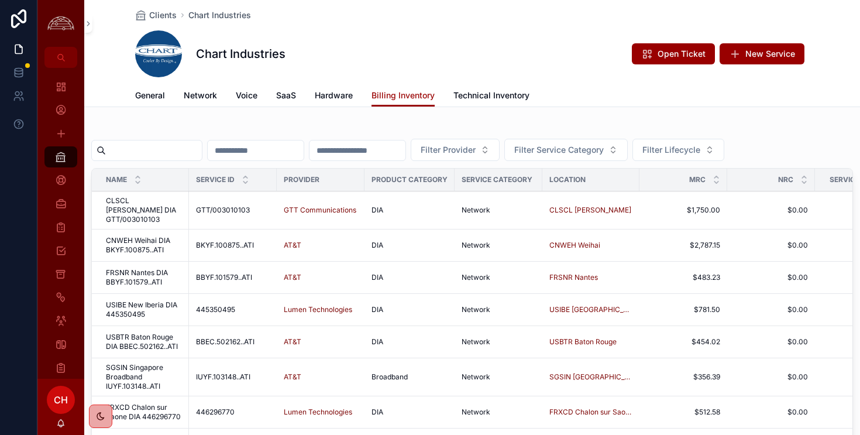
click at [179, 156] on input "scrollable content" at bounding box center [154, 150] width 96 height 16
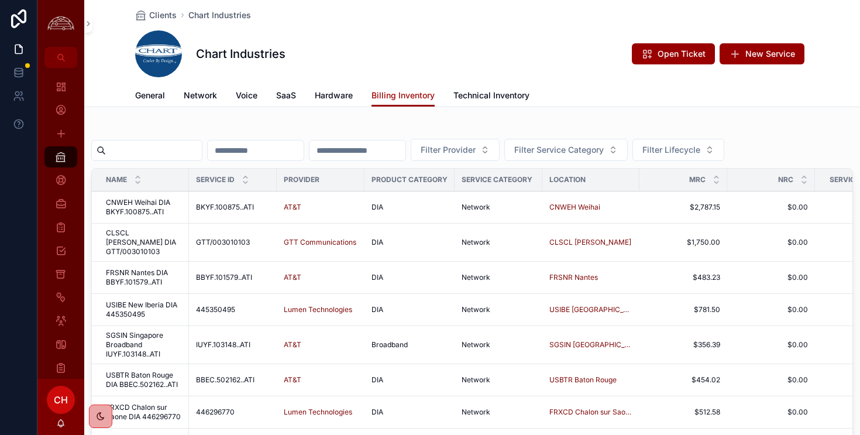
click at [403, 163] on div "Filter Provider Filter Service Category Filter Lifecycle Name Service ID Provid…" at bounding box center [472, 310] width 762 height 369
click at [399, 151] on input "scrollable content" at bounding box center [358, 150] width 96 height 16
click at [173, 154] on input "scrollable content" at bounding box center [154, 150] width 96 height 16
click at [376, 150] on input "scrollable content" at bounding box center [358, 150] width 96 height 16
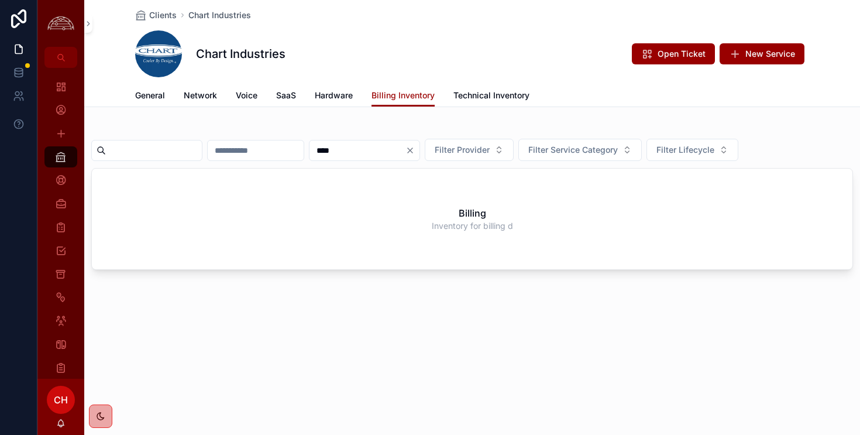
click at [405, 147] on input "****" at bounding box center [358, 150] width 96 height 16
type input "****"
click at [415, 148] on icon "Clear" at bounding box center [409, 150] width 9 height 9
click at [146, 98] on span "General" at bounding box center [150, 96] width 30 height 12
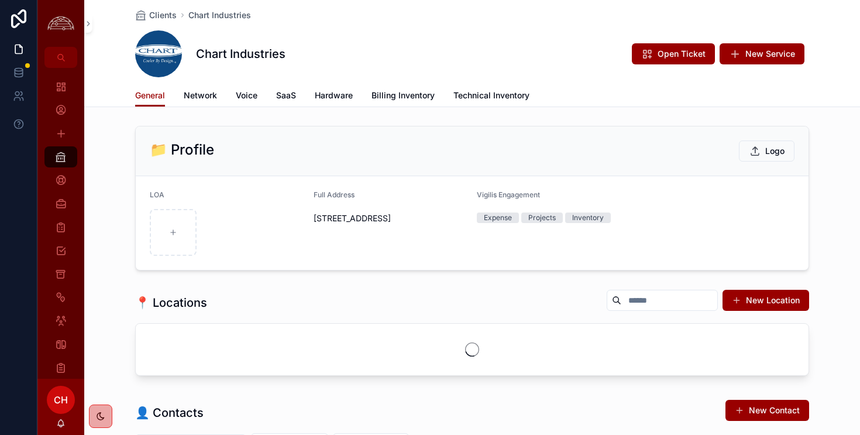
click at [204, 92] on span "Network" at bounding box center [200, 96] width 33 height 12
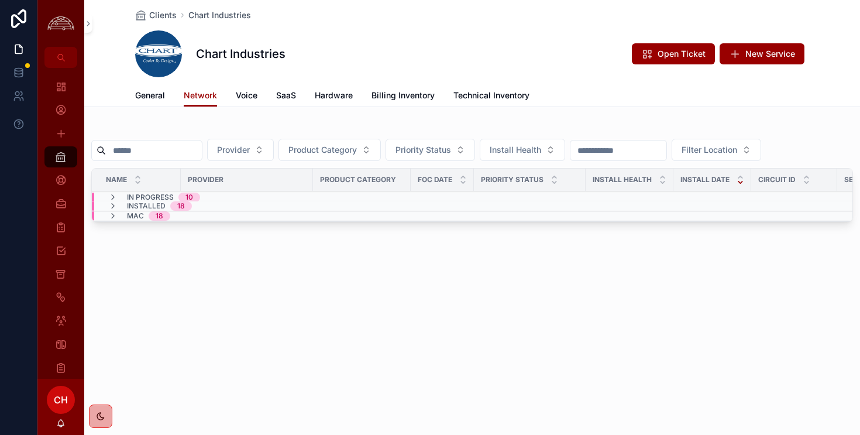
click at [170, 142] on div "scrollable content" at bounding box center [146, 150] width 111 height 21
click at [167, 148] on input "scrollable content" at bounding box center [154, 150] width 96 height 16
type input "********"
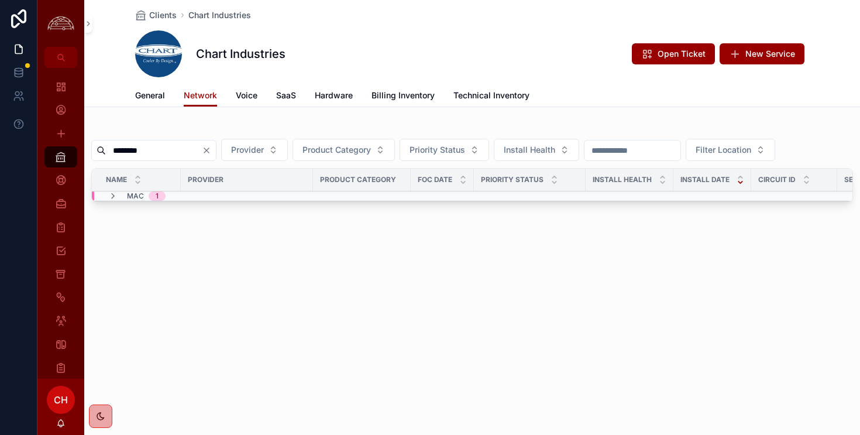
click at [114, 194] on icon "scrollable content" at bounding box center [112, 195] width 9 height 9
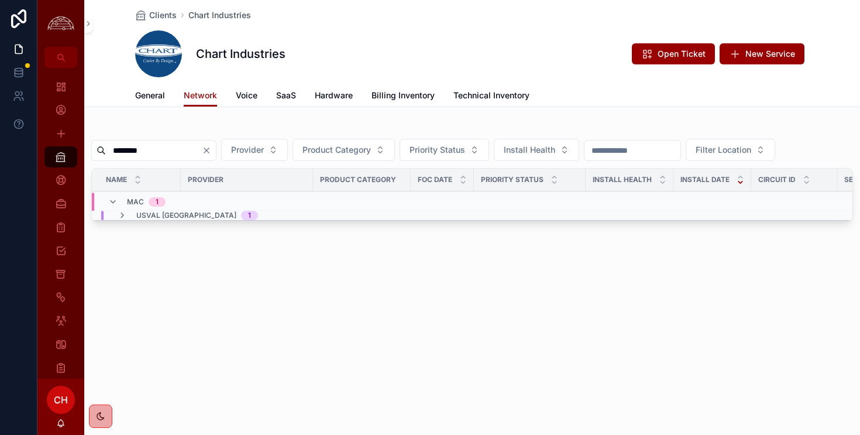
click at [116, 216] on div "USVAL Valencia 1" at bounding box center [188, 215] width 169 height 9
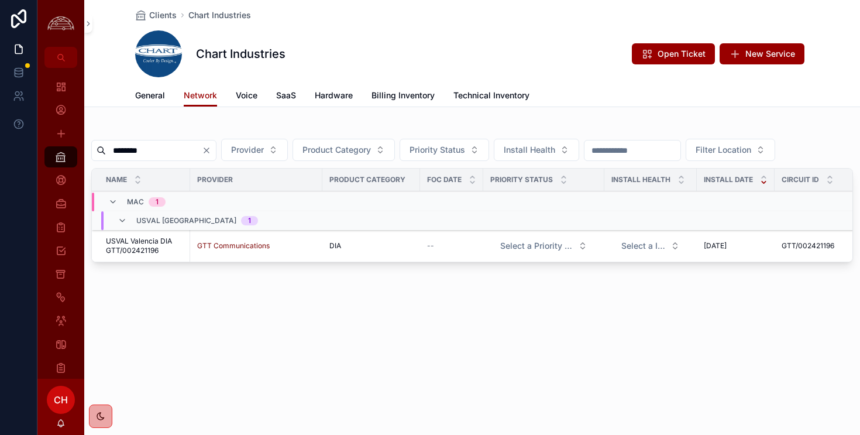
click at [116, 216] on div "USVAL Valencia 1" at bounding box center [188, 220] width 169 height 19
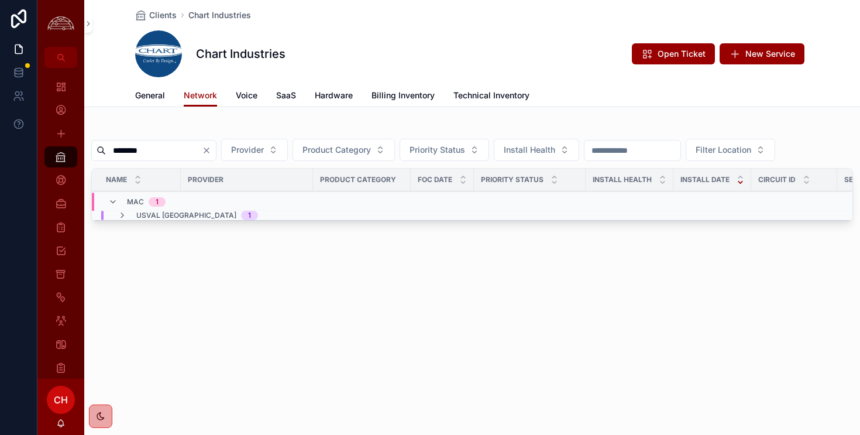
click at [515, 102] on link "Technical Inventory" at bounding box center [491, 96] width 76 height 23
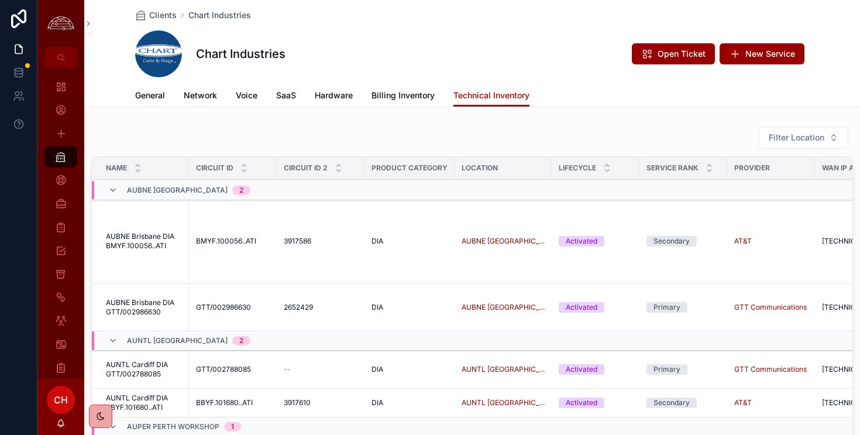
click at [779, 135] on span "Filter Location" at bounding box center [797, 138] width 56 height 12
click at [778, 136] on span "Filter Location" at bounding box center [797, 138] width 56 height 12
type input "*****"
click at [760, 179] on span "USVAL Valencia" at bounding box center [755, 185] width 113 height 12
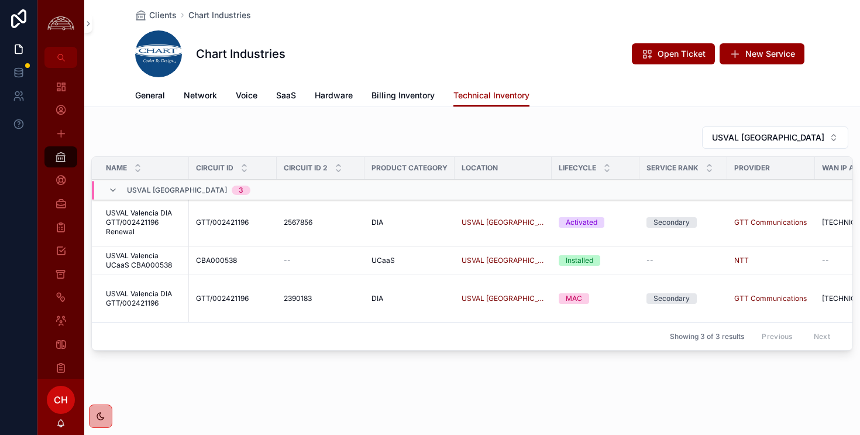
click at [802, 139] on span "USVAL Valencia" at bounding box center [768, 138] width 112 height 12
type input "********"
click at [751, 187] on span "USLOV Loveland" at bounding box center [732, 185] width 66 height 12
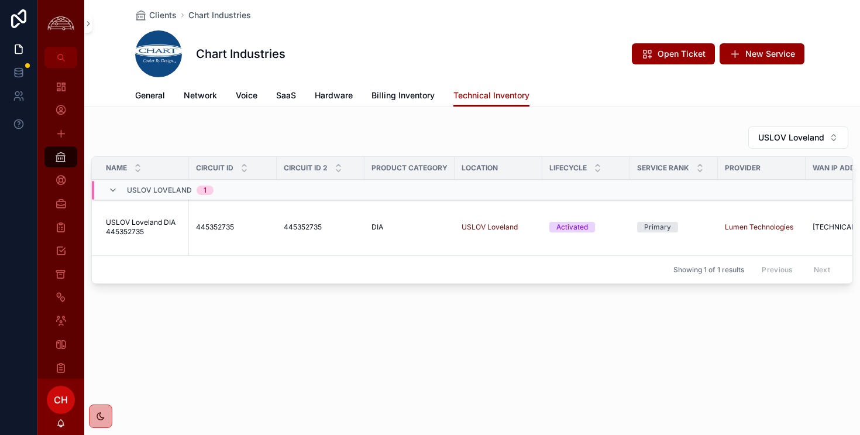
click at [174, 226] on span "USLOV Loveland DIA 445352735" at bounding box center [144, 227] width 76 height 19
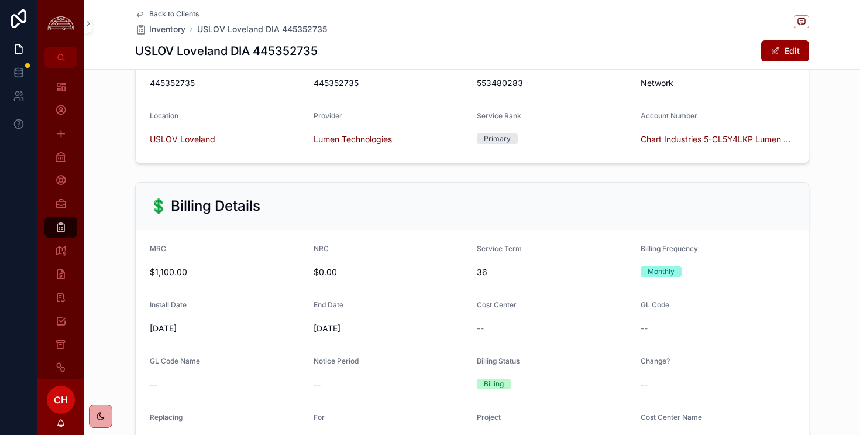
scroll to position [217, 0]
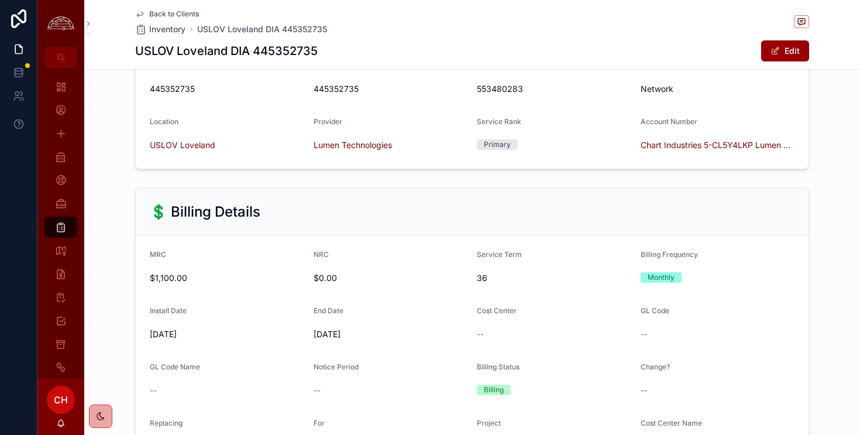
click at [271, 311] on div "Install Date" at bounding box center [227, 313] width 154 height 14
click at [281, 54] on h1 "USLOV Loveland DIA 445352735" at bounding box center [226, 51] width 183 height 16
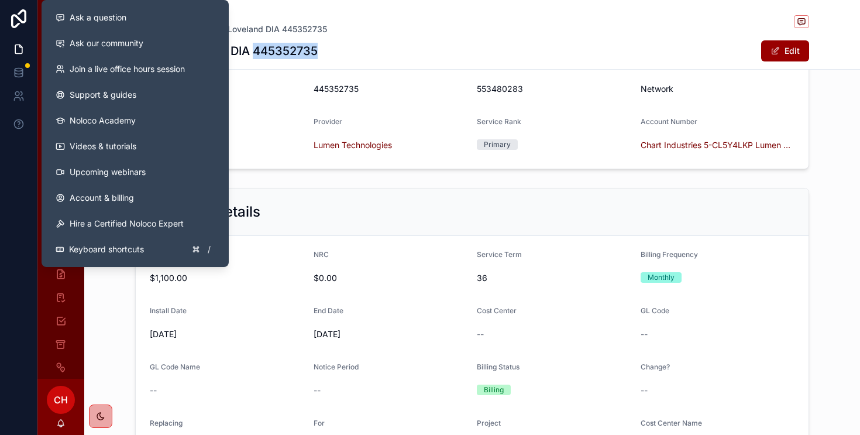
copy h1 "445352735"
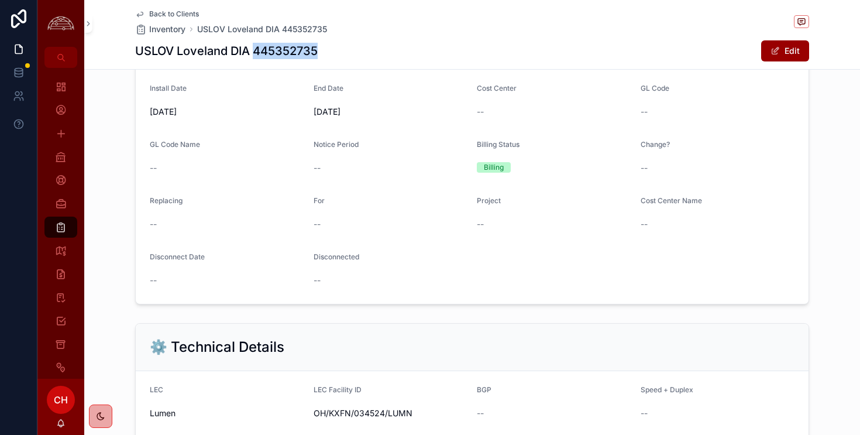
scroll to position [438, 0]
click at [60, 226] on icon "scrollable content" at bounding box center [61, 227] width 12 height 12
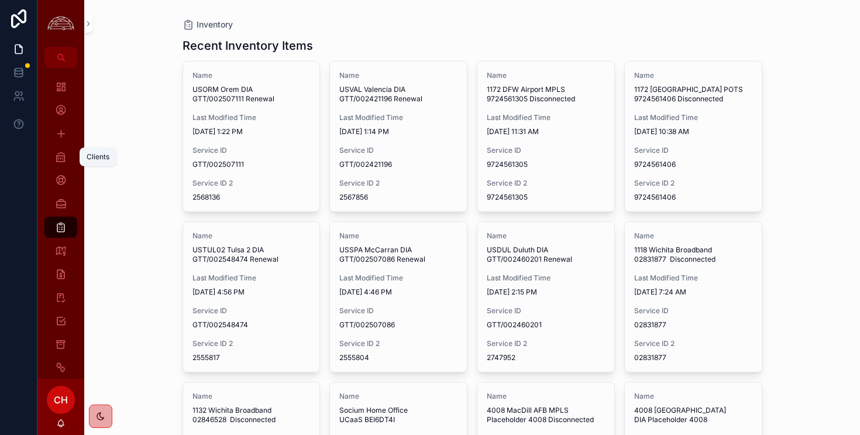
click at [60, 160] on icon "scrollable content" at bounding box center [61, 157] width 12 height 12
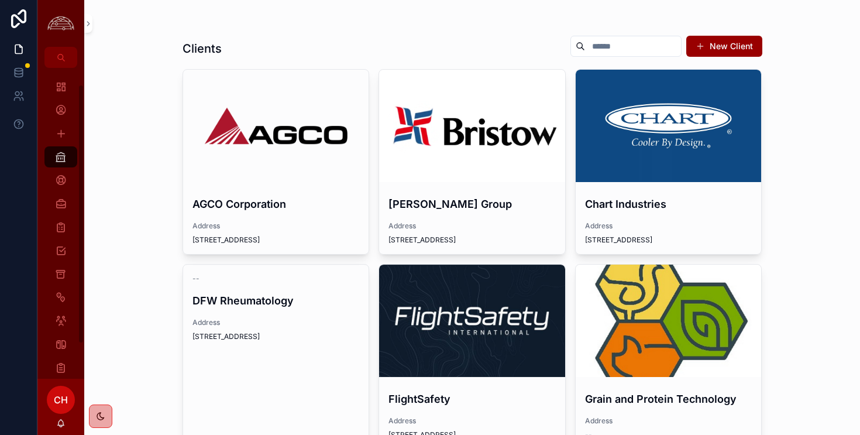
scroll to position [61, 0]
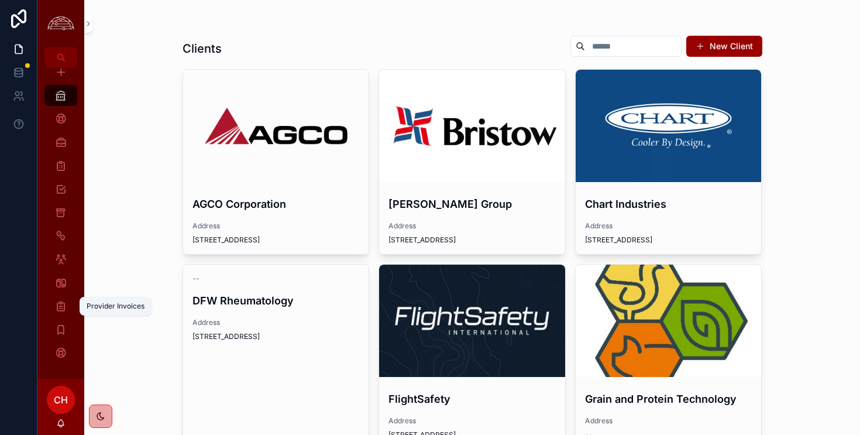
click at [68, 301] on div "Provider Invoices" at bounding box center [60, 306] width 19 height 19
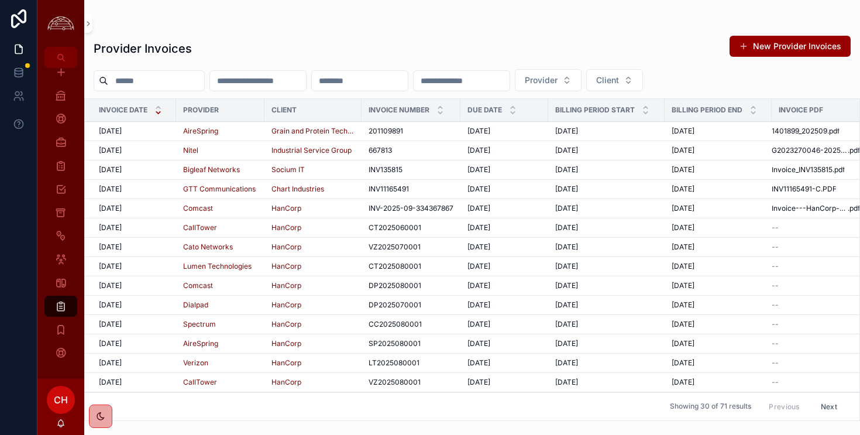
click at [142, 187] on div "10/1/2025 10/1/2025" at bounding box center [134, 188] width 70 height 9
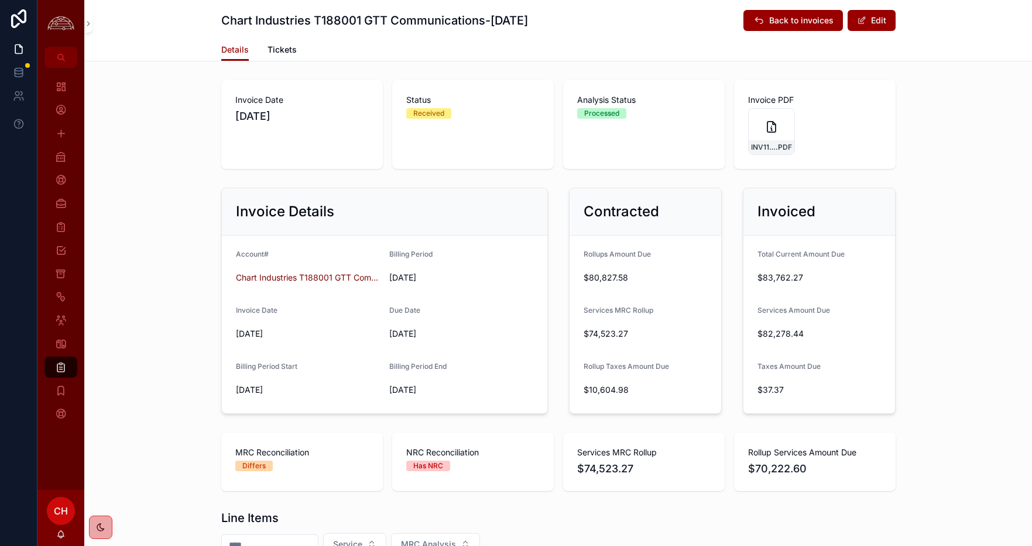
click at [422, 122] on div "Status Received" at bounding box center [472, 124] width 161 height 89
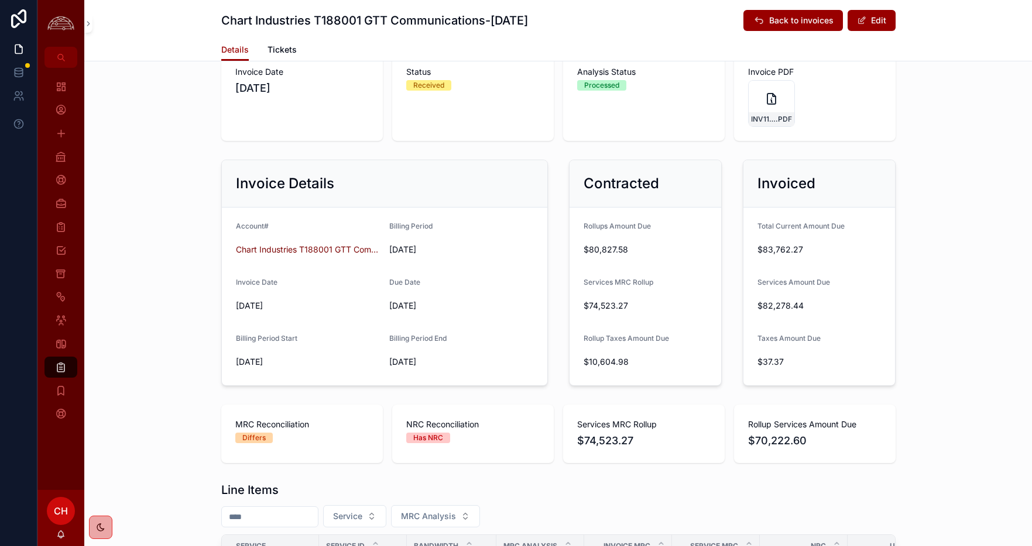
scroll to position [30, 0]
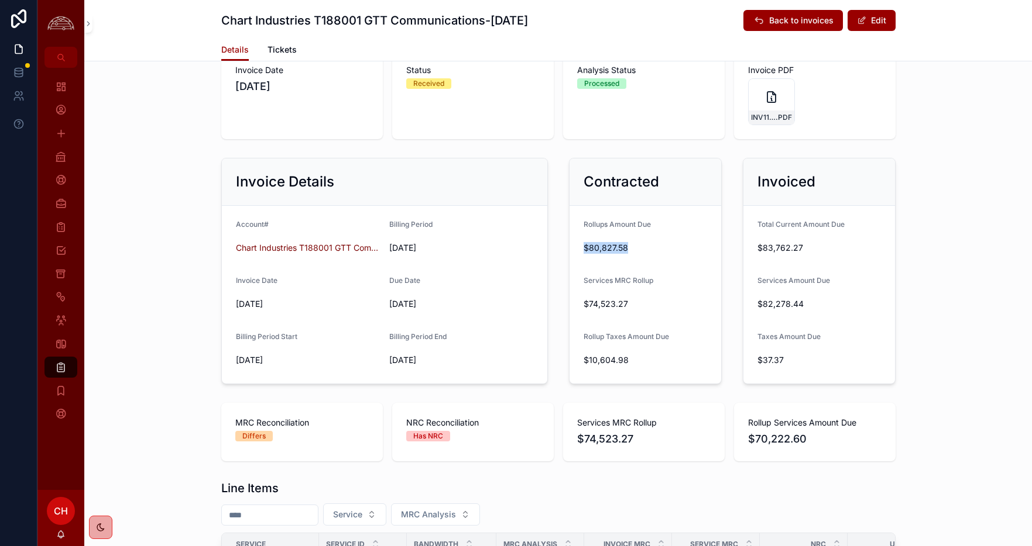
drag, startPoint x: 576, startPoint y: 246, endPoint x: 645, endPoint y: 242, distance: 69.2
click at [645, 242] on form "Rollups Amount Due $80,827.58 Services MRC Rollup $74,523.27 Rollup Taxes Amoun…" at bounding box center [645, 295] width 152 height 178
click at [648, 249] on span "$80,827.58" at bounding box center [644, 248] width 123 height 12
drag, startPoint x: 764, startPoint y: 228, endPoint x: 824, endPoint y: 233, distance: 60.5
click at [824, 233] on div "Total Current Amount Due" at bounding box center [818, 227] width 123 height 14
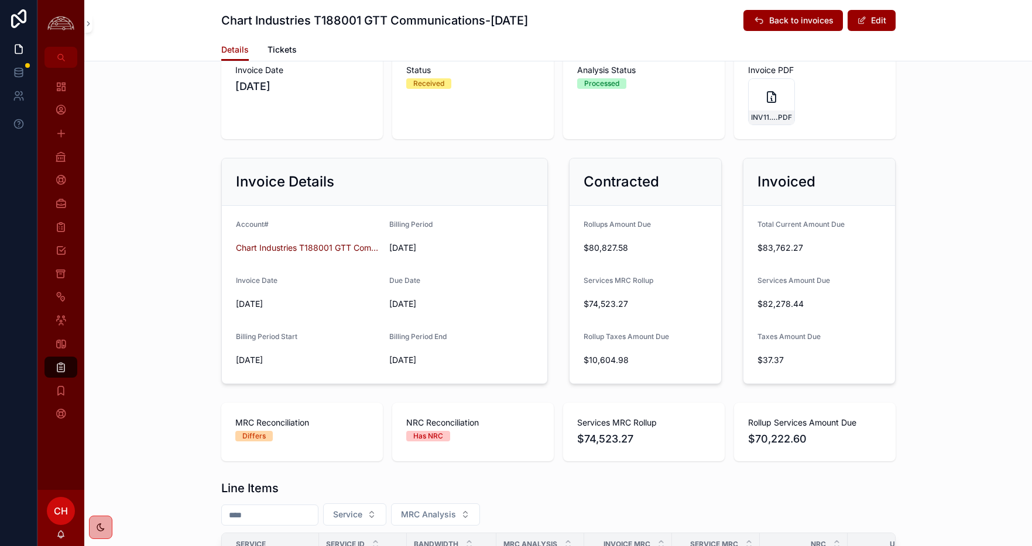
click at [807, 269] on form "Total Current Amount Due $83,762.27 Services Amount Due $82,278.44 Taxes Amount…" at bounding box center [819, 295] width 152 height 178
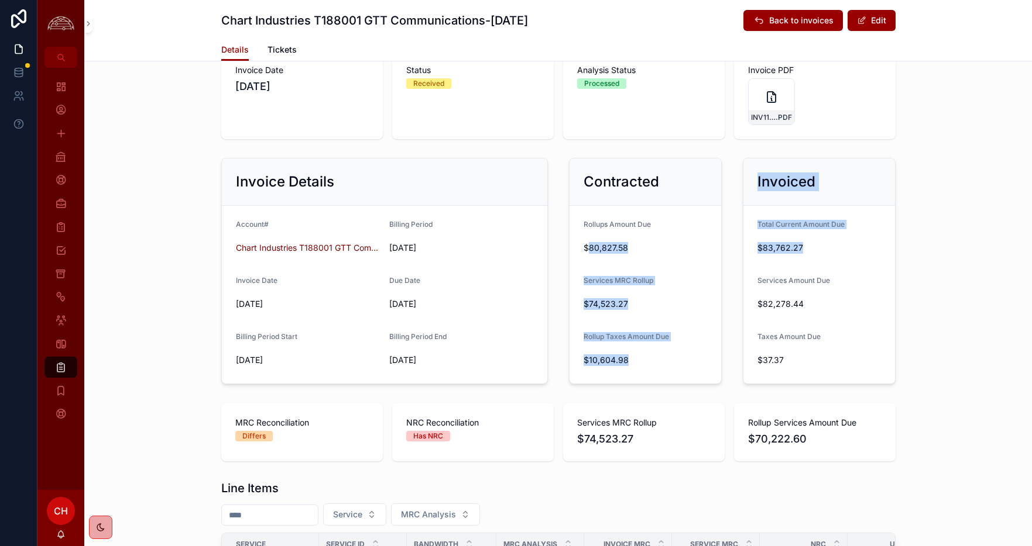
drag, startPoint x: 798, startPoint y: 251, endPoint x: 587, endPoint y: 245, distance: 210.7
click at [587, 245] on div "Invoice Details Account# Chart Industries T188001 GTT Communications Billing Pe…" at bounding box center [558, 271] width 688 height 236
click at [587, 245] on span "$80,827.58" at bounding box center [644, 248] width 123 height 12
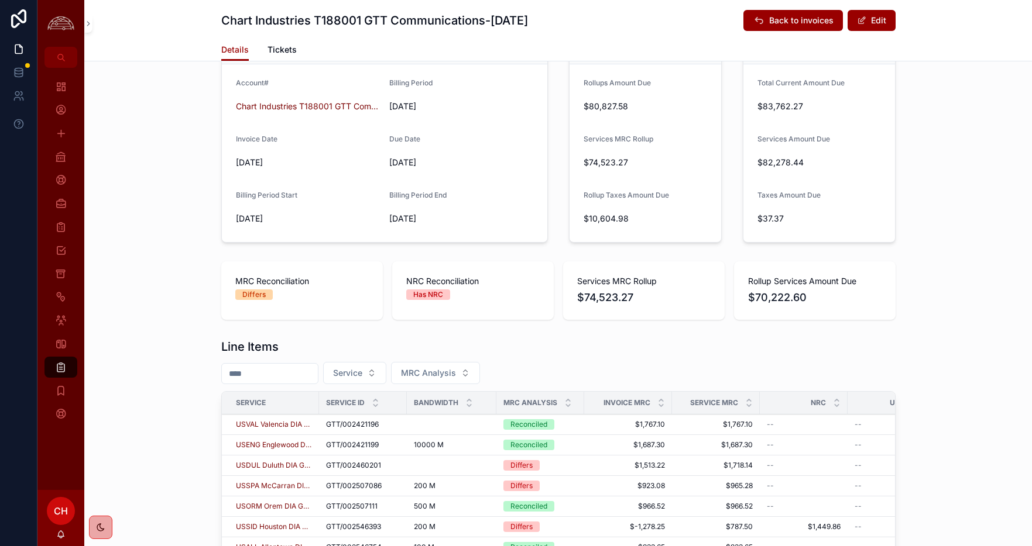
scroll to position [168, 0]
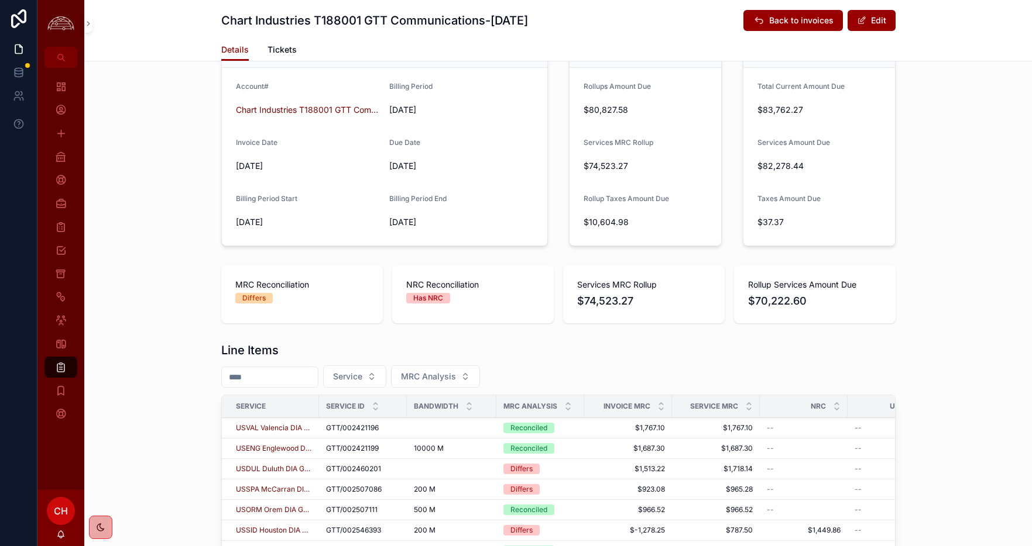
drag, startPoint x: 658, startPoint y: 200, endPoint x: 646, endPoint y: 200, distance: 12.3
click at [656, 200] on span "Rollup Taxes Amount Due" at bounding box center [625, 198] width 85 height 9
click at [646, 200] on span "Rollup Taxes Amount Due" at bounding box center [625, 198] width 85 height 9
click at [803, 208] on div "Taxes Amount Due" at bounding box center [818, 201] width 123 height 14
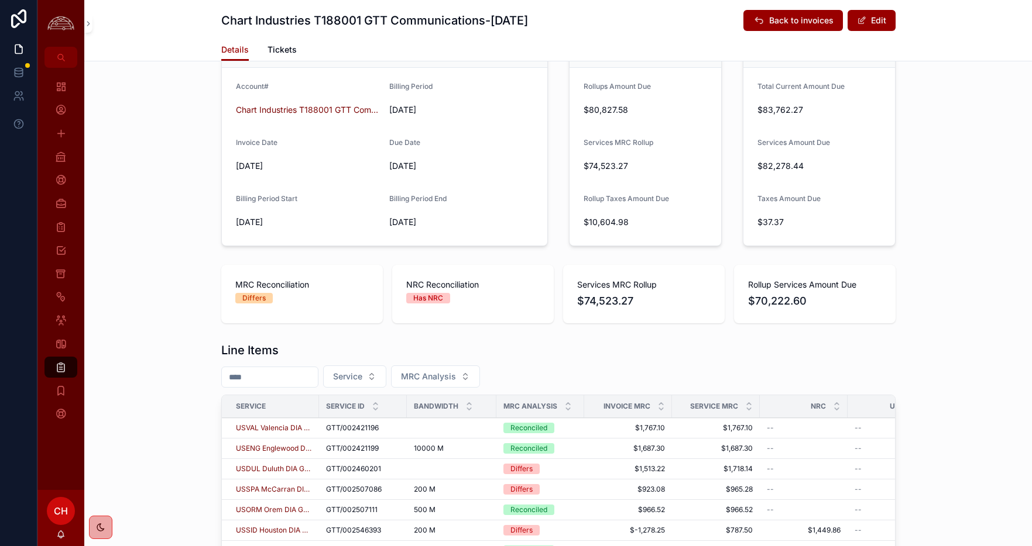
click at [817, 200] on span "Taxes Amount Due" at bounding box center [788, 198] width 63 height 9
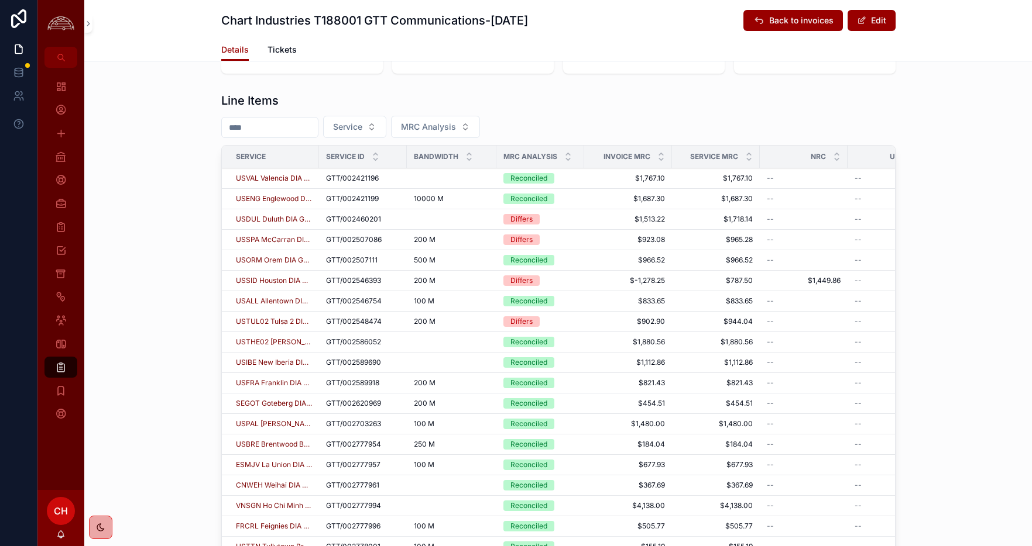
scroll to position [445, 0]
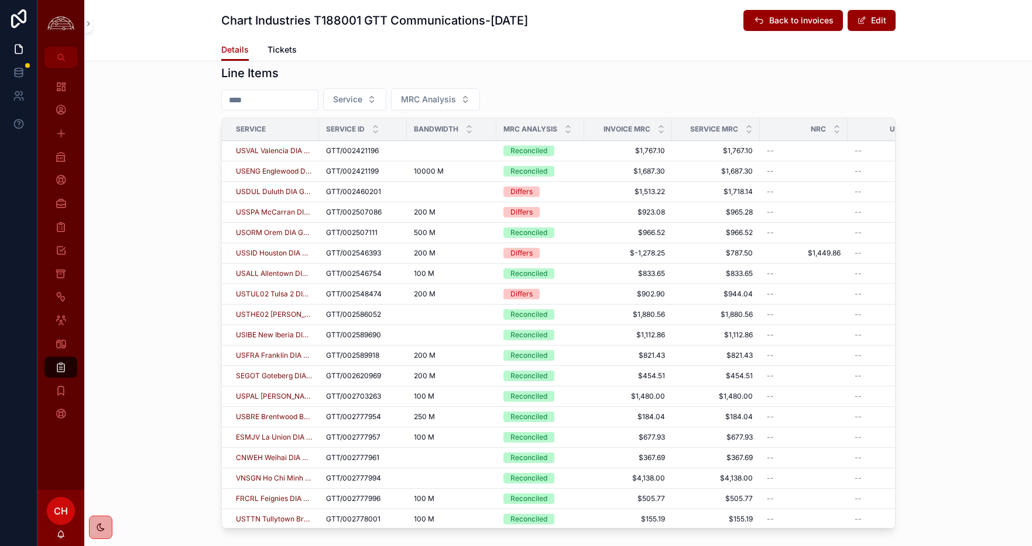
click at [567, 133] on icon "scrollable content" at bounding box center [568, 132] width 8 height 8
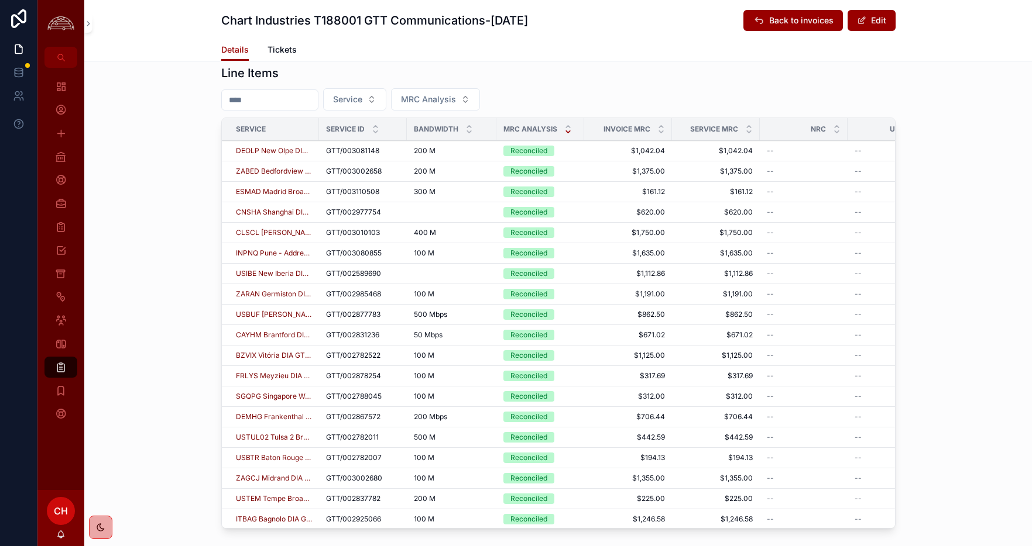
click at [568, 126] on icon "scrollable content" at bounding box center [568, 127] width 8 height 8
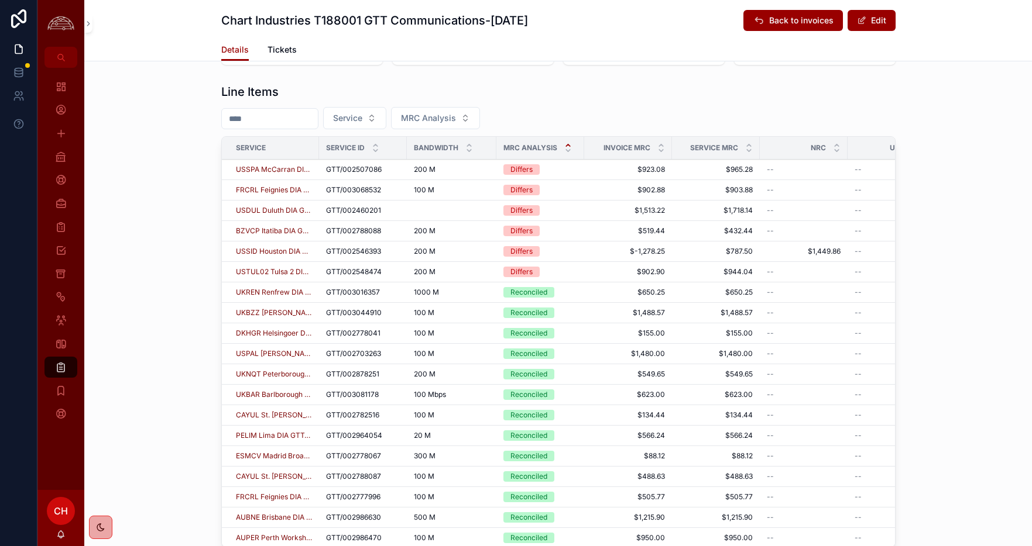
click at [292, 54] on span "Tickets" at bounding box center [281, 50] width 29 height 12
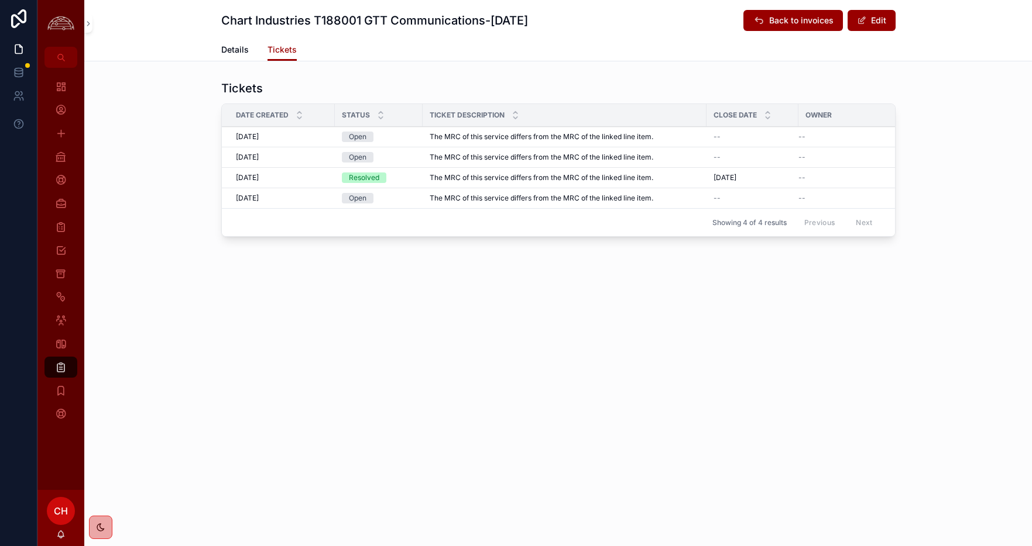
click at [228, 51] on span "Details" at bounding box center [234, 50] width 27 height 12
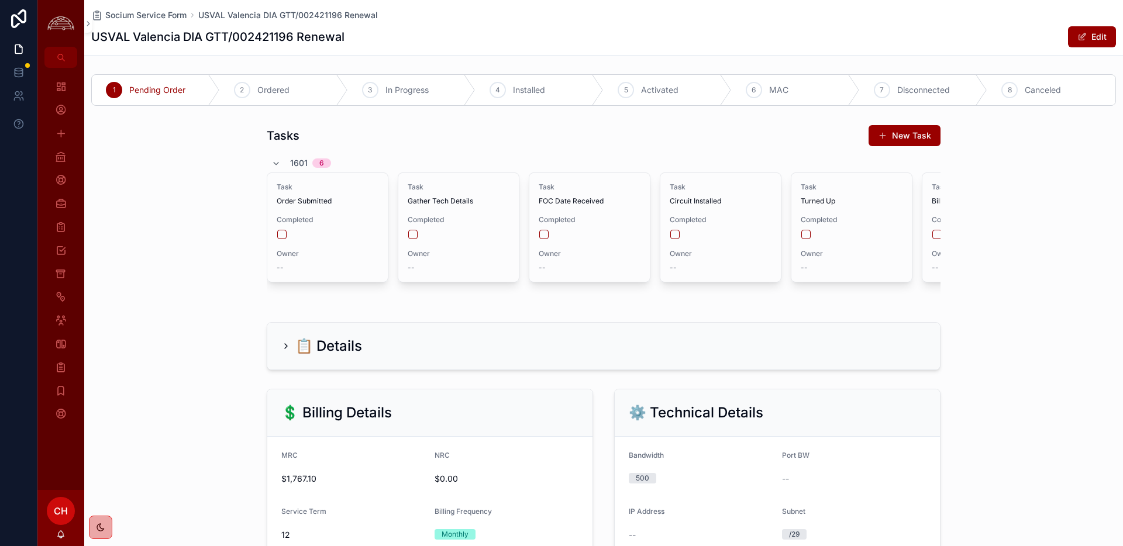
click at [286, 347] on icon "scrollable content" at bounding box center [286, 346] width 2 height 5
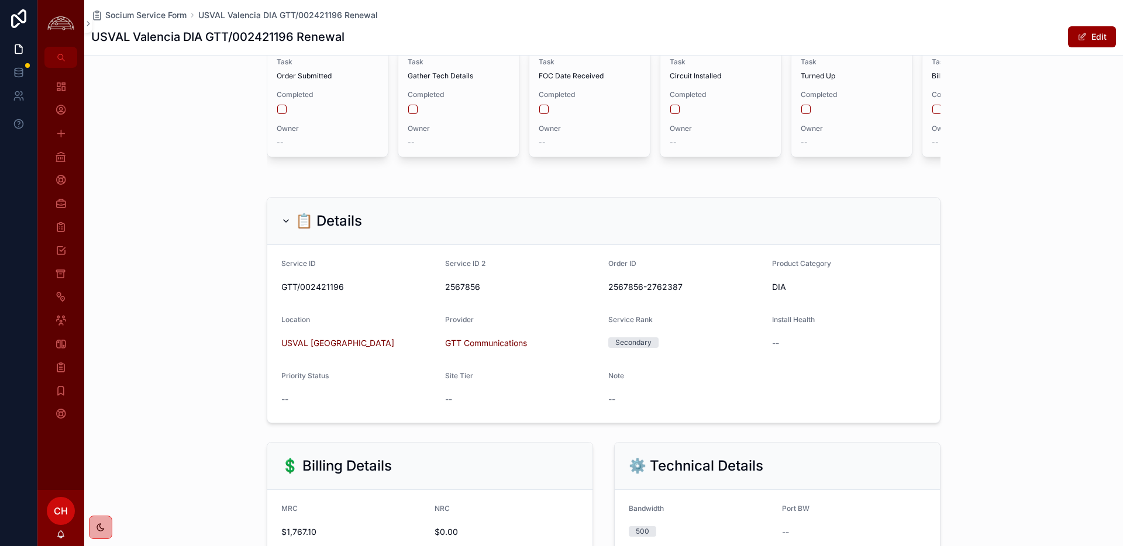
scroll to position [130, 0]
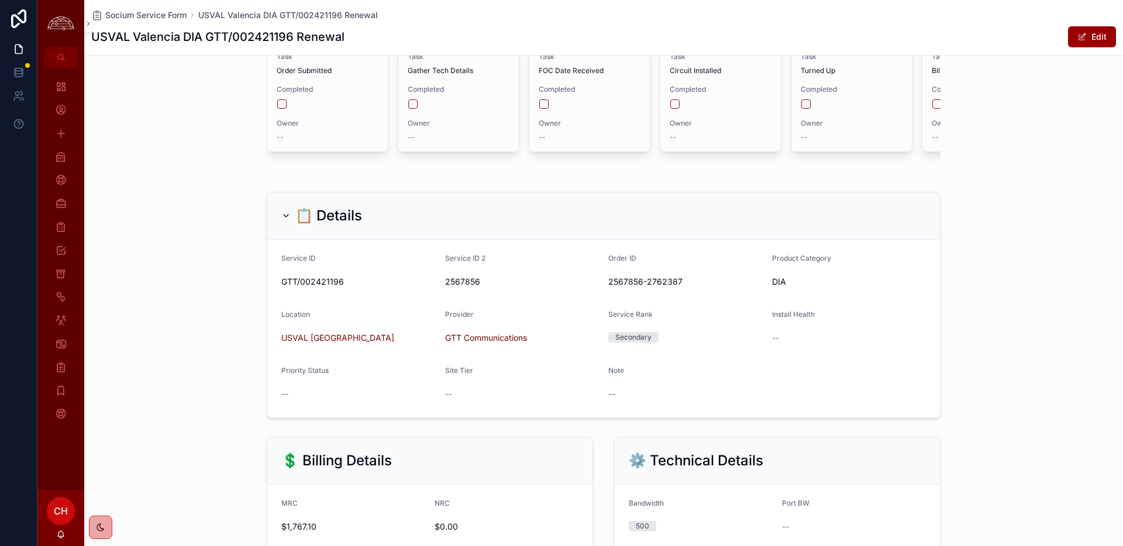
click at [1085, 28] on button "Edit" at bounding box center [1092, 36] width 48 height 21
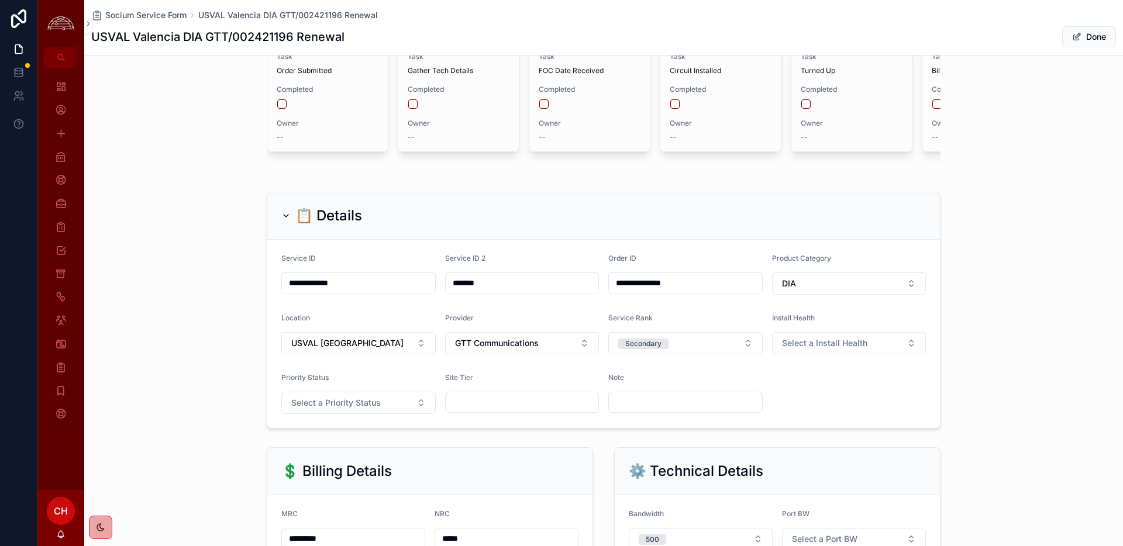
click at [500, 401] on input "scrollable content" at bounding box center [522, 402] width 153 height 16
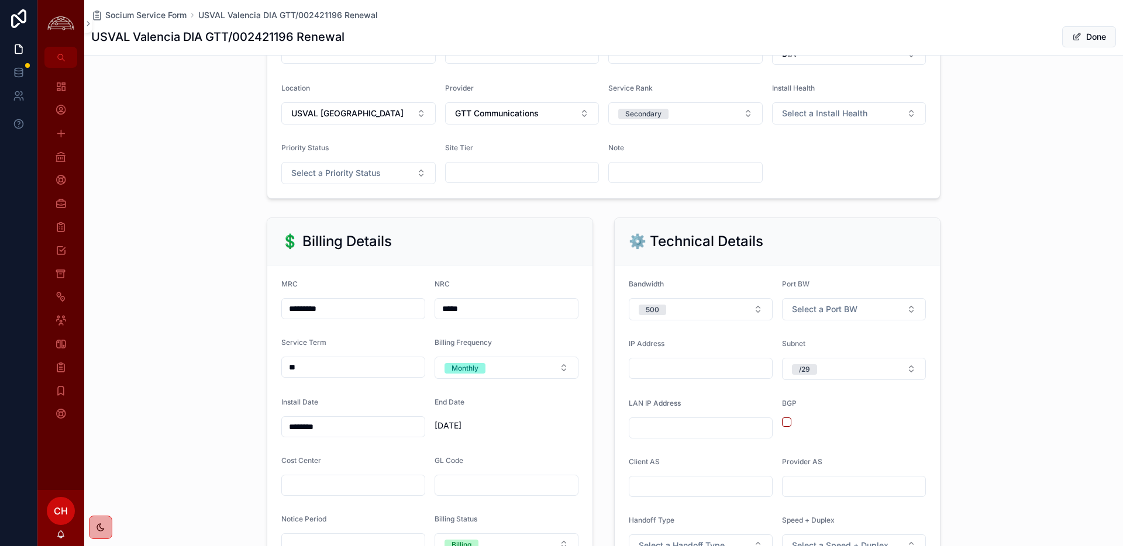
scroll to position [361, 0]
click at [848, 315] on button "Select a Port BW" at bounding box center [854, 309] width 144 height 22
click at [803, 393] on div "1 G" at bounding box center [854, 391] width 163 height 18
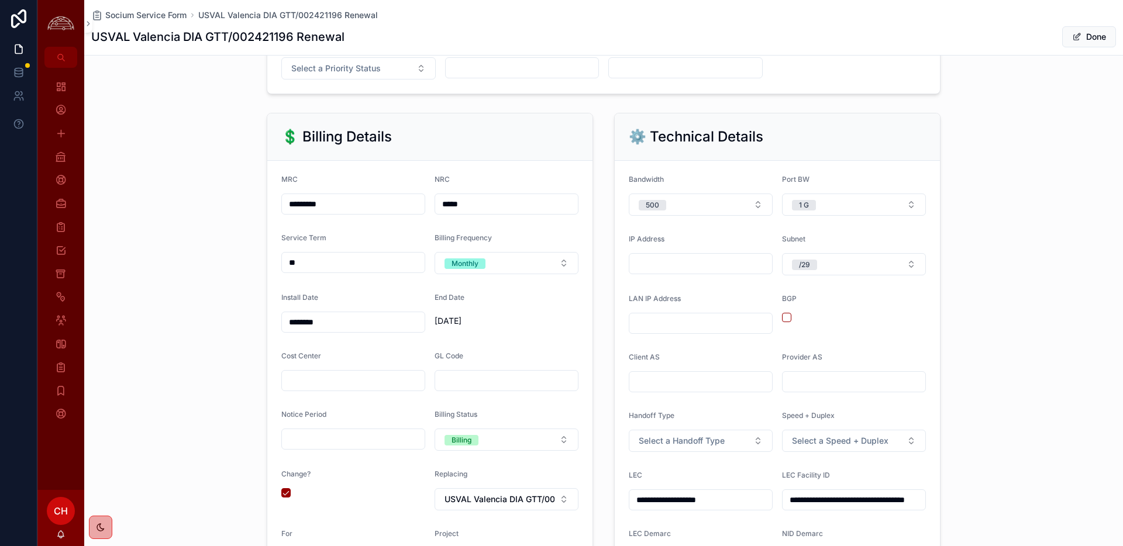
scroll to position [466, 0]
click at [730, 440] on button "Select a Handoff Type" at bounding box center [701, 440] width 144 height 22
click at [687, 505] on div "SMF" at bounding box center [701, 505] width 163 height 18
click at [705, 259] on input "scrollable content" at bounding box center [701, 263] width 143 height 16
click at [704, 263] on input "scrollable content" at bounding box center [701, 263] width 143 height 16
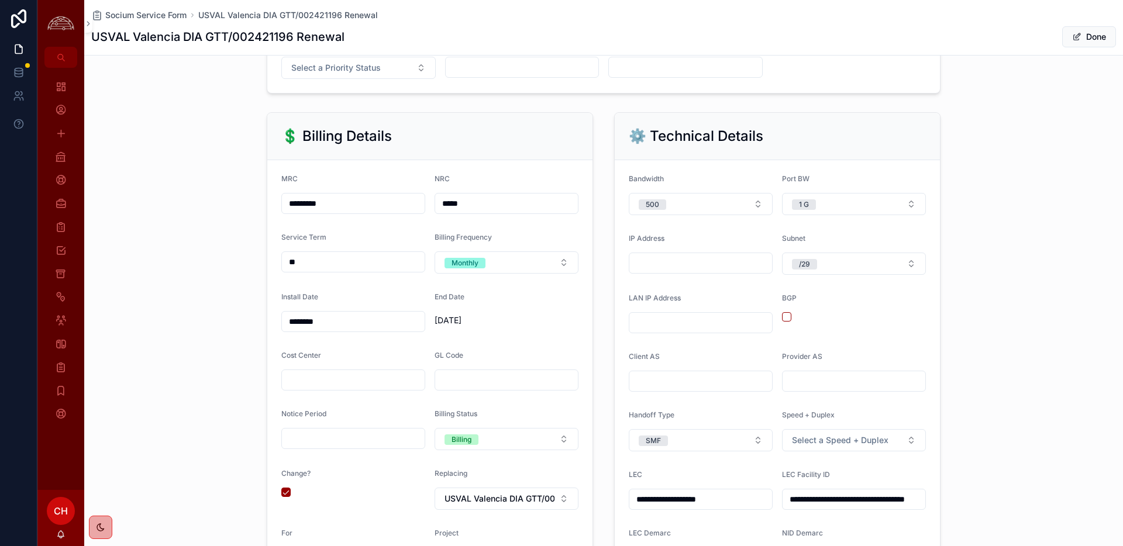
click at [729, 260] on input "scrollable content" at bounding box center [701, 263] width 143 height 16
paste input "**********"
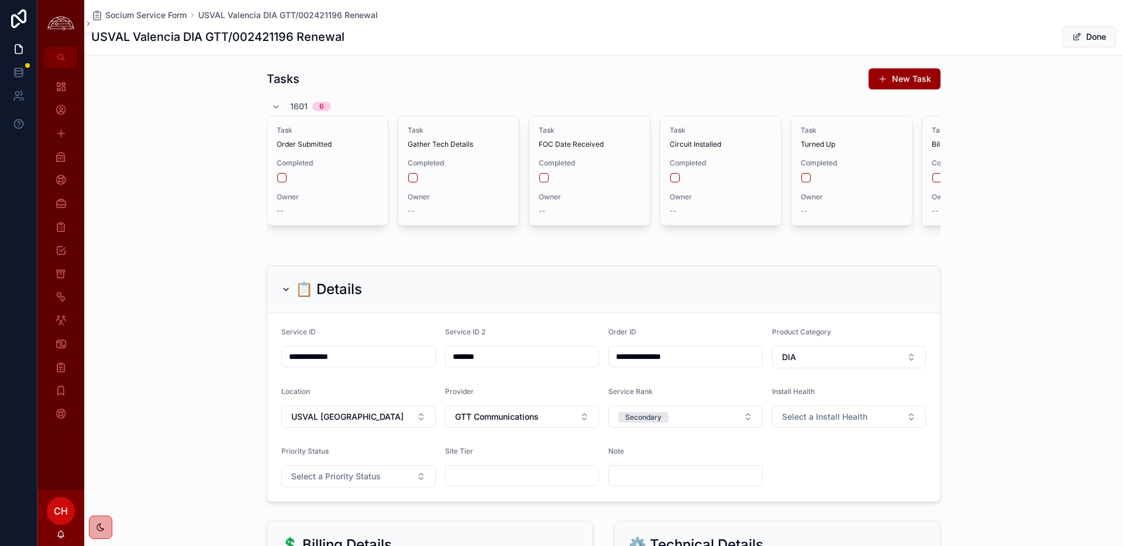
scroll to position [0, 0]
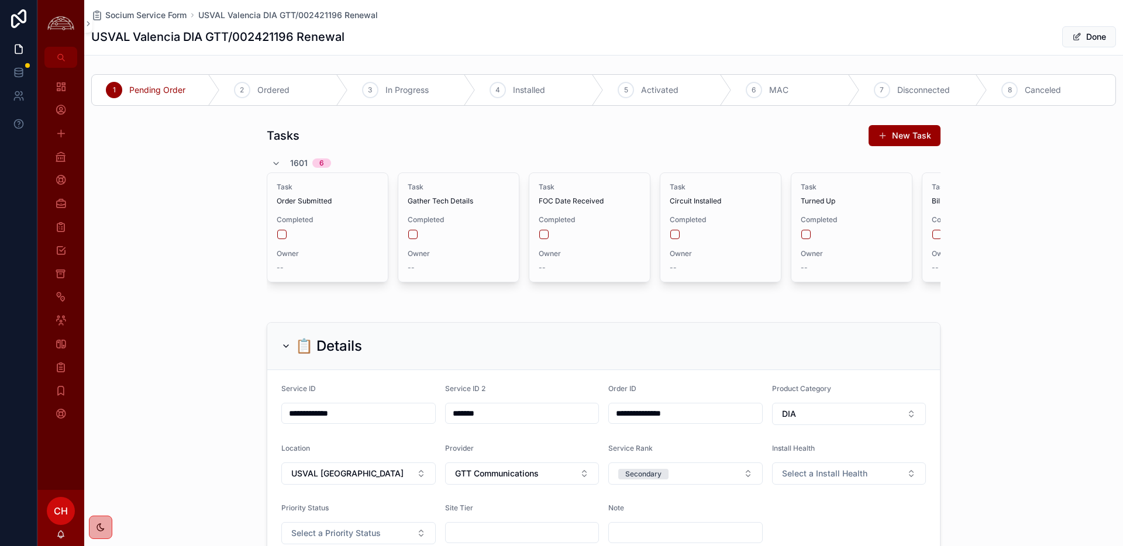
type input "**********"
click at [1077, 39] on span "scrollable content" at bounding box center [1076, 36] width 9 height 9
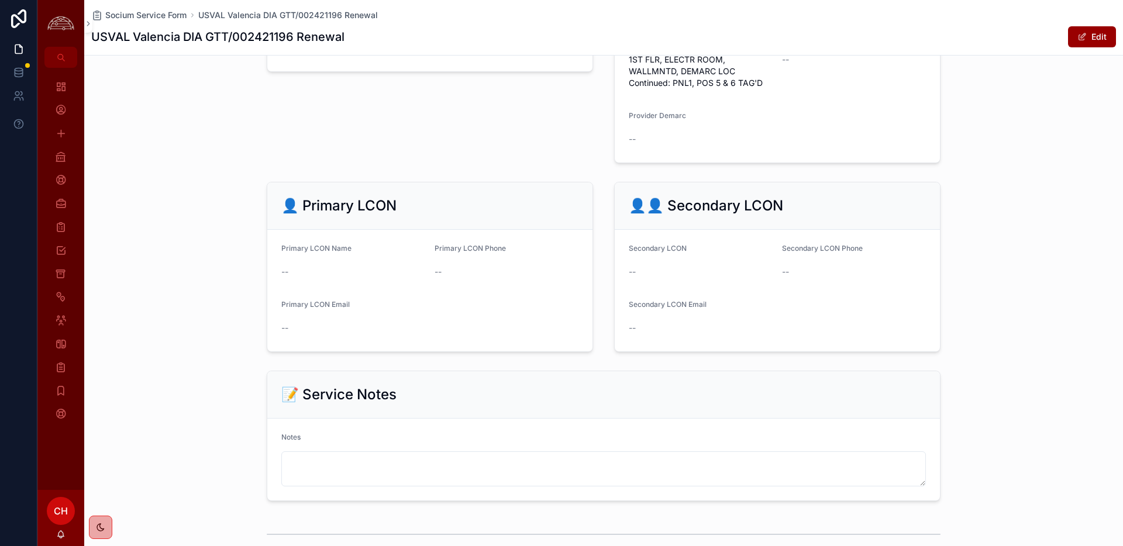
scroll to position [1338, 0]
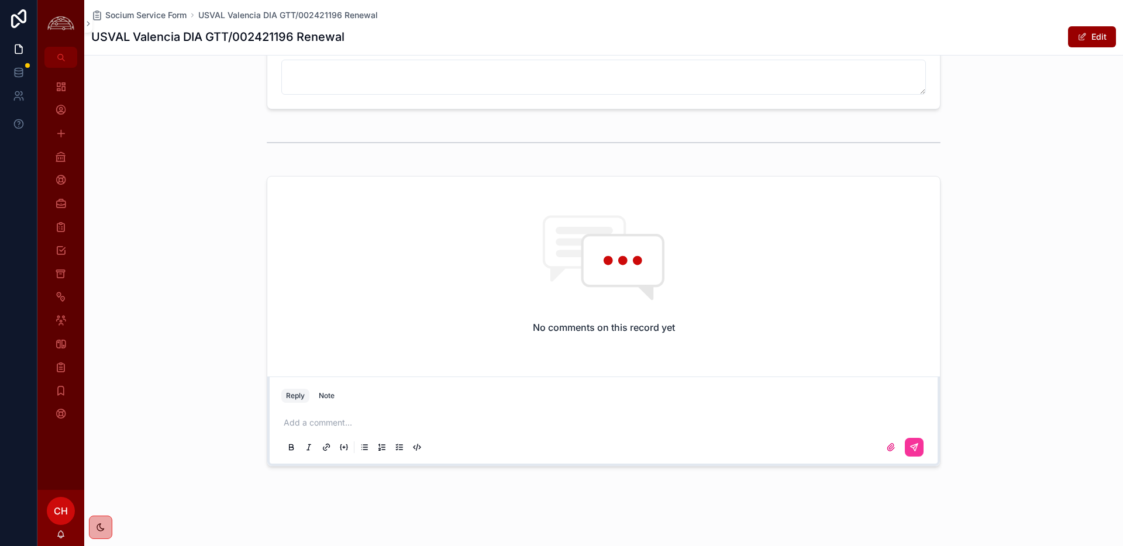
click at [338, 421] on p "scrollable content" at bounding box center [606, 423] width 645 height 12
click at [334, 422] on p "scrollable content" at bounding box center [606, 423] width 645 height 12
click at [339, 425] on p "scrollable content" at bounding box center [606, 423] width 645 height 12
click at [916, 452] on icon "scrollable content" at bounding box center [914, 447] width 9 height 9
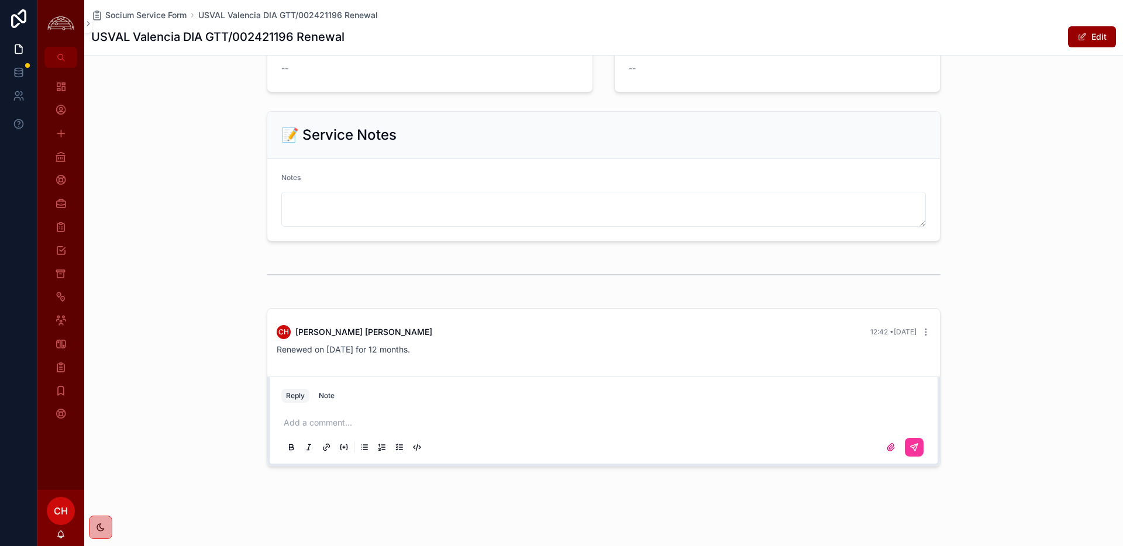
scroll to position [1205, 0]
click at [331, 394] on div "Note" at bounding box center [327, 395] width 16 height 9
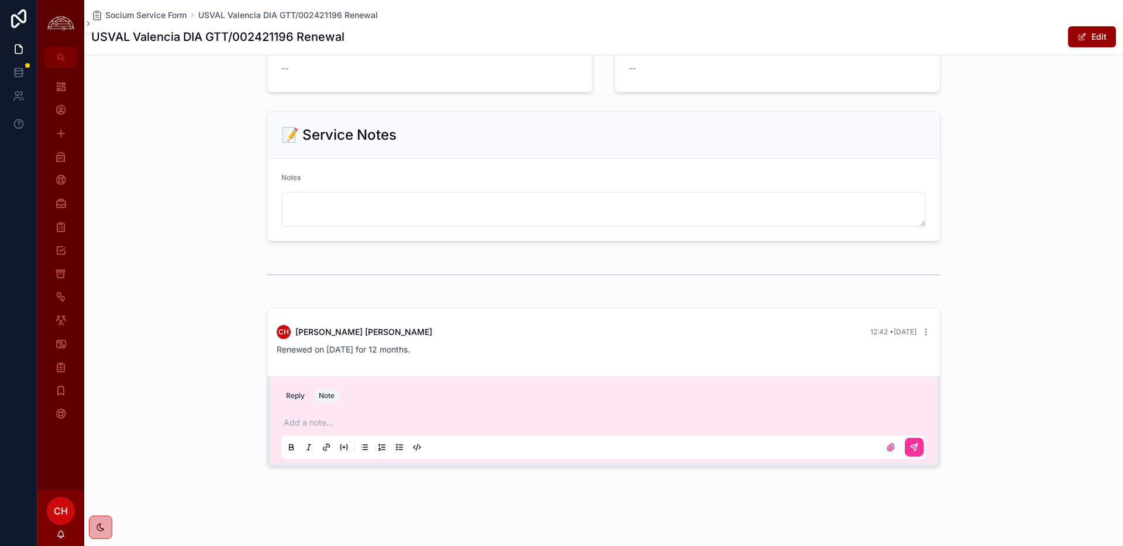
click at [326, 428] on p "scrollable content" at bounding box center [606, 423] width 645 height 12
click at [912, 443] on icon "scrollable content" at bounding box center [914, 447] width 9 height 9
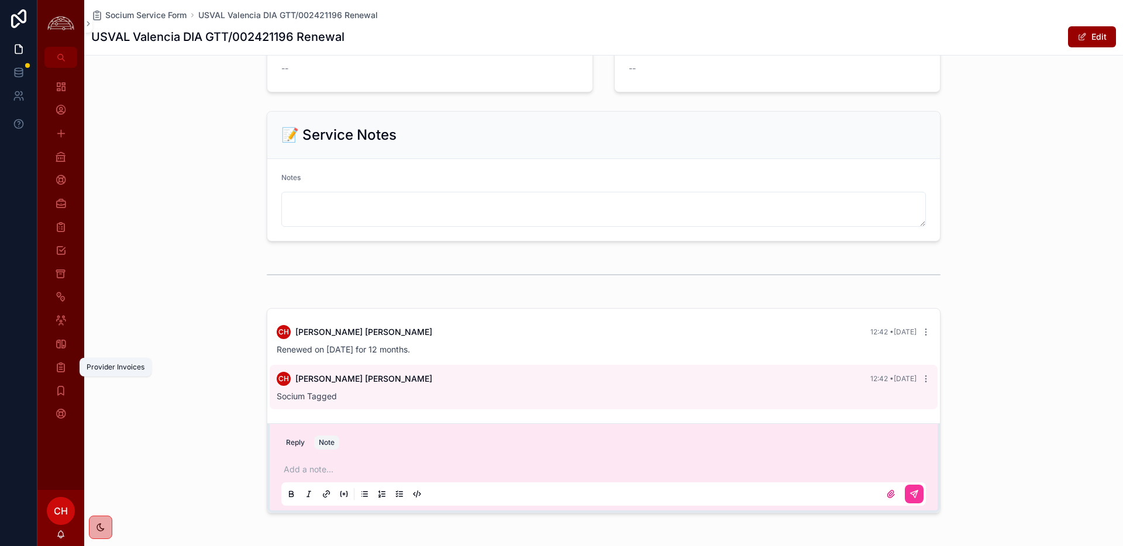
click at [67, 374] on div "Provider Invoices" at bounding box center [60, 367] width 19 height 19
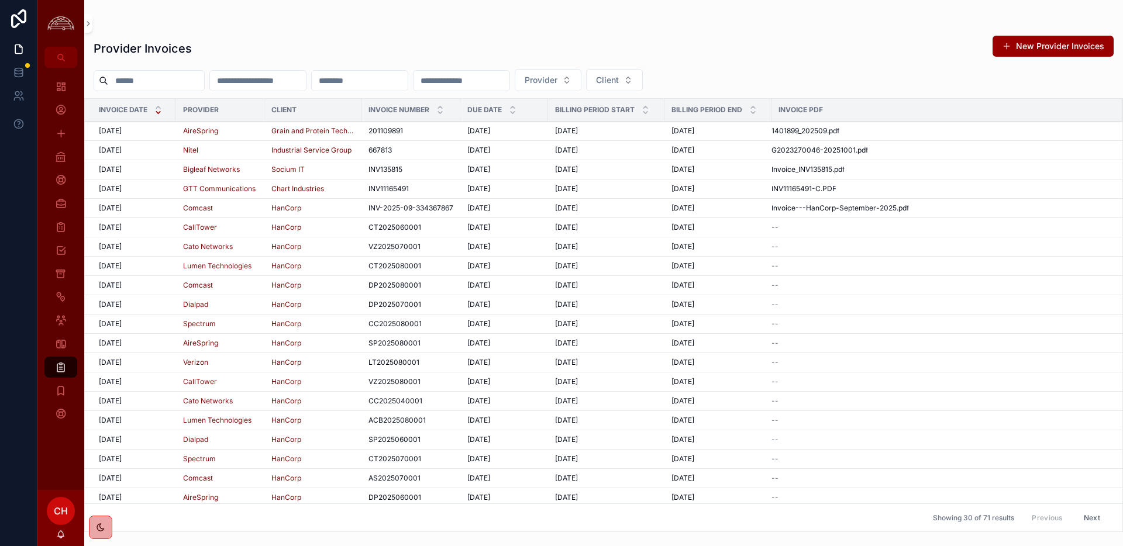
click at [165, 133] on div "10/1/2025 10/1/2025" at bounding box center [134, 130] width 70 height 9
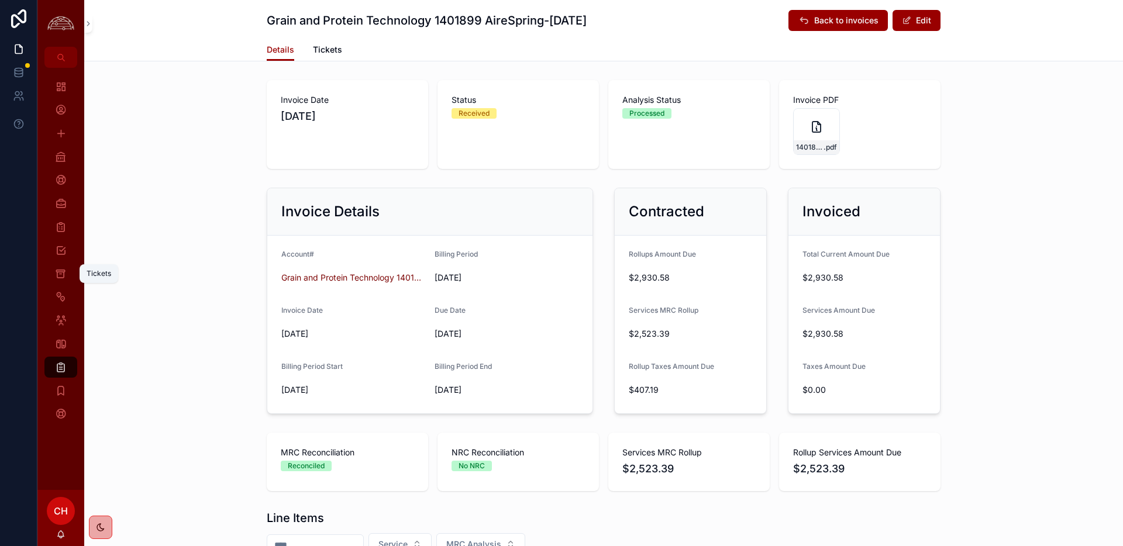
click at [61, 275] on icon "scrollable content" at bounding box center [60, 274] width 11 height 12
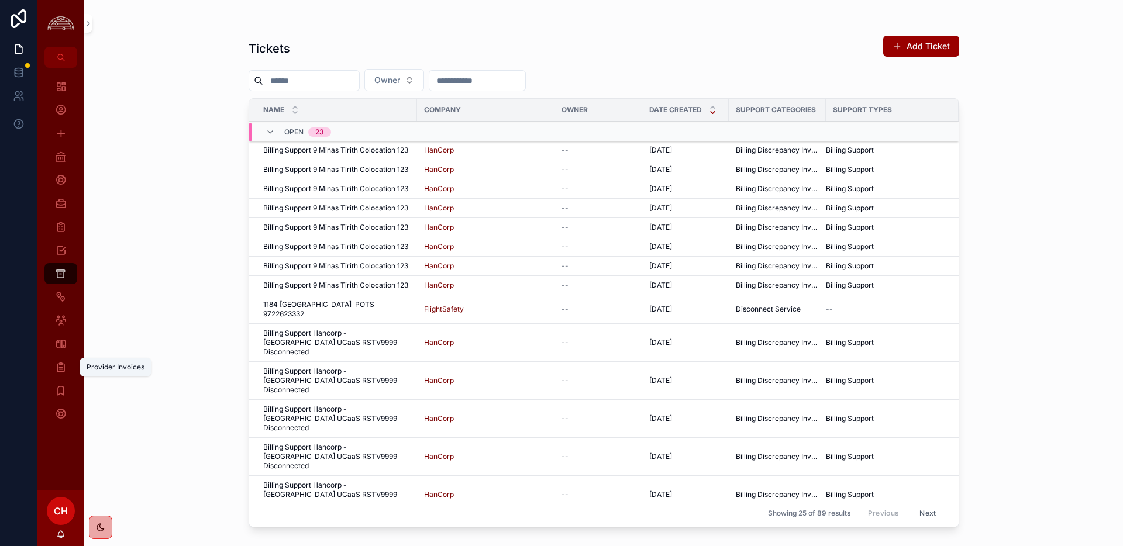
click at [66, 366] on icon "scrollable content" at bounding box center [61, 368] width 12 height 12
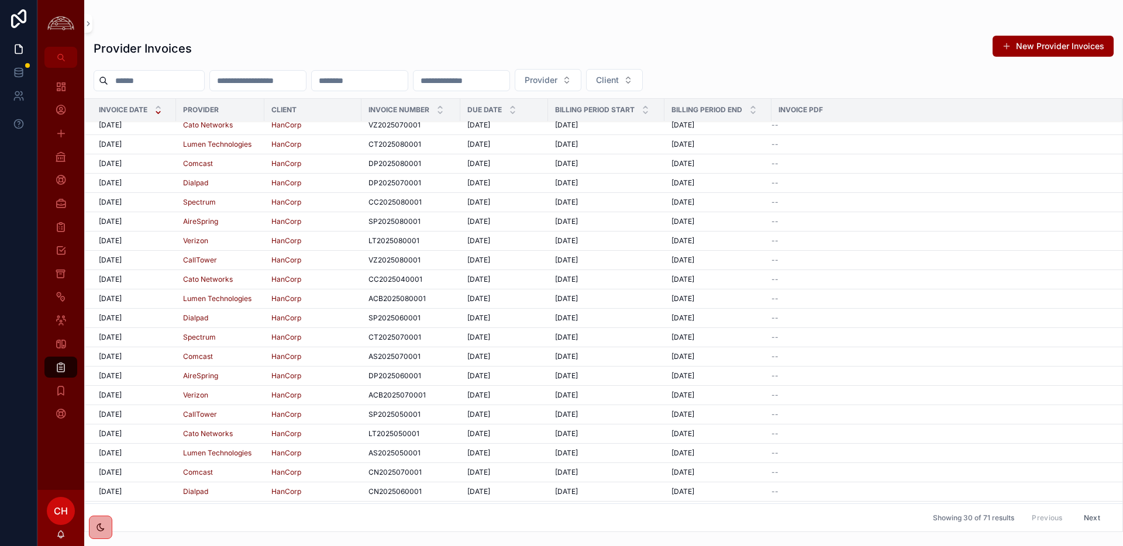
scroll to position [197, 0]
click at [68, 271] on div "Tickets" at bounding box center [60, 273] width 19 height 19
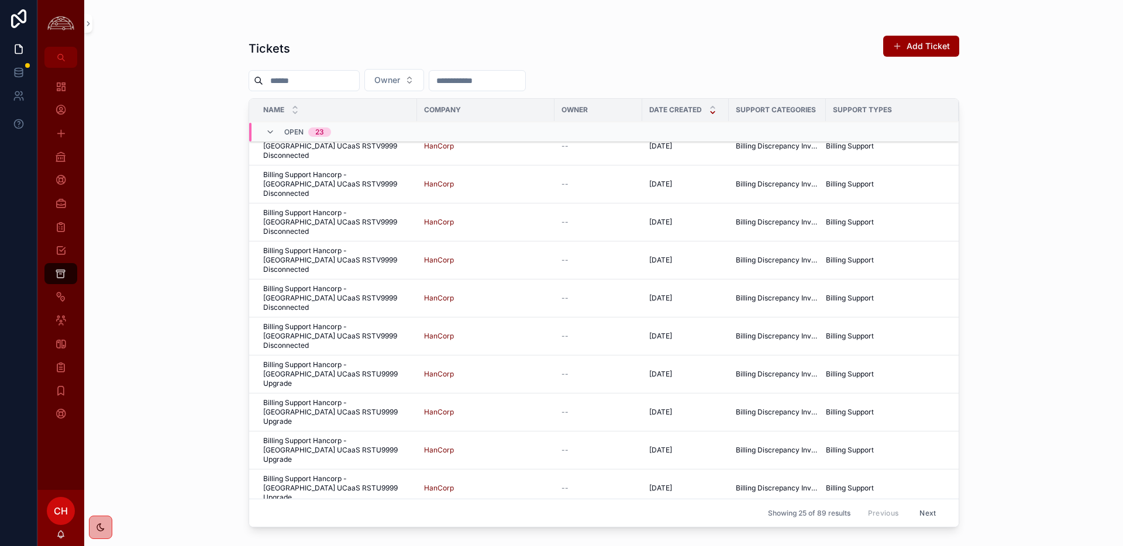
scroll to position [310, 0]
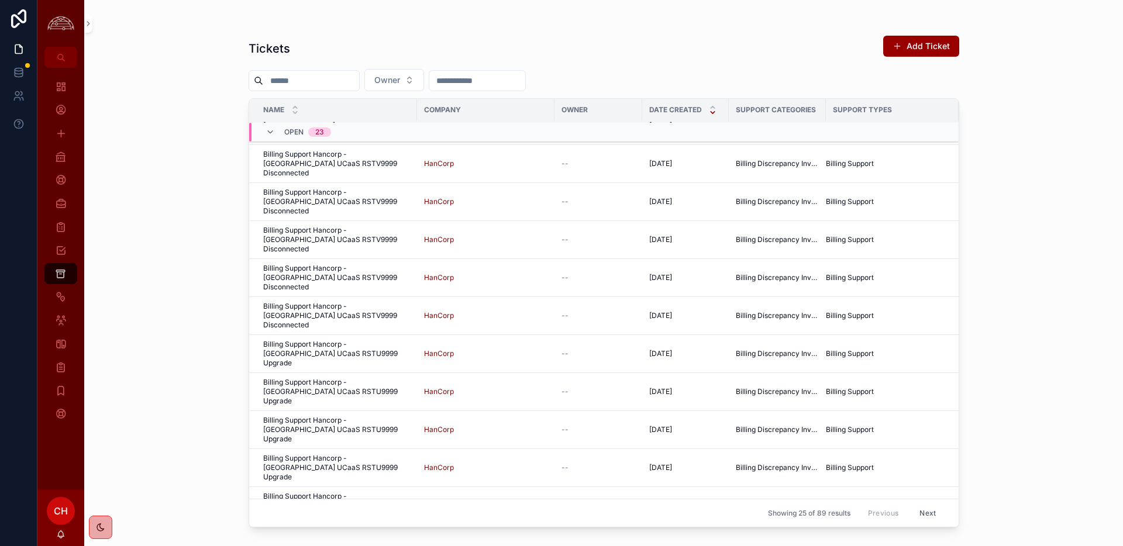
click at [922, 513] on button "Next" at bounding box center [928, 513] width 33 height 18
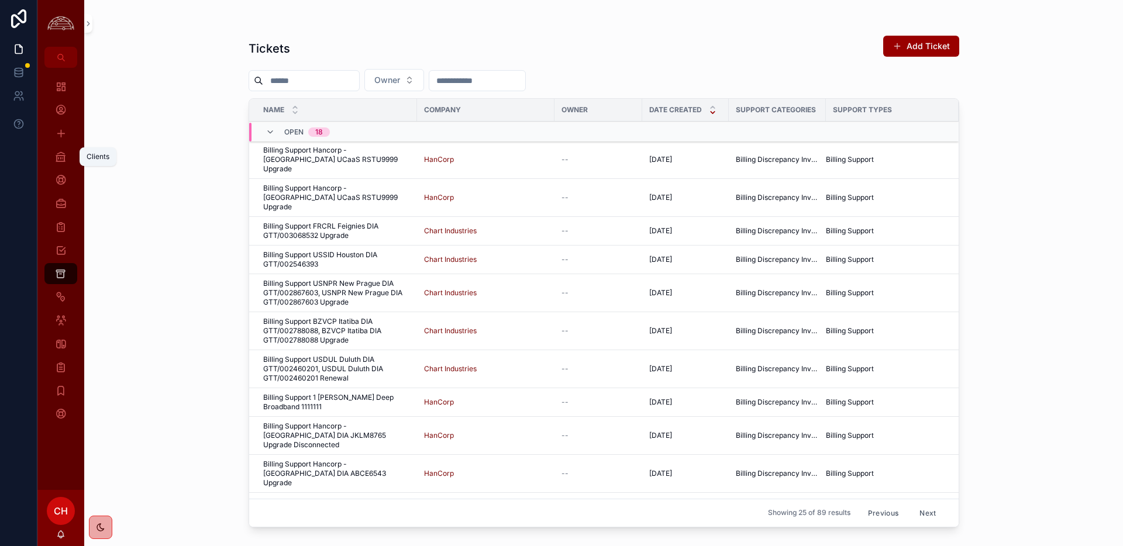
click at [63, 166] on div "Clients" at bounding box center [60, 156] width 19 height 19
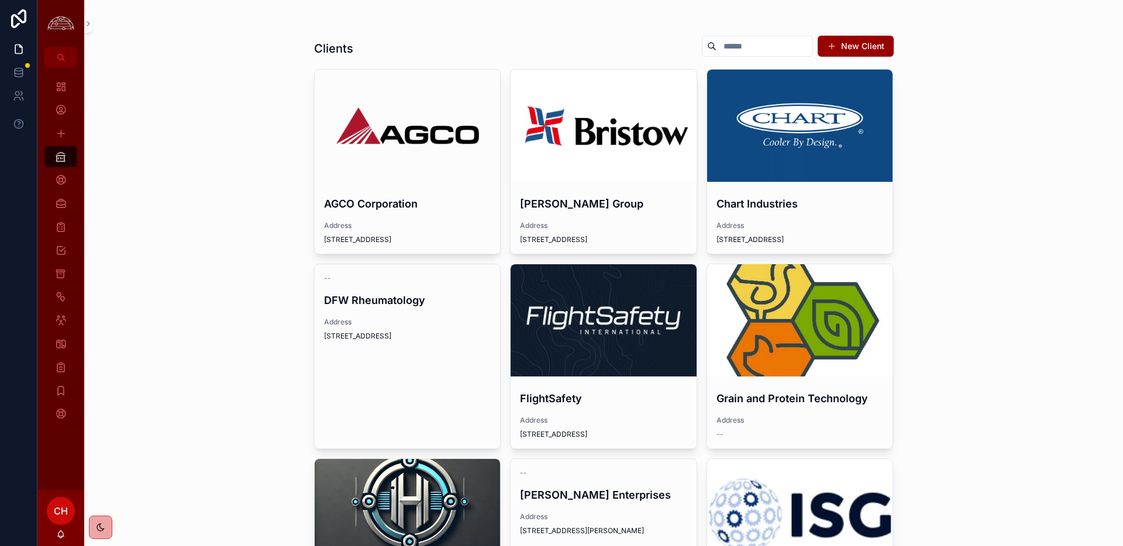
click at [807, 204] on h4 "Chart Industries" at bounding box center [800, 204] width 167 height 16
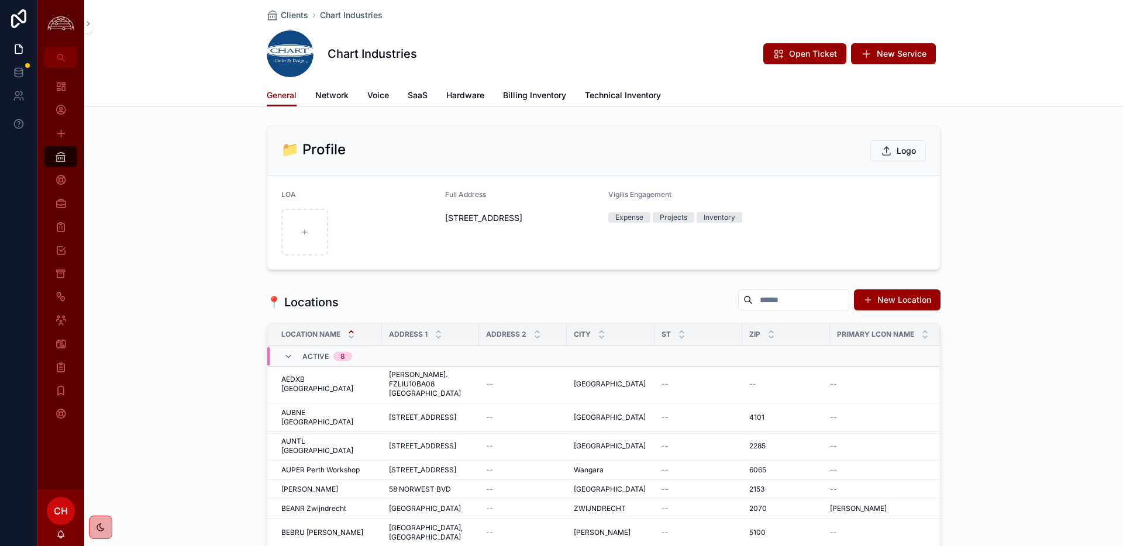
click at [347, 95] on span "Network" at bounding box center [331, 96] width 33 height 12
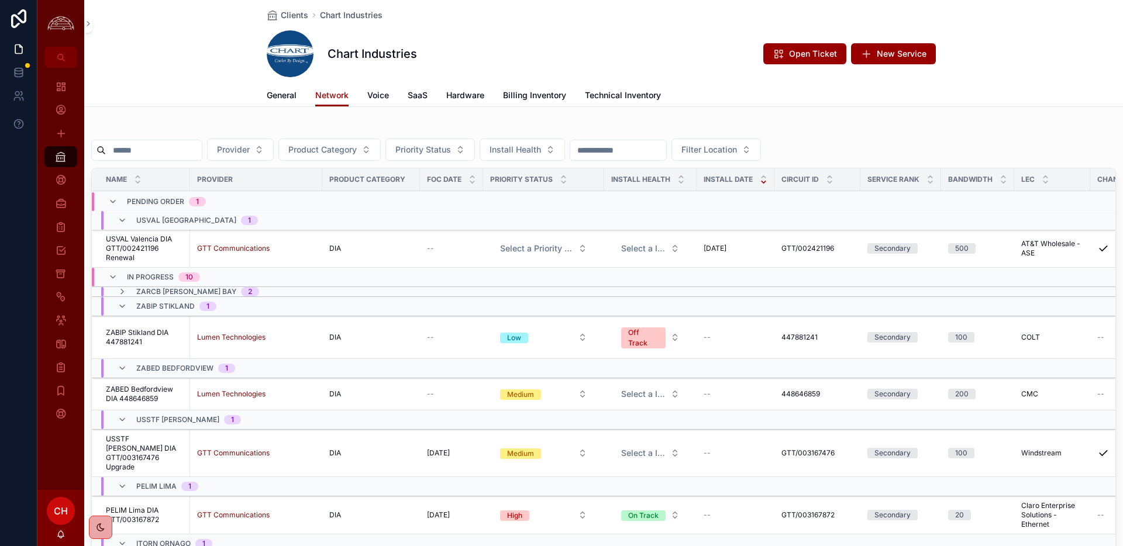
click at [557, 91] on span "Billing Inventory" at bounding box center [534, 96] width 63 height 12
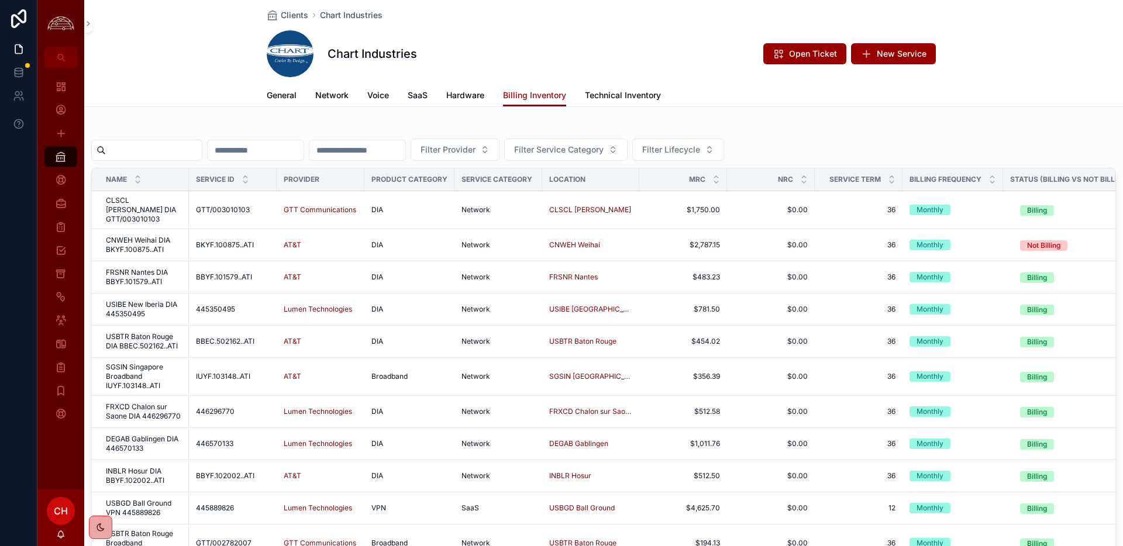
click at [319, 94] on span "Network" at bounding box center [331, 96] width 33 height 12
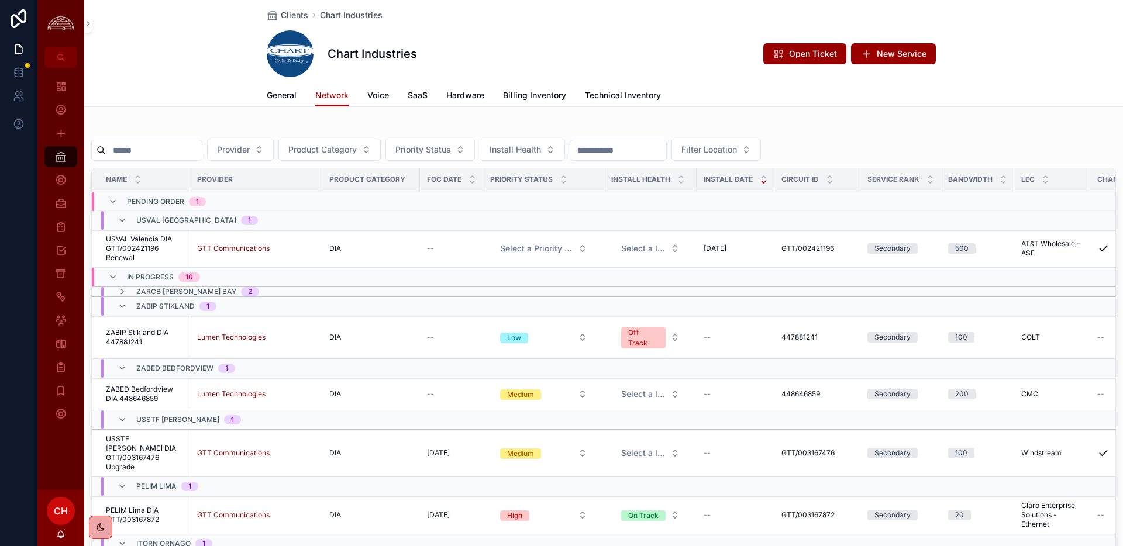
click at [106, 200] on div "Pending Order 1" at bounding box center [157, 201] width 126 height 19
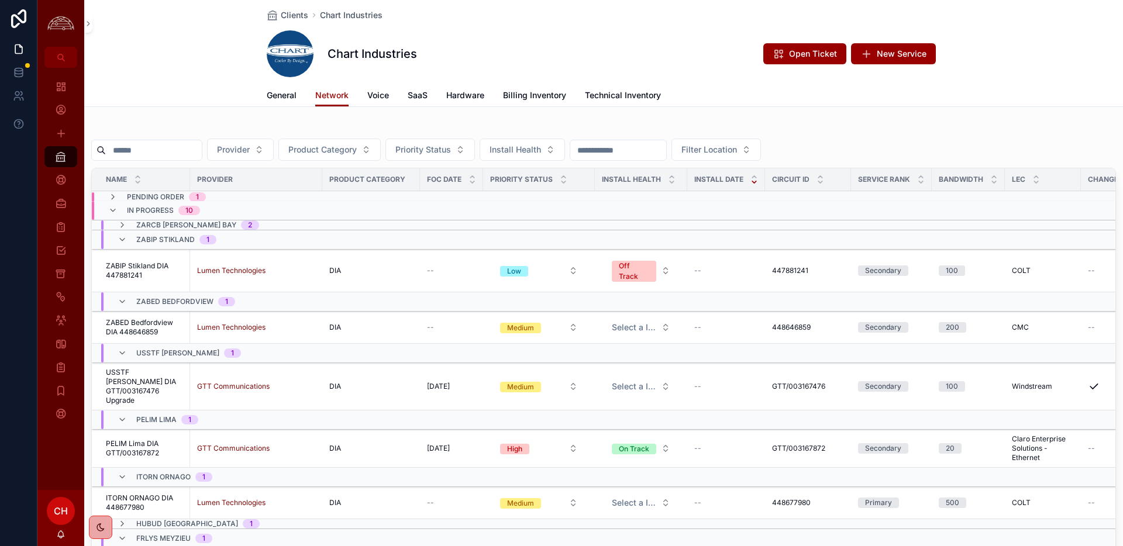
click at [116, 214] on icon "scrollable content" at bounding box center [112, 210] width 9 height 9
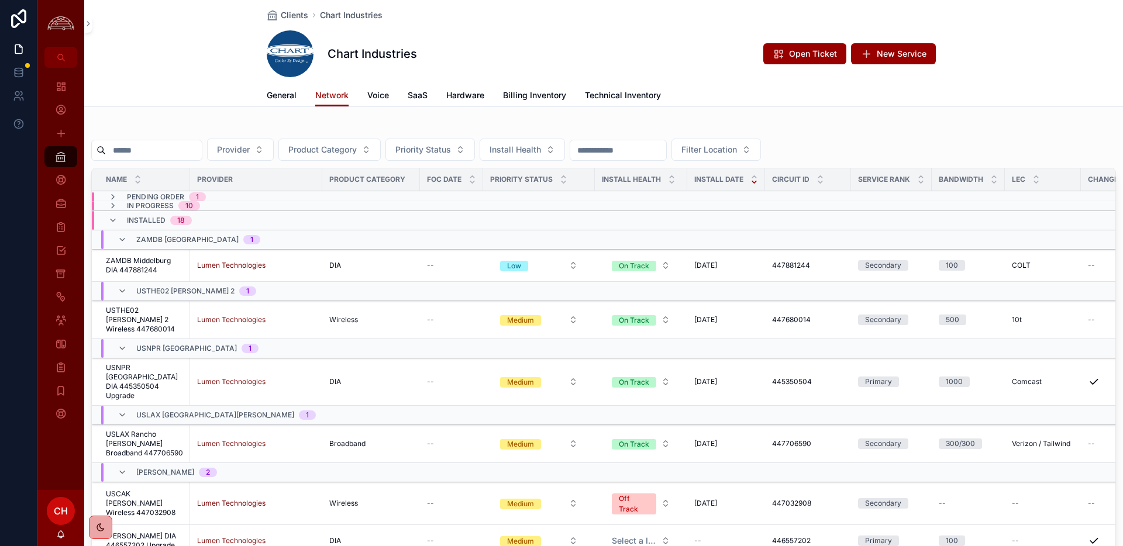
click at [114, 221] on icon "scrollable content" at bounding box center [112, 220] width 9 height 9
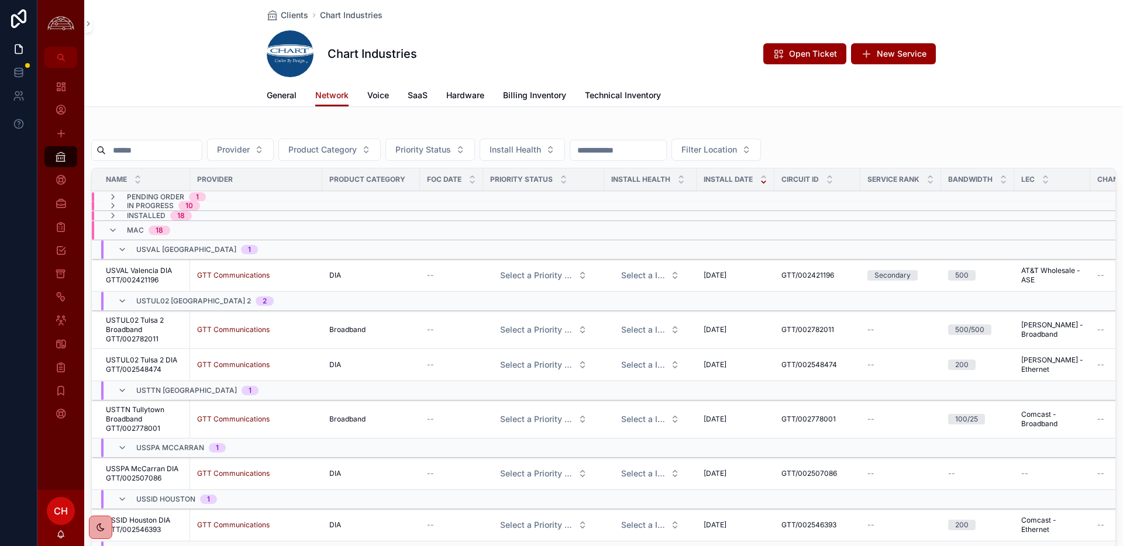
click at [111, 197] on icon "scrollable content" at bounding box center [112, 196] width 9 height 9
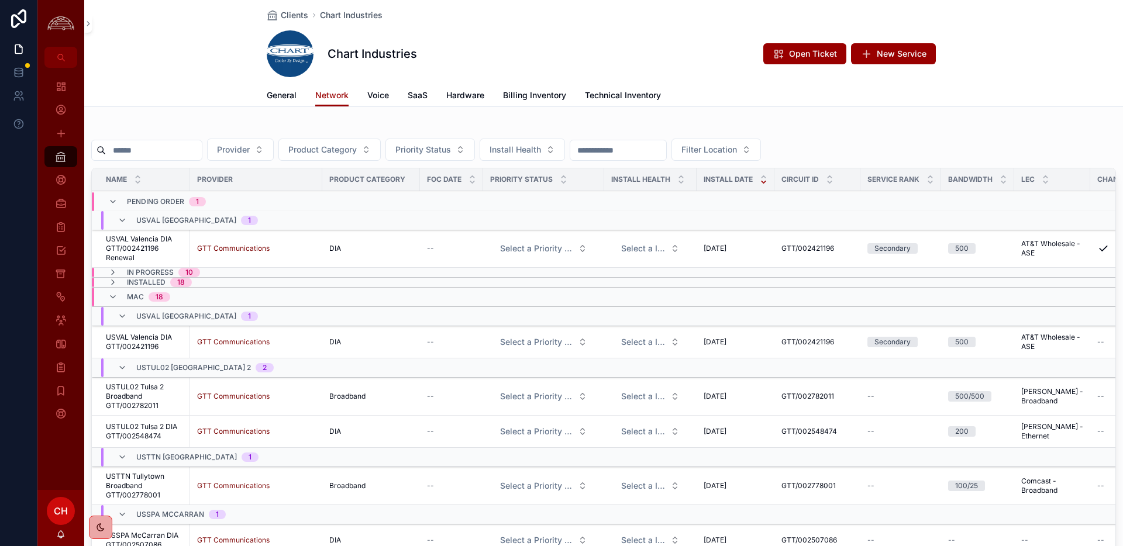
click at [154, 251] on span "USVAL Valencia DIA GTT/002421196 Renewal" at bounding box center [144, 249] width 77 height 28
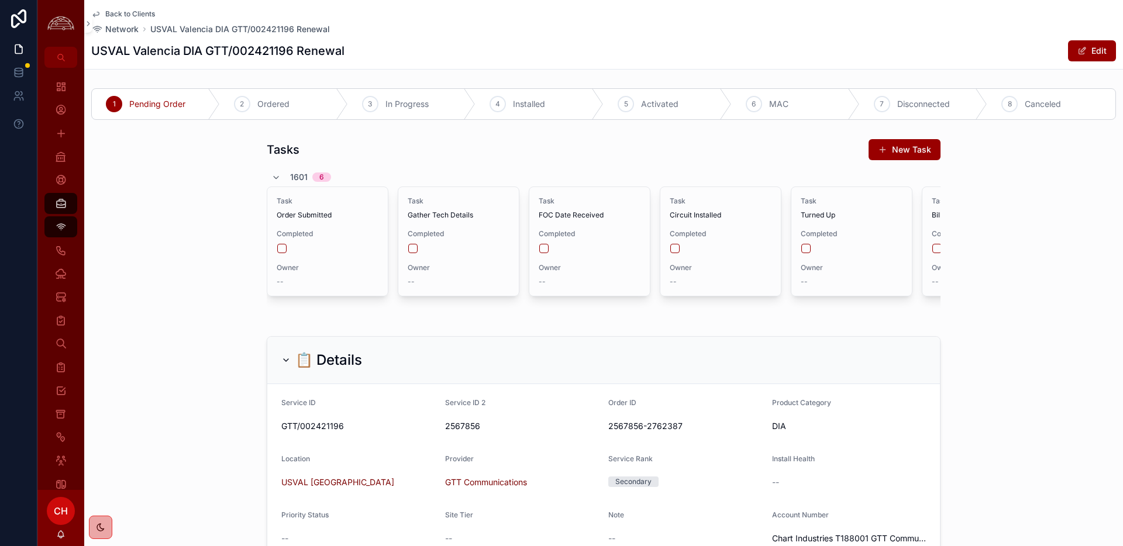
click at [649, 99] on span "Activated" at bounding box center [659, 104] width 37 height 12
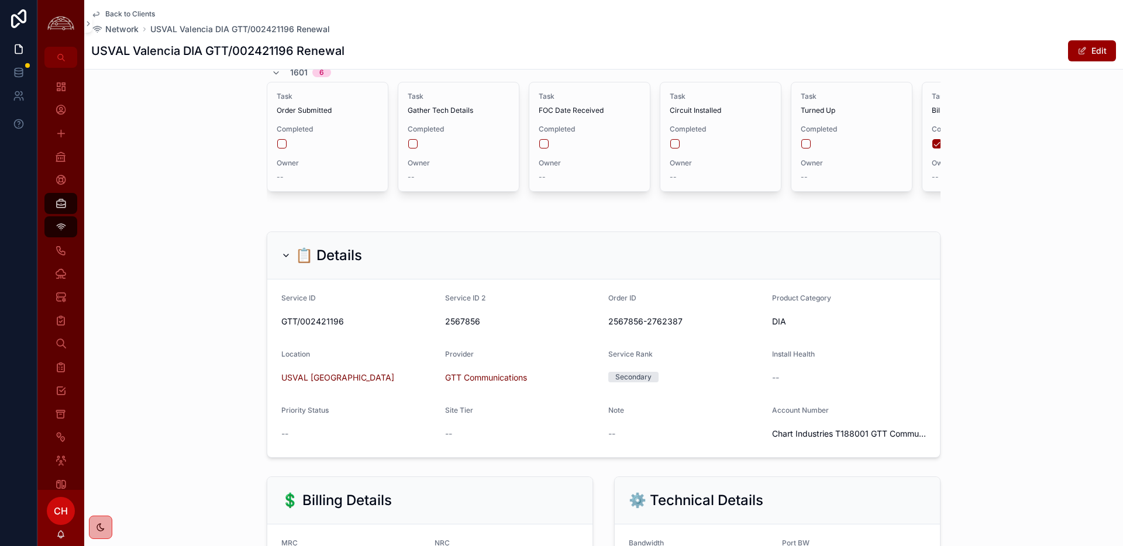
scroll to position [105, 0]
click at [143, 13] on span "Back to Clients" at bounding box center [130, 13] width 50 height 9
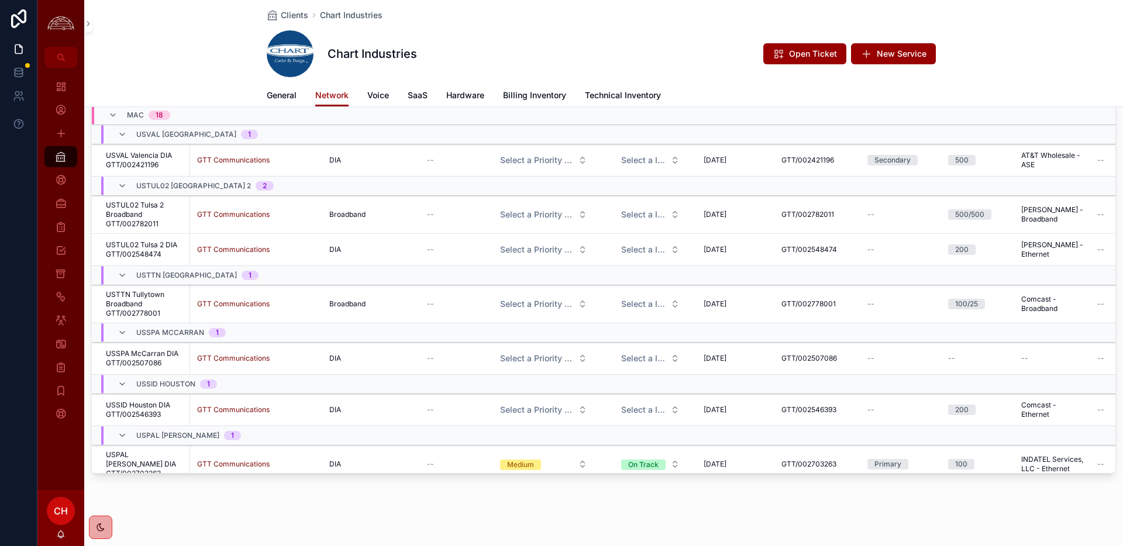
click at [122, 143] on div "USVAL Valencia 1" at bounding box center [188, 134] width 140 height 19
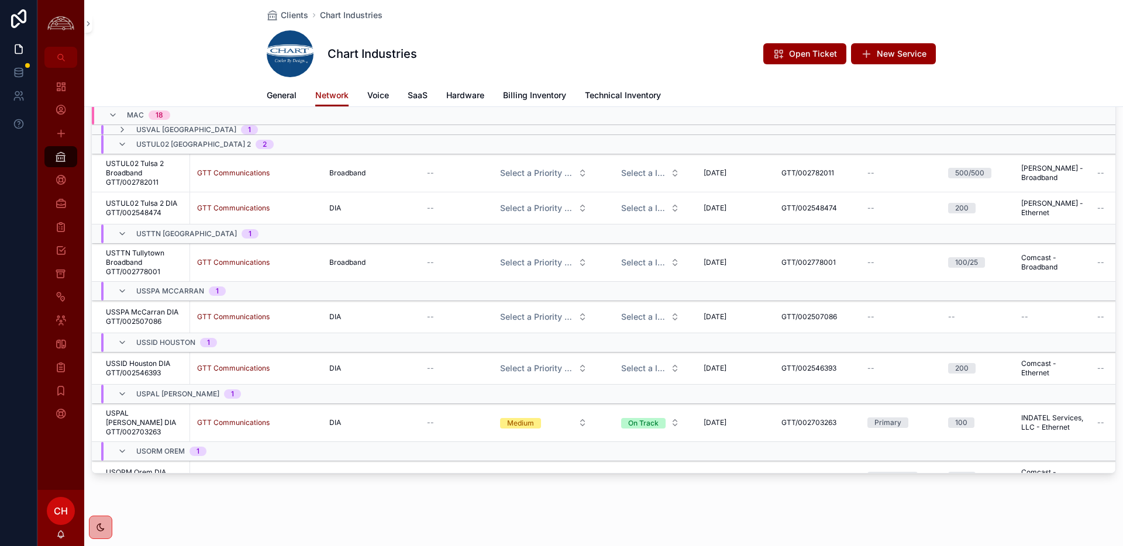
click at [122, 143] on icon "scrollable content" at bounding box center [122, 144] width 9 height 9
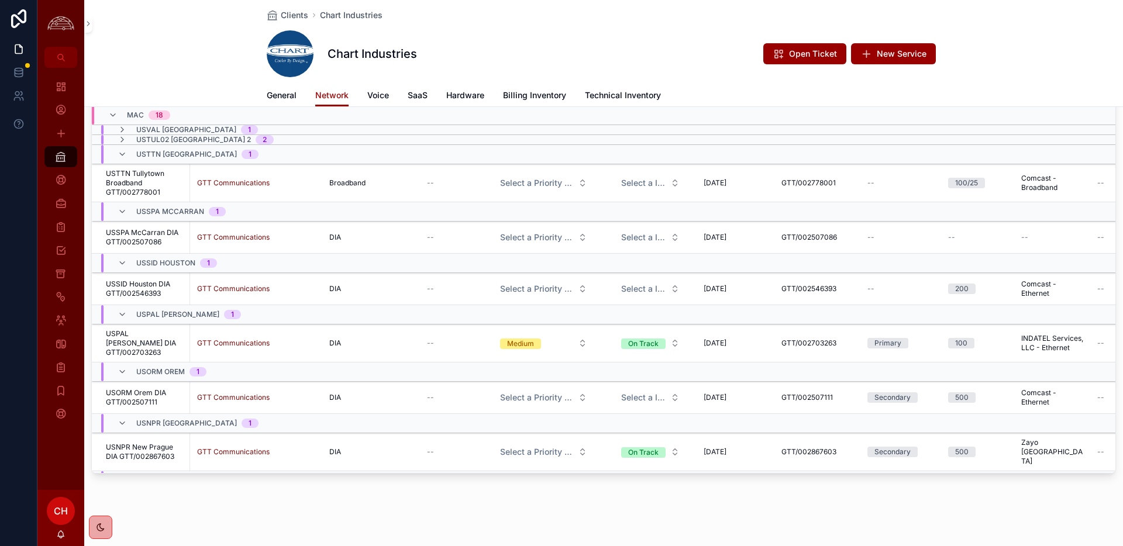
click at [121, 152] on icon "scrollable content" at bounding box center [122, 154] width 9 height 9
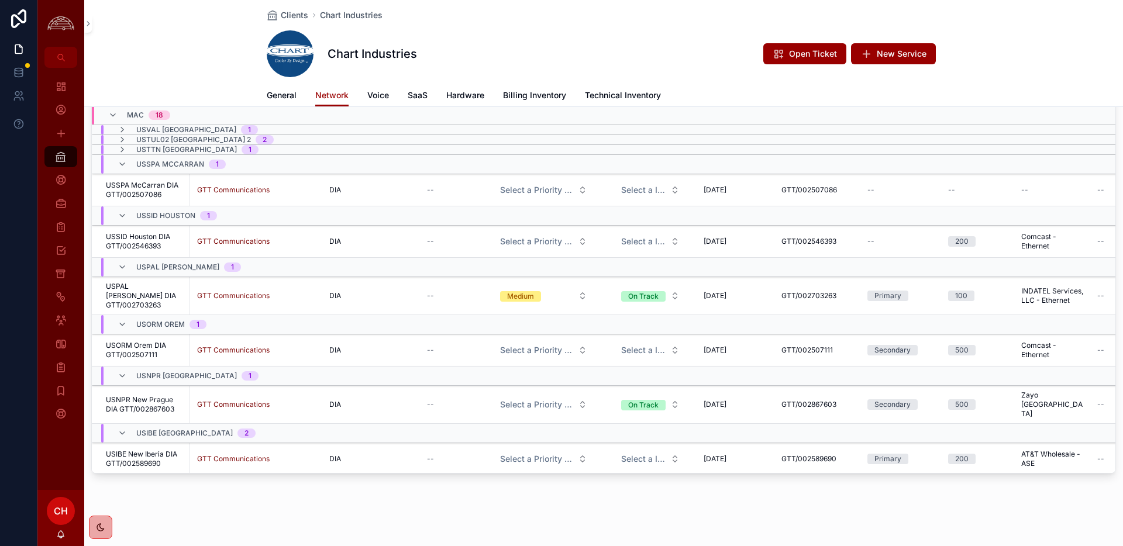
click at [121, 163] on icon "scrollable content" at bounding box center [122, 164] width 9 height 9
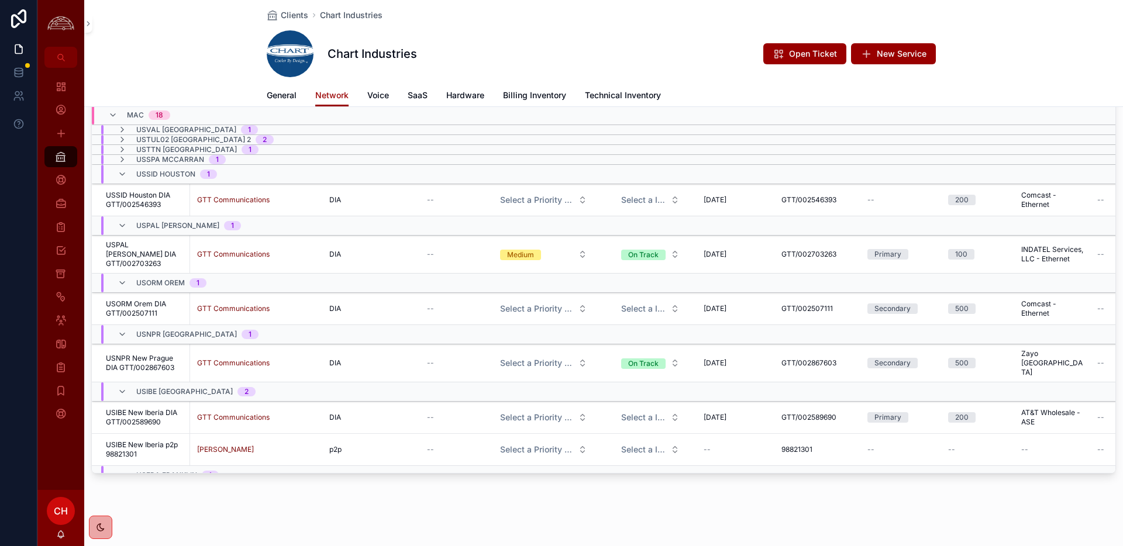
click at [116, 116] on icon "scrollable content" at bounding box center [112, 115] width 9 height 9
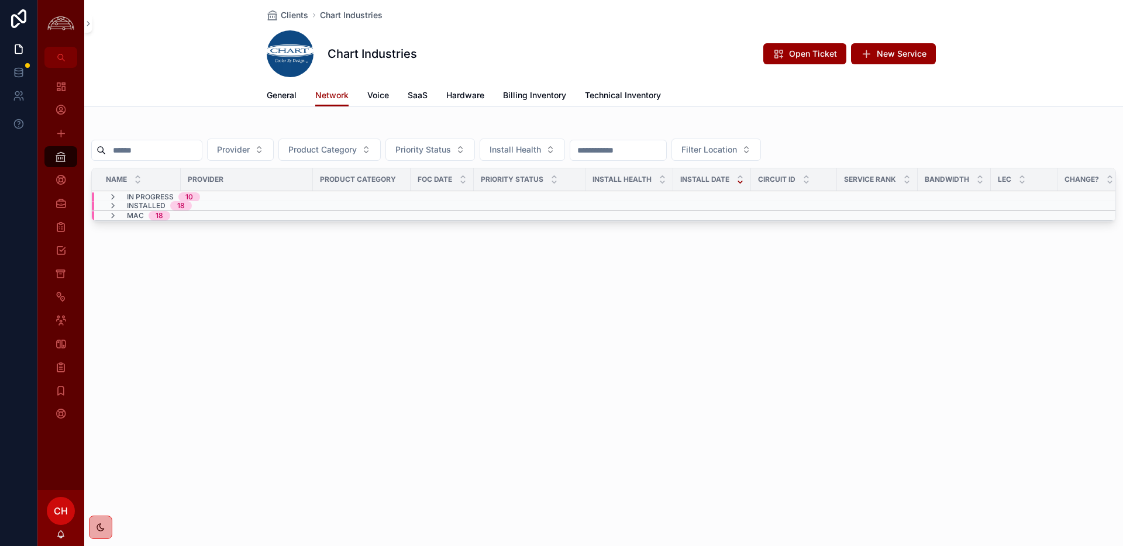
click at [548, 92] on span "Billing Inventory" at bounding box center [534, 96] width 63 height 12
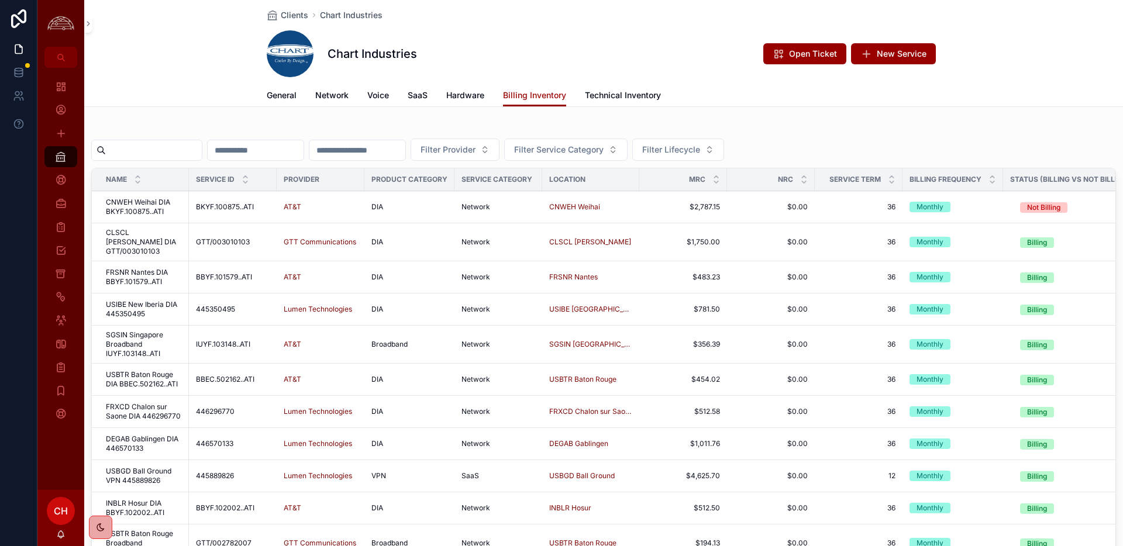
click at [476, 153] on span "Filter Provider" at bounding box center [448, 150] width 55 height 12
type input "***"
click at [493, 201] on span "GTT Communications" at bounding box center [465, 197] width 82 height 12
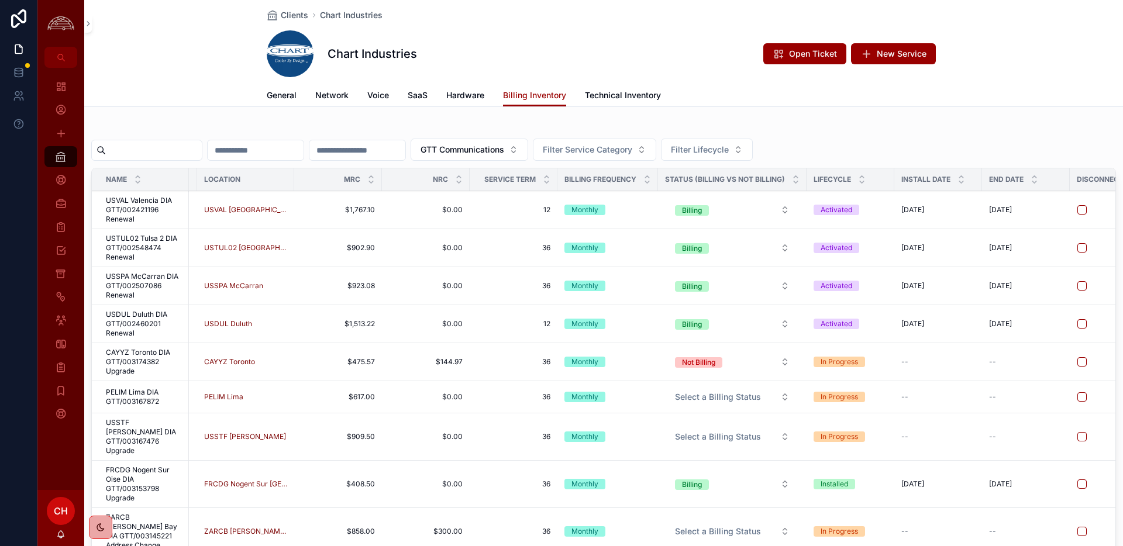
scroll to position [0, 328]
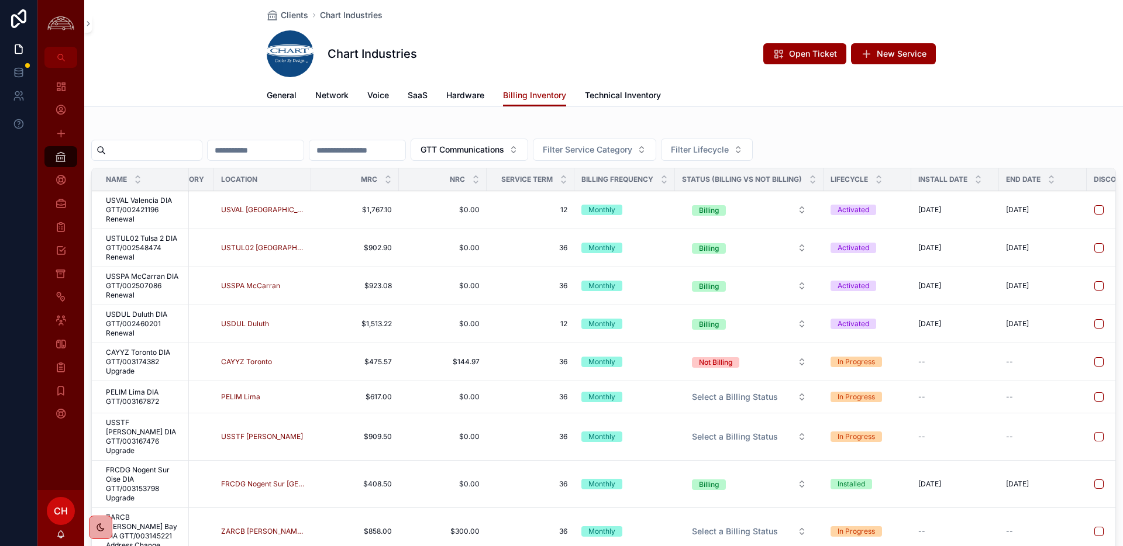
click at [795, 397] on button "Select a Billing Status" at bounding box center [749, 397] width 133 height 21
click at [687, 460] on div "Not Billing" at bounding box center [692, 461] width 33 height 11
click at [784, 427] on button "Select a Billing Status" at bounding box center [749, 437] width 133 height 21
click at [738, 499] on div "Not Billing" at bounding box center [746, 496] width 163 height 18
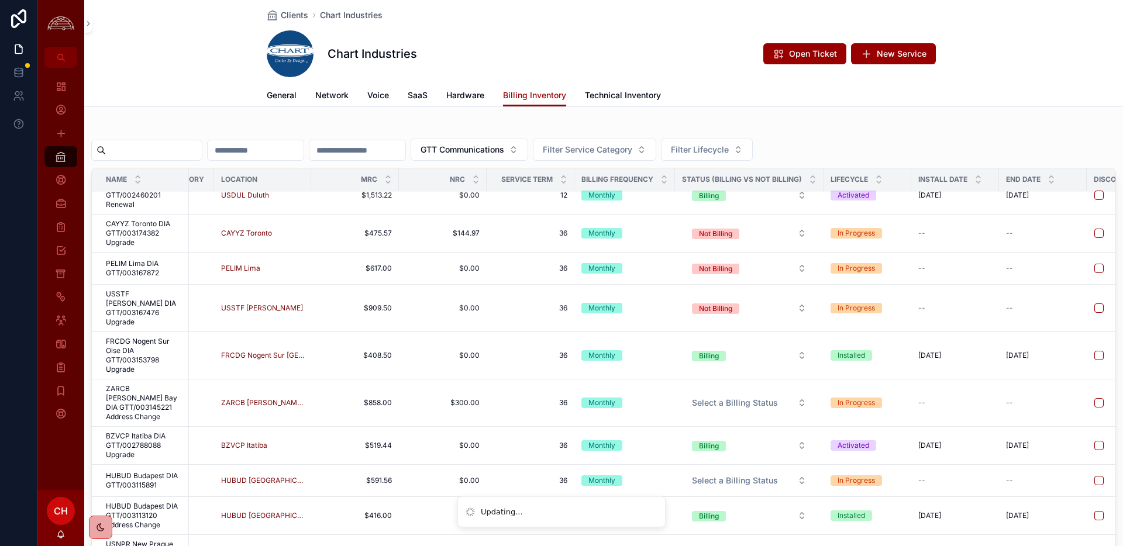
scroll to position [127, 328]
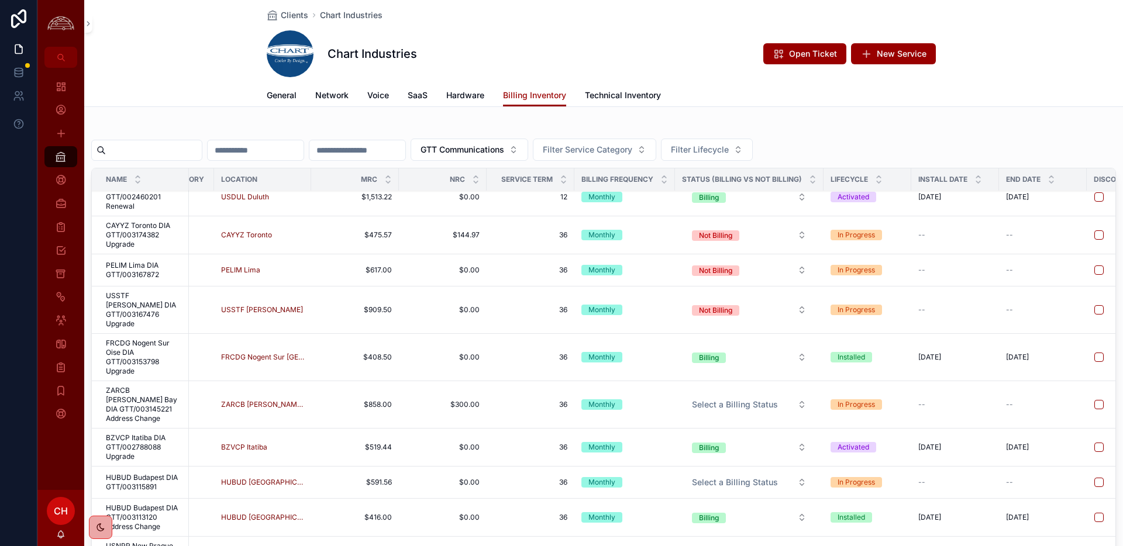
click at [769, 399] on span "Select a Billing Status" at bounding box center [735, 405] width 86 height 12
click at [746, 459] on div "Not Billing" at bounding box center [746, 455] width 163 height 18
click at [743, 477] on span "Select a Billing Status" at bounding box center [735, 483] width 86 height 12
click at [700, 527] on div "Not Billing" at bounding box center [692, 527] width 33 height 11
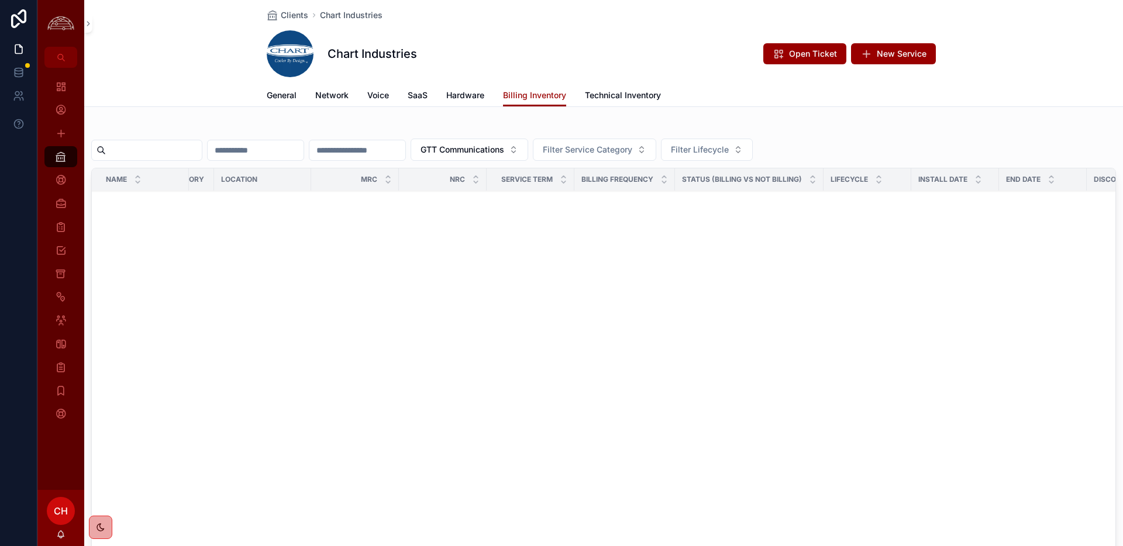
scroll to position [0, 328]
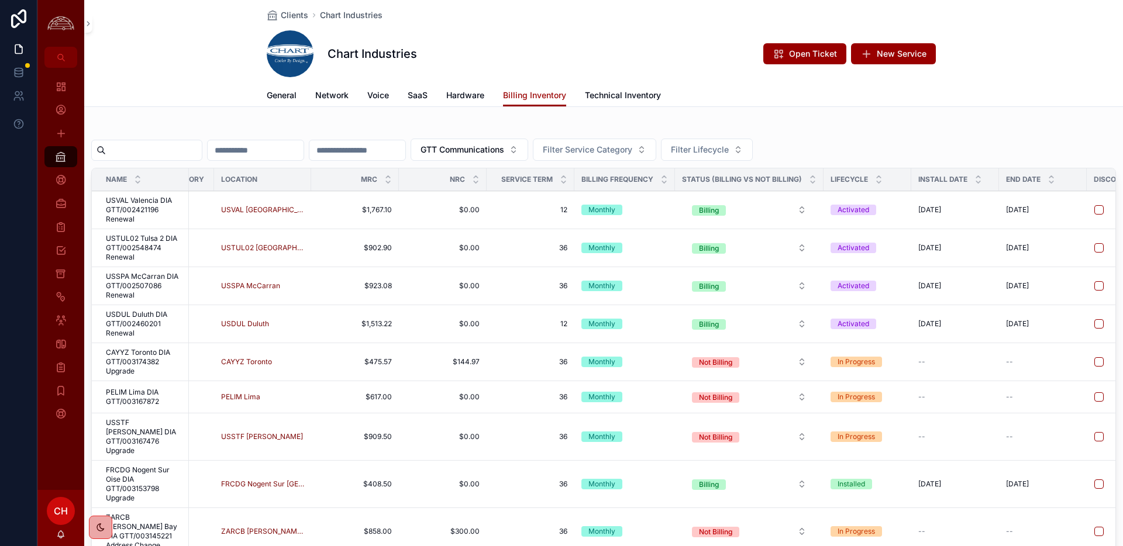
click at [192, 152] on input "scrollable content" at bounding box center [154, 150] width 96 height 16
type input "****"
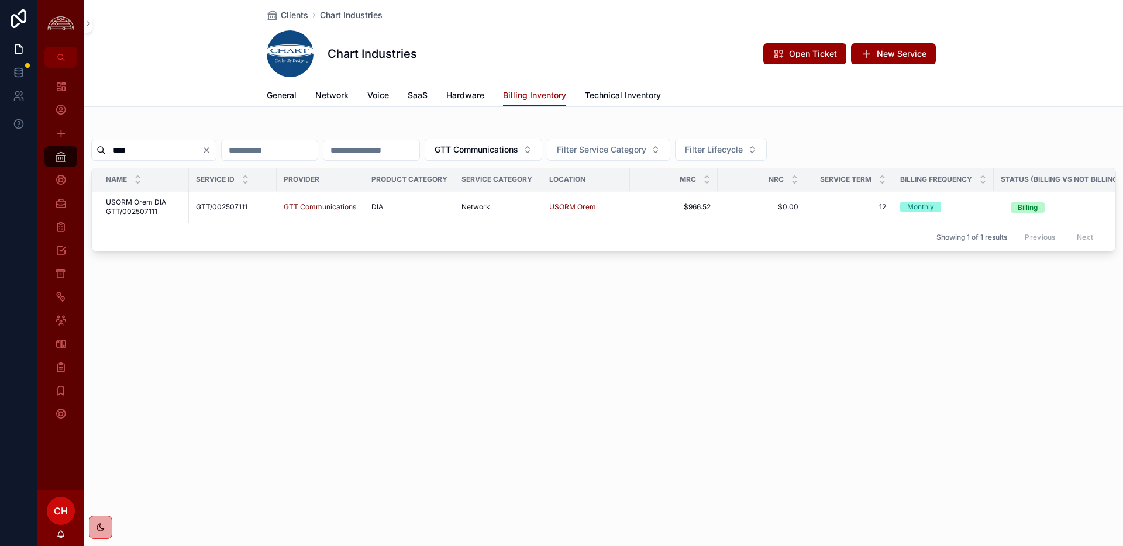
click at [163, 206] on span "USORM Orem DIA GTT/002507111" at bounding box center [144, 207] width 76 height 19
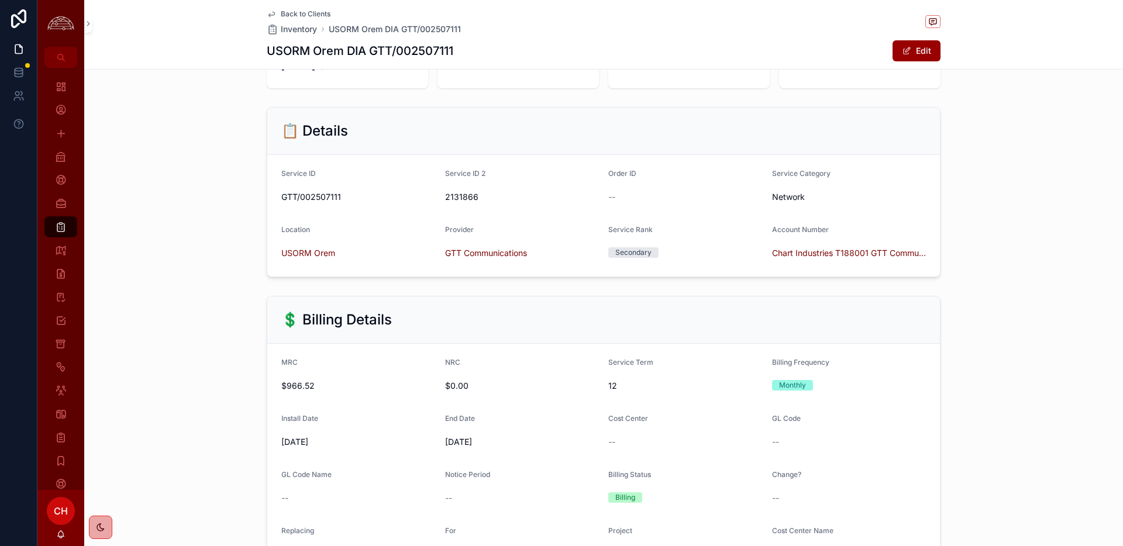
scroll to position [110, 0]
click at [911, 54] on span "scrollable content" at bounding box center [906, 50] width 9 height 9
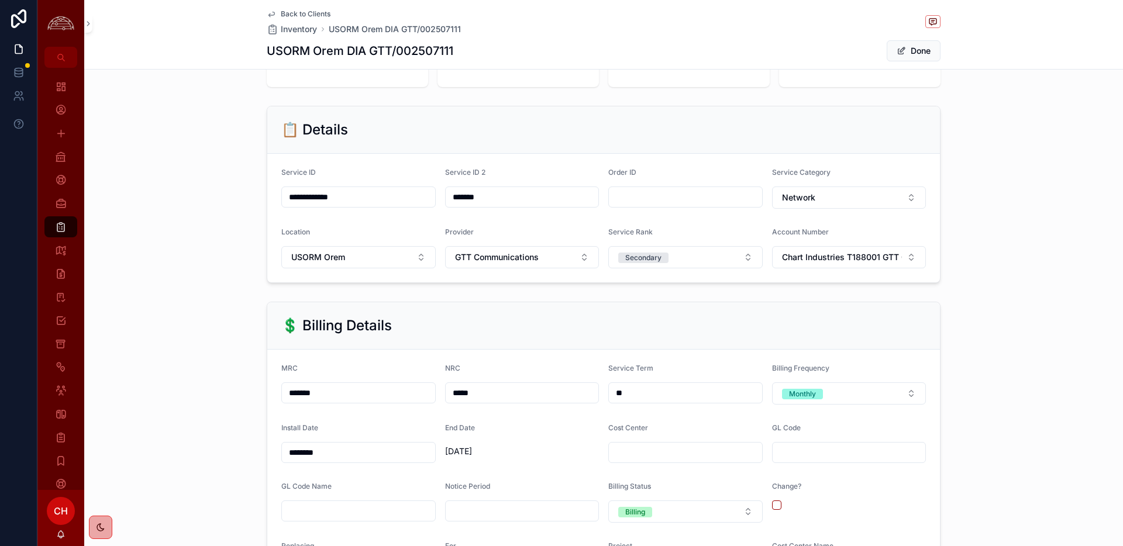
click at [662, 393] on input "**" at bounding box center [685, 393] width 153 height 16
type input "**"
click at [363, 453] on input "********" at bounding box center [358, 453] width 153 height 16
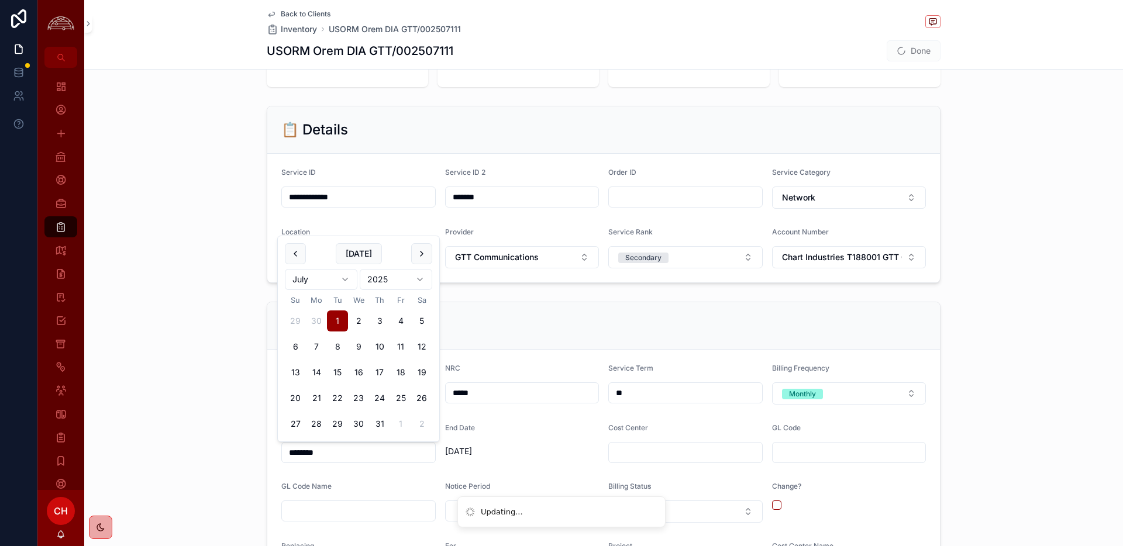
click at [363, 453] on input "********" at bounding box center [358, 453] width 153 height 16
click at [184, 422] on div "💲 Billing Details MRC ******* NRC ***** Service Term ** Billing Frequency Month…" at bounding box center [603, 478] width 1039 height 363
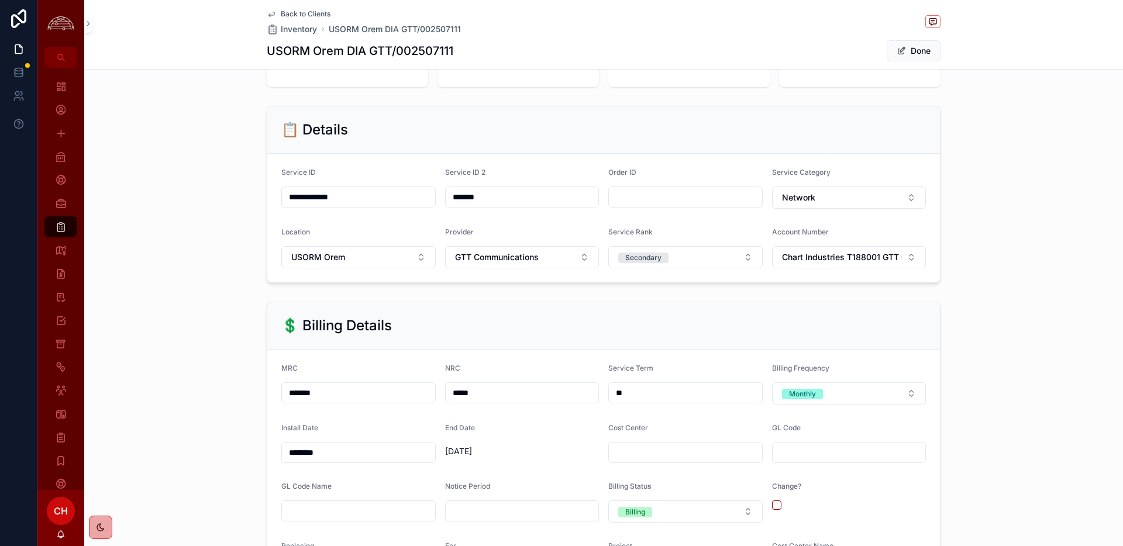
click at [334, 451] on input "********" at bounding box center [358, 453] width 153 height 16
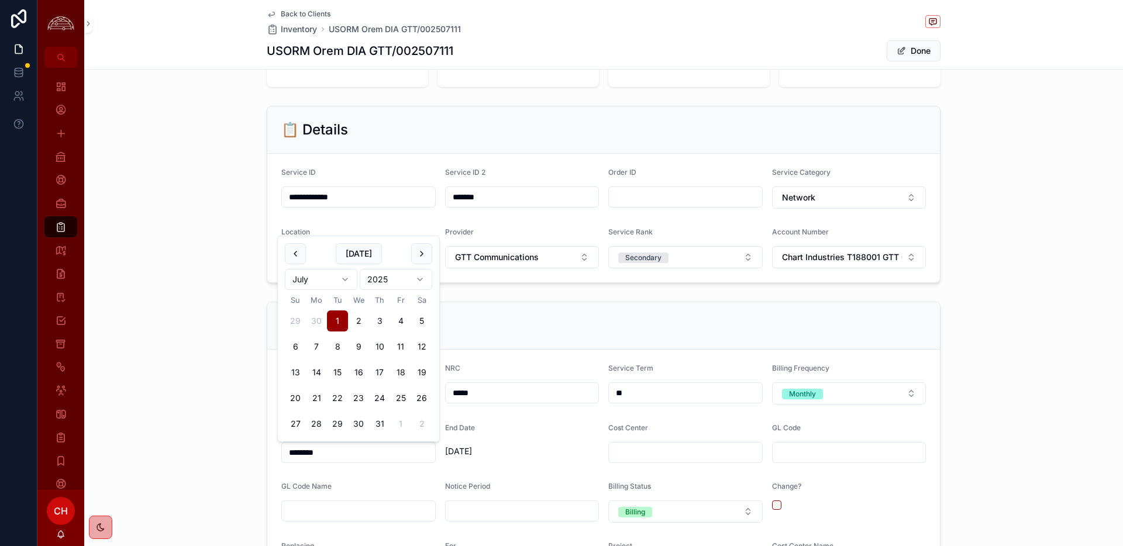
click at [394, 277] on html "**********" at bounding box center [561, 273] width 1123 height 546
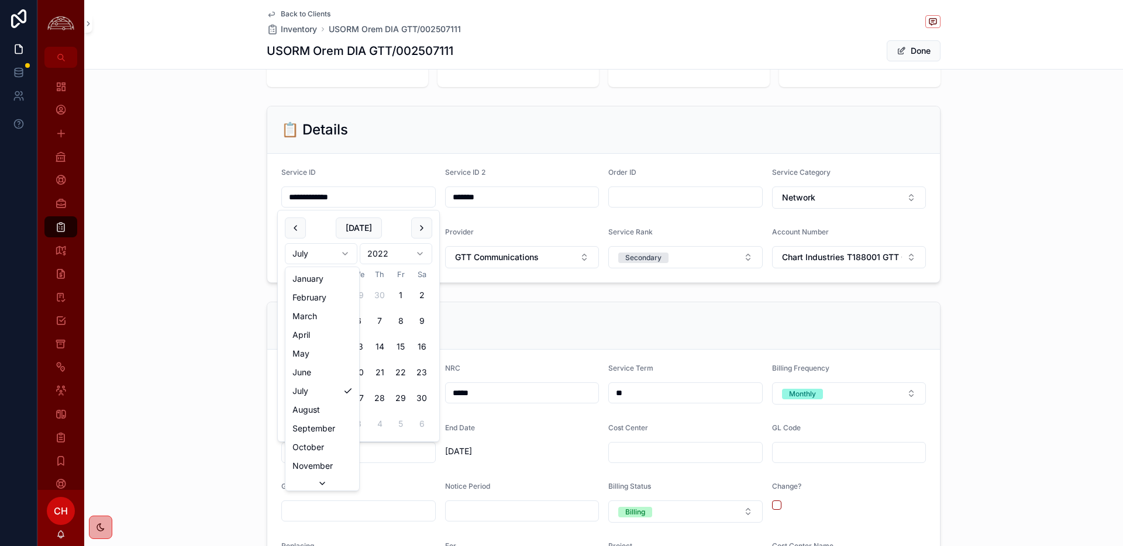
click at [338, 251] on html "**********" at bounding box center [561, 273] width 1123 height 546
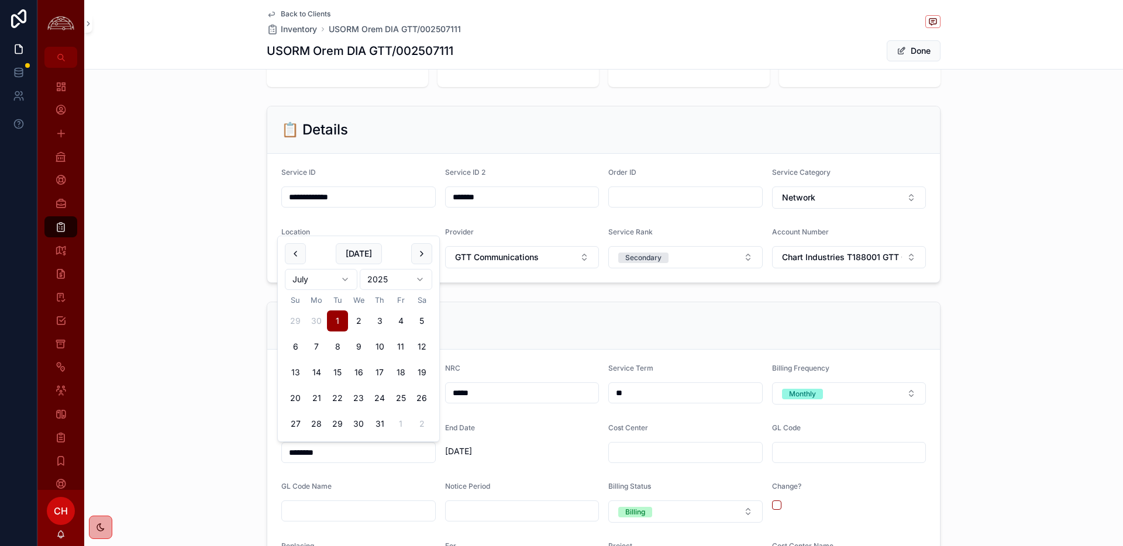
click at [317, 285] on html "**********" at bounding box center [561, 273] width 1123 height 546
click at [403, 282] on html "**********" at bounding box center [561, 273] width 1123 height 546
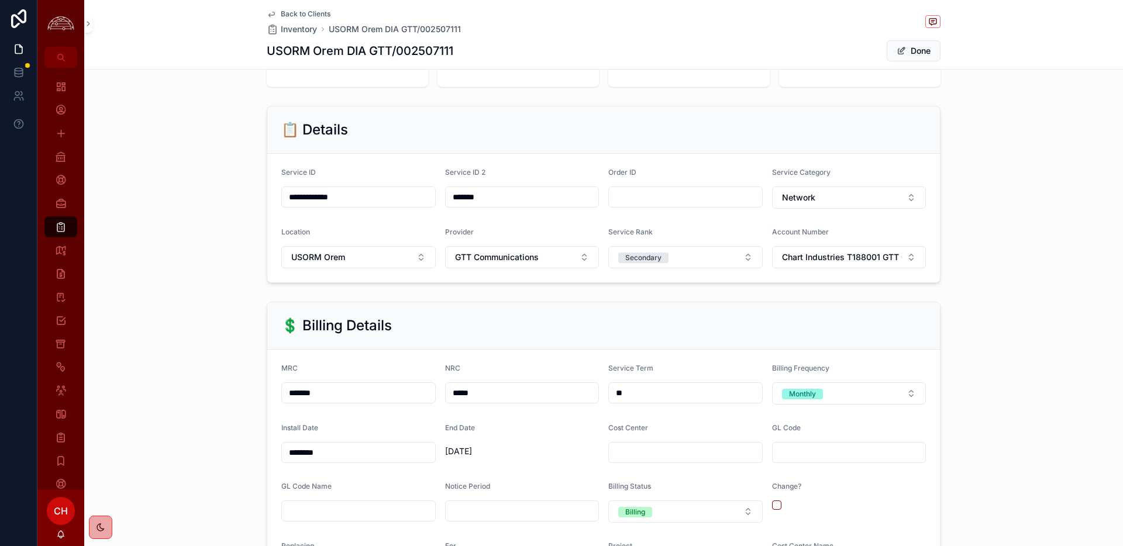
drag, startPoint x: 360, startPoint y: 463, endPoint x: 369, endPoint y: 455, distance: 12.4
click at [361, 462] on form "MRC ******* NRC ***** Service Term ** Billing Frequency Monthly Install Date **…" at bounding box center [603, 502] width 673 height 305
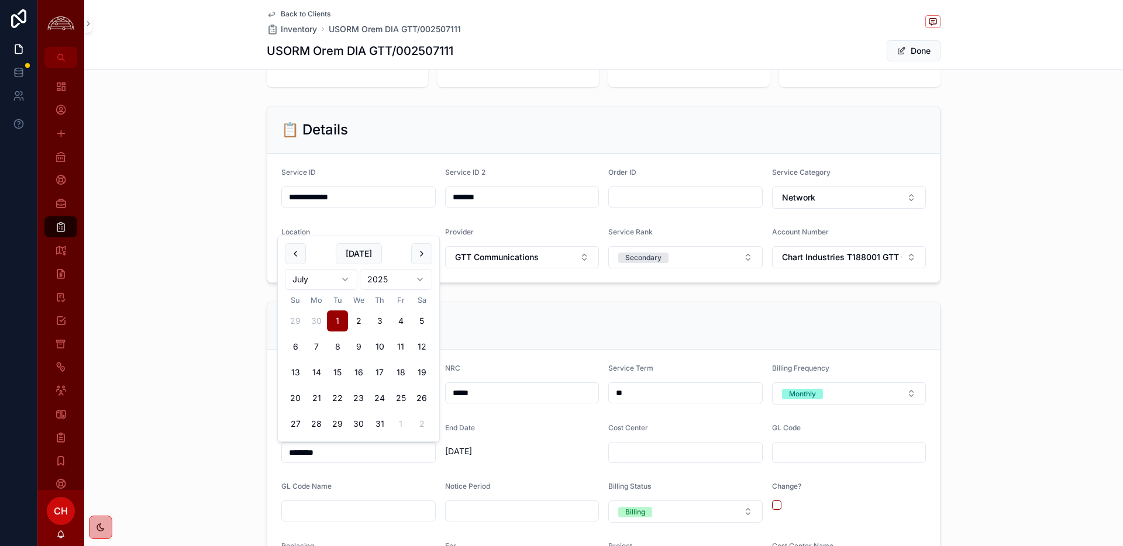
click at [369, 455] on input "********" at bounding box center [358, 453] width 153 height 16
click at [420, 281] on html "**********" at bounding box center [561, 273] width 1123 height 546
click at [346, 256] on html "**********" at bounding box center [561, 273] width 1123 height 546
click at [404, 427] on button "30" at bounding box center [400, 424] width 21 height 21
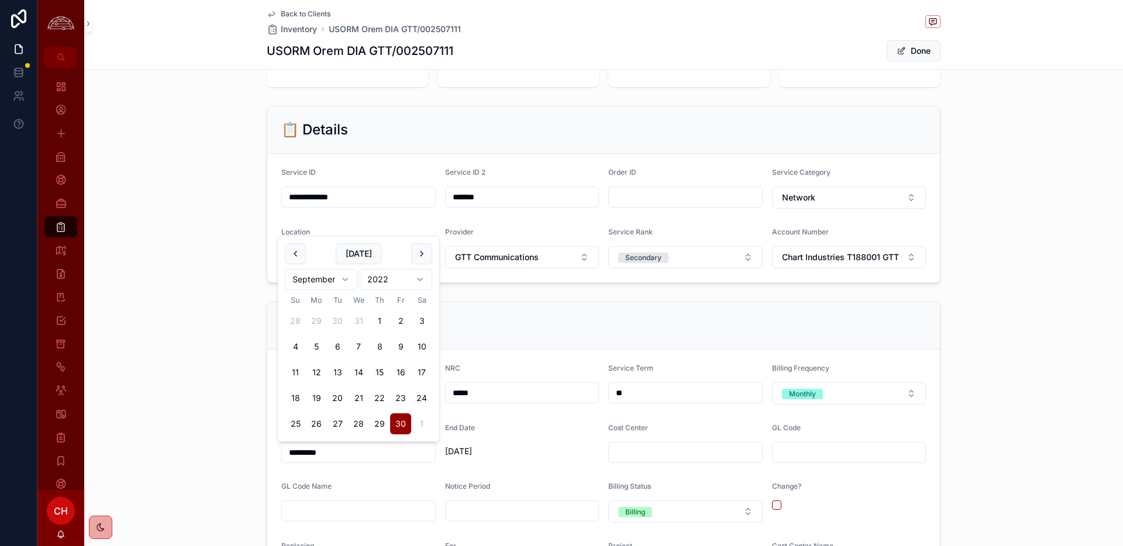
type input "*********"
click at [145, 428] on div "💲 Billing Details MRC ******* NRC ***** Service Term ** Billing Frequency Month…" at bounding box center [603, 478] width 1039 height 363
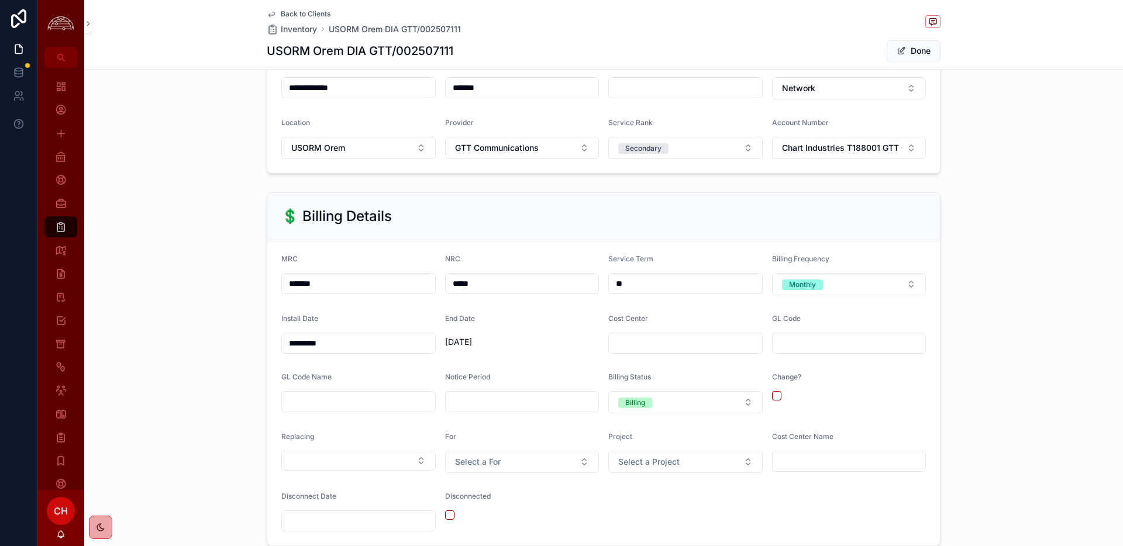
scroll to position [229, 0]
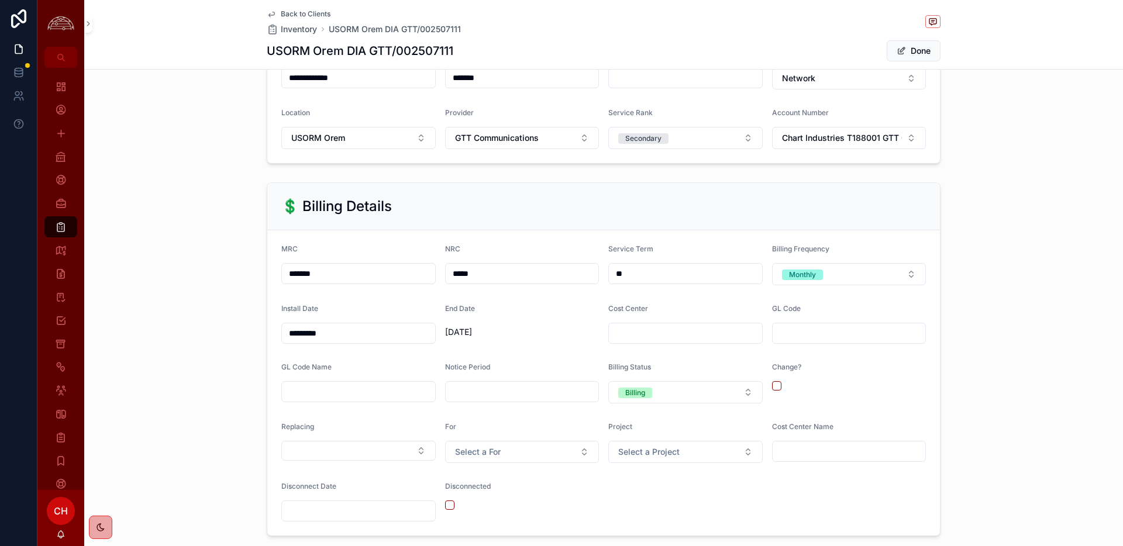
click at [680, 391] on button "Billing" at bounding box center [685, 392] width 154 height 22
click at [648, 478] on div "Not Billing" at bounding box center [632, 474] width 33 height 11
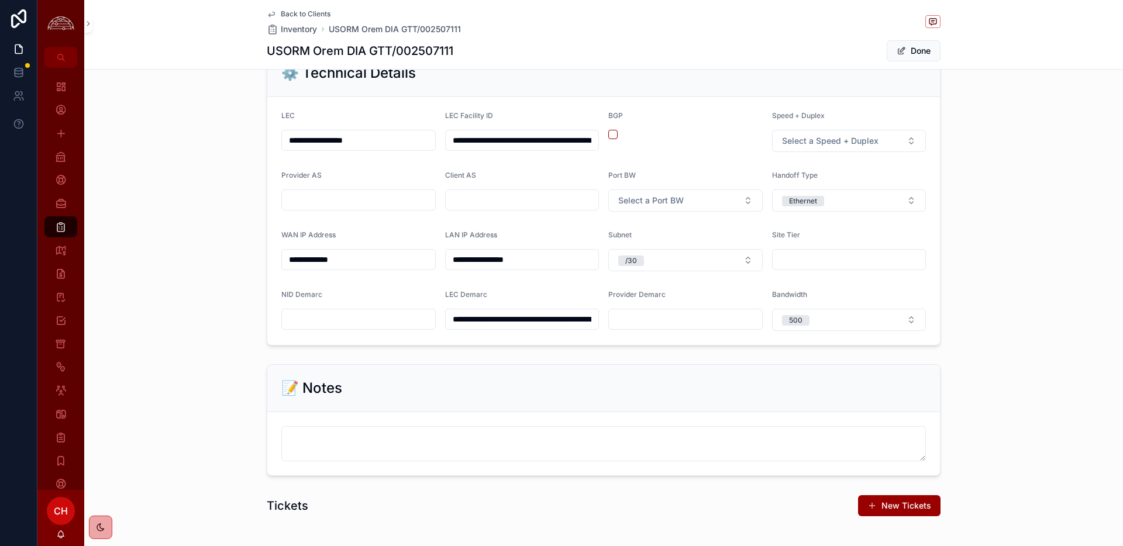
scroll to position [734, 0]
click at [915, 50] on button "Done" at bounding box center [914, 50] width 54 height 21
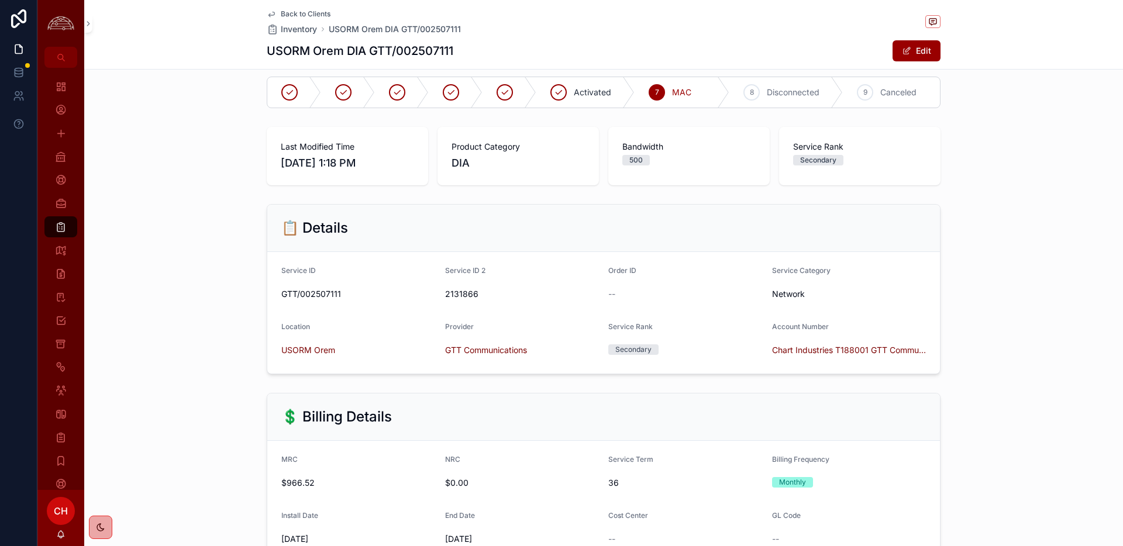
scroll to position [0, 0]
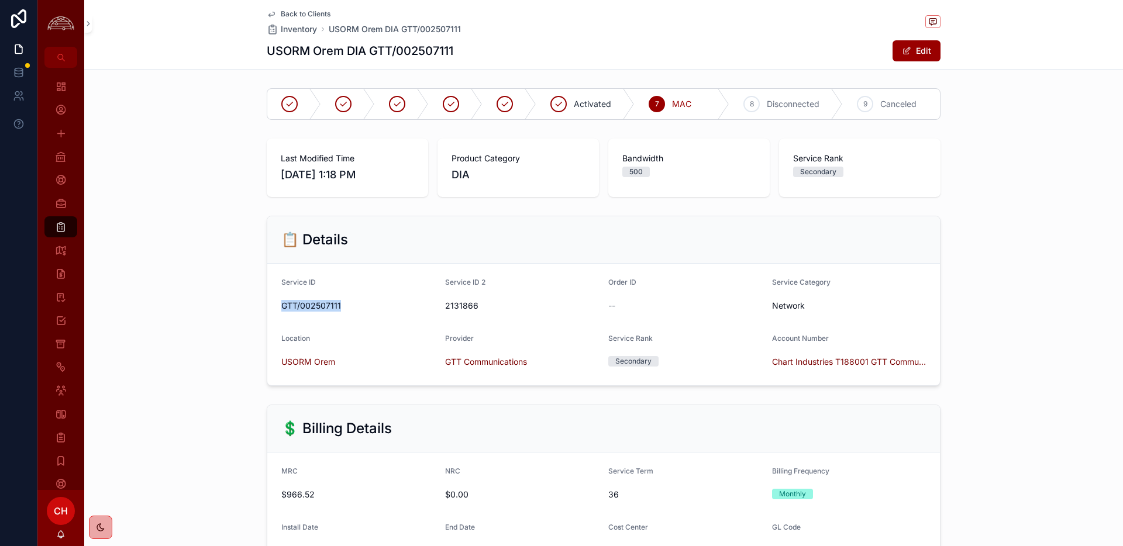
drag, startPoint x: 321, startPoint y: 308, endPoint x: 282, endPoint y: 309, distance: 38.6
click at [282, 309] on span "GTT/002507111" at bounding box center [358, 306] width 154 height 12
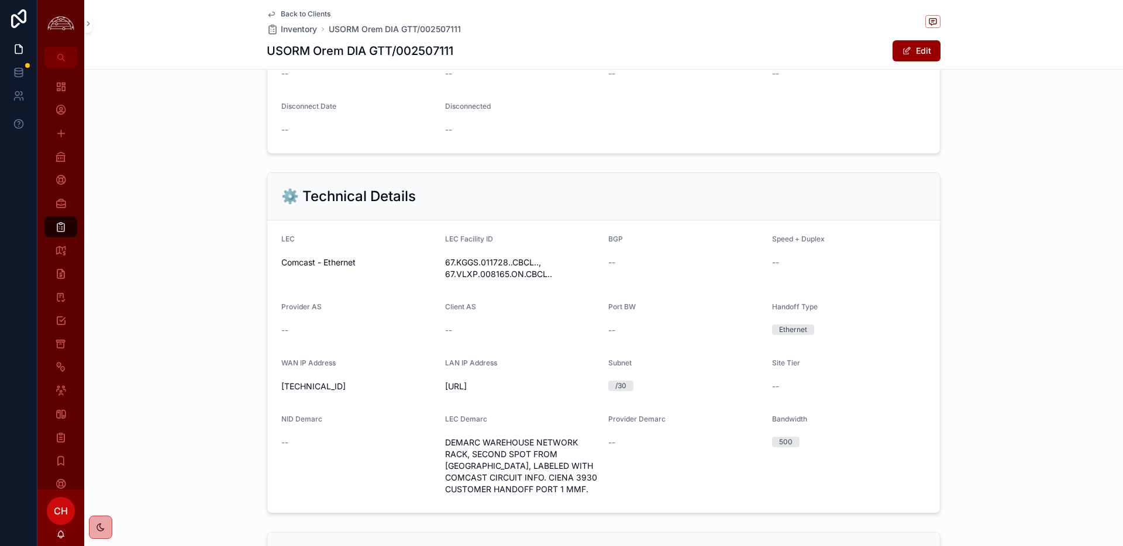
scroll to position [587, 0]
drag, startPoint x: 342, startPoint y: 392, endPoint x: 280, endPoint y: 391, distance: 62.6
click at [280, 391] on form "LEC Comcast - Ethernet LEC Facility ID 67.KGGS.011728..CBCL.., 67.VLXP.008165.O…" at bounding box center [603, 370] width 673 height 293
copy span "10.203.63.216"
drag, startPoint x: 501, startPoint y: 390, endPoint x: 448, endPoint y: 387, distance: 52.7
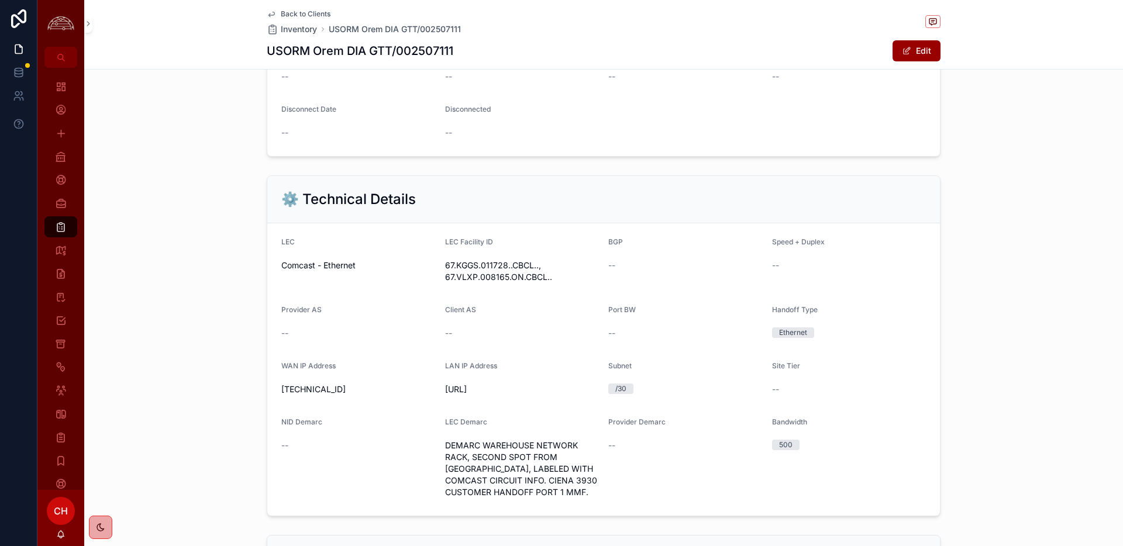
click at [448, 387] on span "208.97.197.136/29" at bounding box center [522, 390] width 154 height 12
click at [518, 393] on span "208.97.197.136/29" at bounding box center [522, 390] width 154 height 12
drag, startPoint x: 514, startPoint y: 392, endPoint x: 452, endPoint y: 397, distance: 62.2
copy span "208.97.197.136/29"
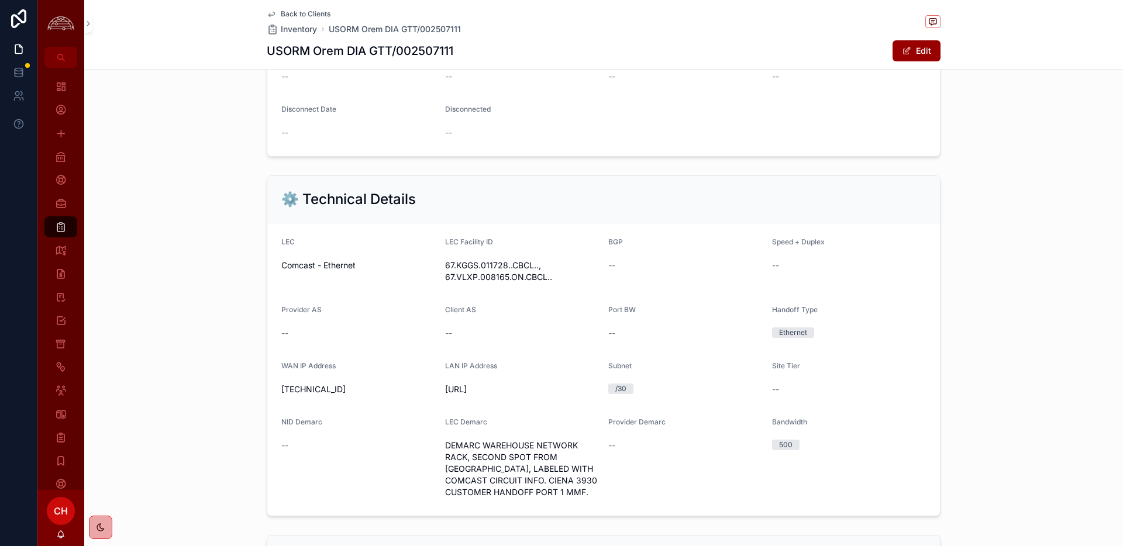
drag, startPoint x: 357, startPoint y: 268, endPoint x: 271, endPoint y: 266, distance: 86.6
copy span "Comcast - Ethernet"
drag, startPoint x: 356, startPoint y: 266, endPoint x: 277, endPoint y: 263, distance: 79.0
click at [277, 263] on form "LEC Comcast - Ethernet LEC Facility ID 67.KGGS.011728..CBCL.., 67.VLXP.008165.O…" at bounding box center [603, 370] width 673 height 293
copy span "Comcast - Ethernet"
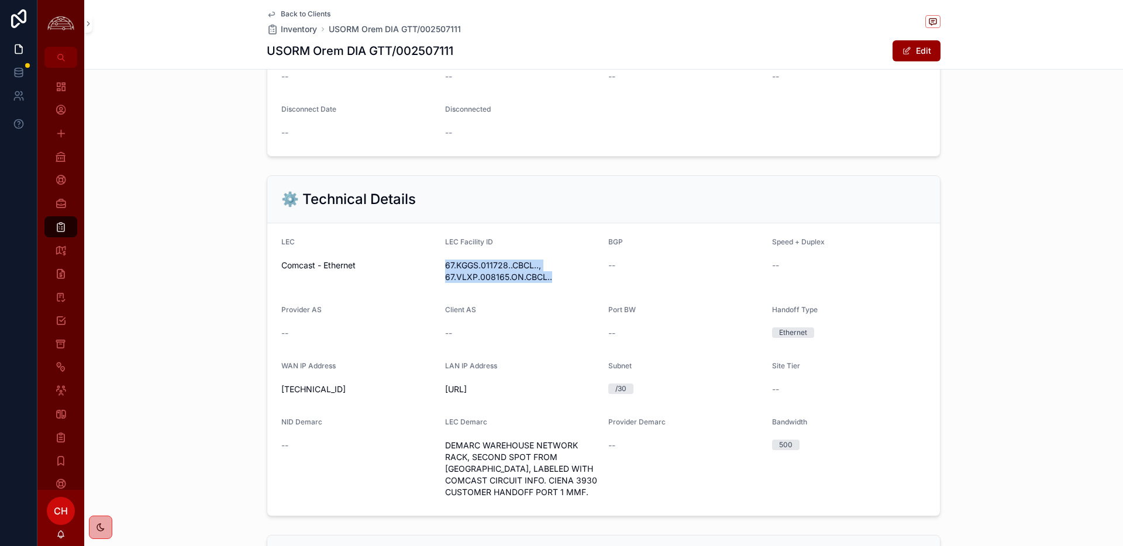
drag, startPoint x: 442, startPoint y: 266, endPoint x: 547, endPoint y: 283, distance: 106.2
click at [547, 283] on form "LEC Comcast - Ethernet LEC Facility ID 67.KGGS.011728..CBCL.., 67.VLXP.008165.O…" at bounding box center [603, 370] width 673 height 293
copy span "67.KGGS.011728..CBCL.., 67.VLXP.008165.ON.CBCL.."
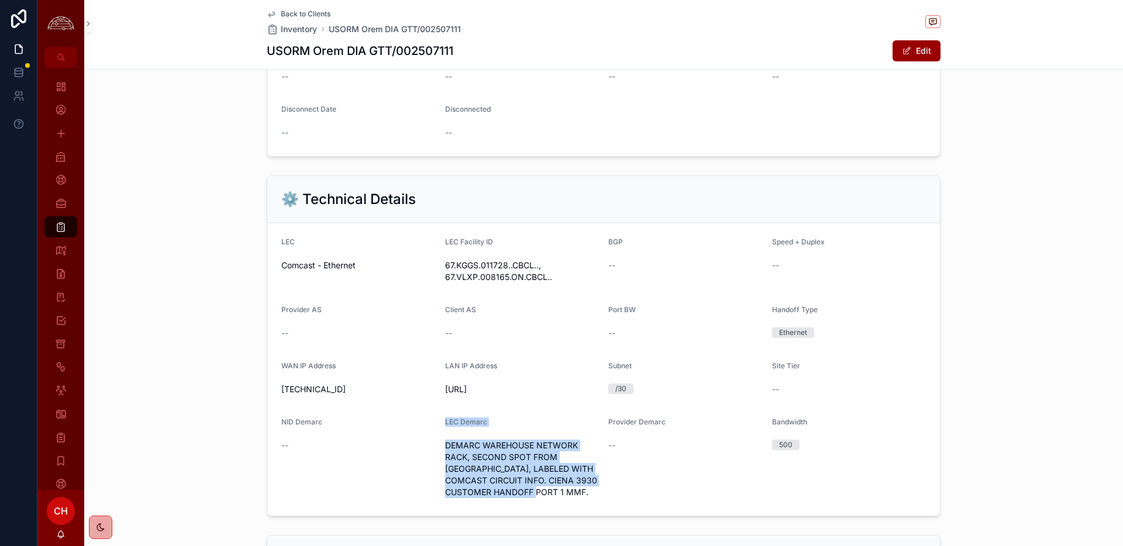
drag, startPoint x: 592, startPoint y: 496, endPoint x: 412, endPoint y: 450, distance: 185.3
click at [412, 450] on form "LEC Comcast - Ethernet LEC Facility ID 67.KGGS.011728..CBCL.., 67.VLXP.008165.O…" at bounding box center [603, 370] width 673 height 293
click at [445, 446] on span "DEMARC WAREHOUSE NETWORK RACK, SECOND SPOT FROM BOTTON, LABELED WITH COMCAST CI…" at bounding box center [522, 469] width 154 height 59
drag, startPoint x: 445, startPoint y: 446, endPoint x: 594, endPoint y: 490, distance: 156.1
click at [594, 490] on span "DEMARC WAREHOUSE NETWORK RACK, SECOND SPOT FROM BOTTON, LABELED WITH COMCAST CI…" at bounding box center [522, 469] width 154 height 59
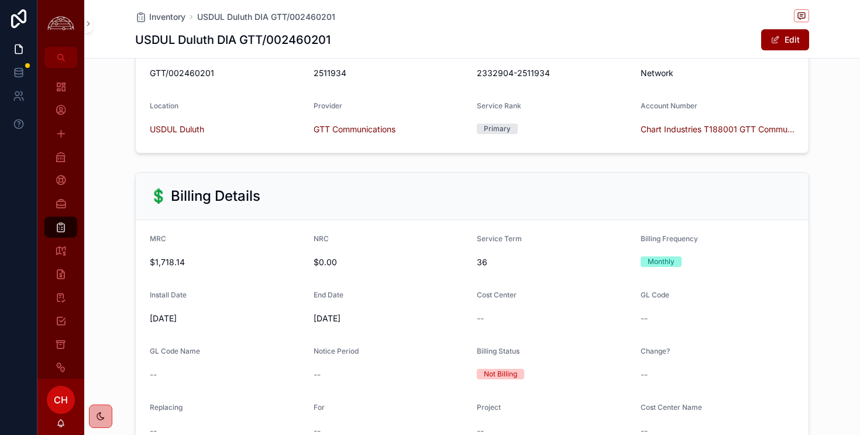
scroll to position [223, 0]
